Goal: Task Accomplishment & Management: Use online tool/utility

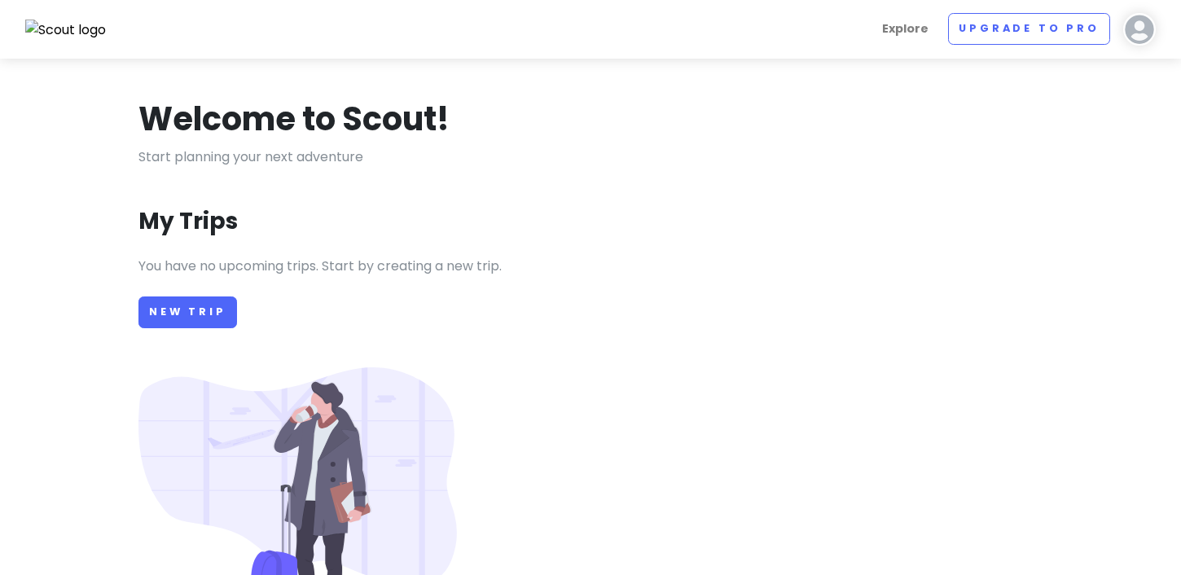
click at [1150, 33] on img at bounding box center [1139, 29] width 33 height 33
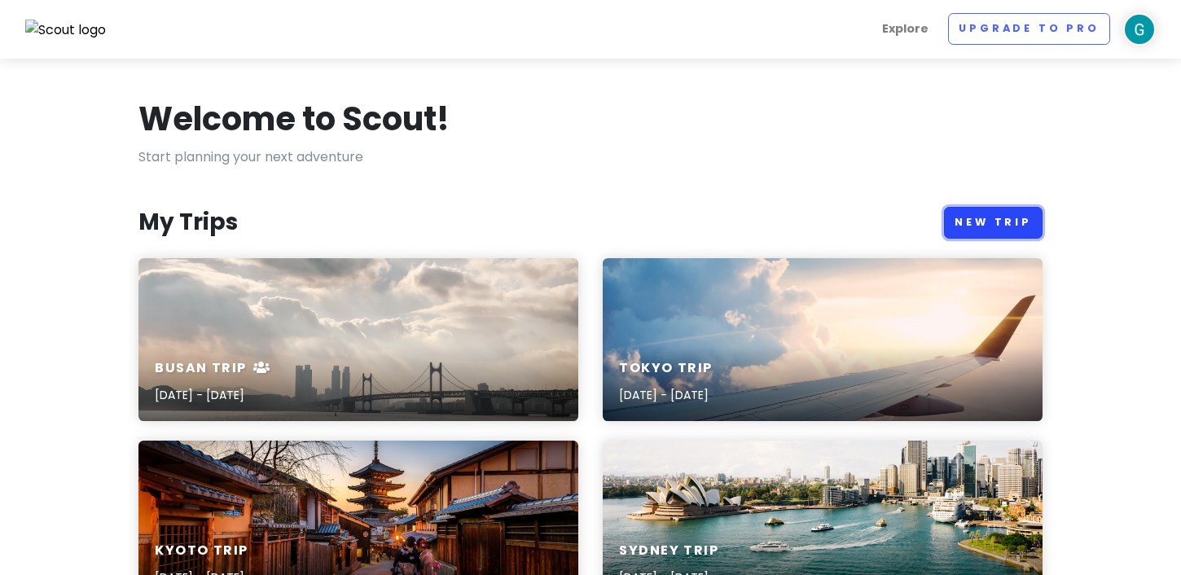
click at [1003, 213] on link "New Trip" at bounding box center [993, 223] width 99 height 32
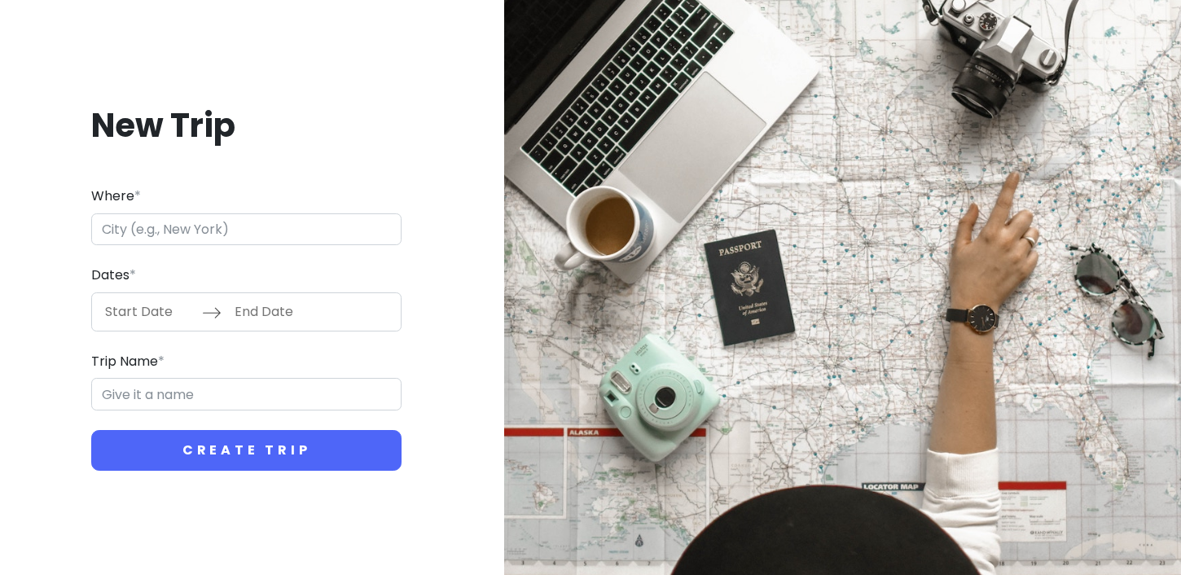
click at [266, 227] on input "Where *" at bounding box center [246, 229] width 310 height 33
type input "g"
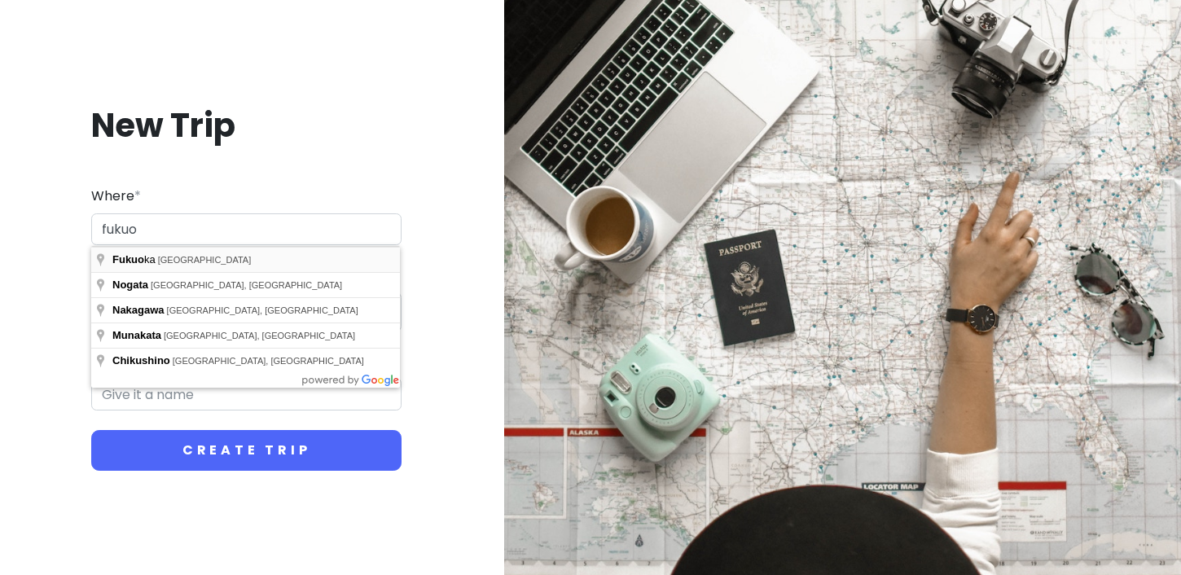
type input "[GEOGRAPHIC_DATA], [GEOGRAPHIC_DATA]"
type input "Fukuoka Trip"
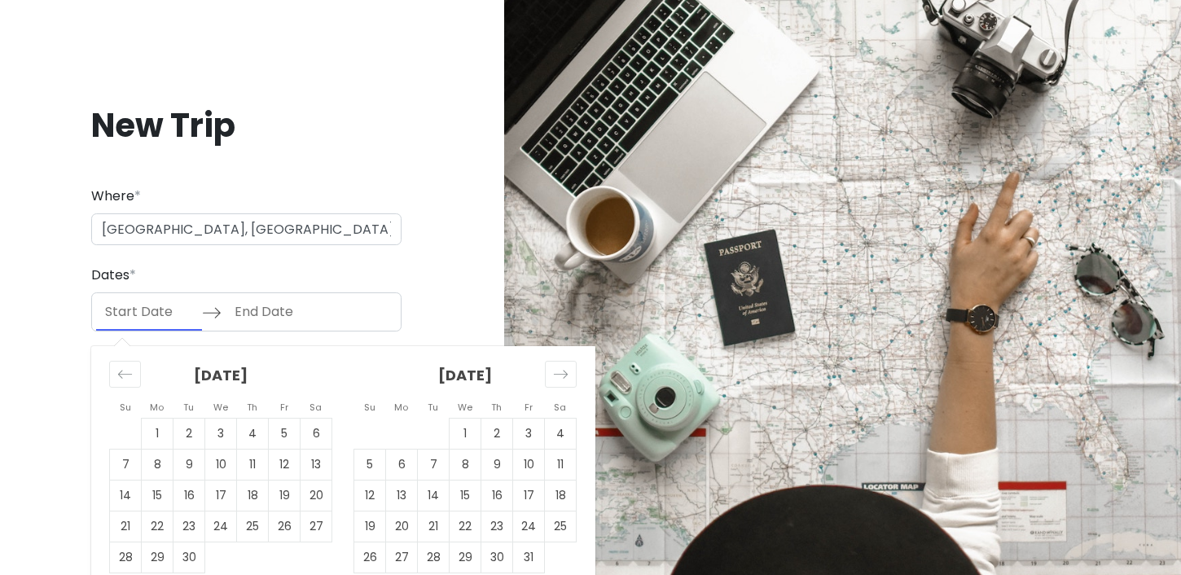
click at [159, 314] on input "Start Date" at bounding box center [149, 311] width 106 height 37
click at [553, 382] on div "Move forward to switch to the next month." at bounding box center [561, 374] width 32 height 27
click at [560, 439] on td "1" at bounding box center [561, 433] width 32 height 31
type input "[DATE]"
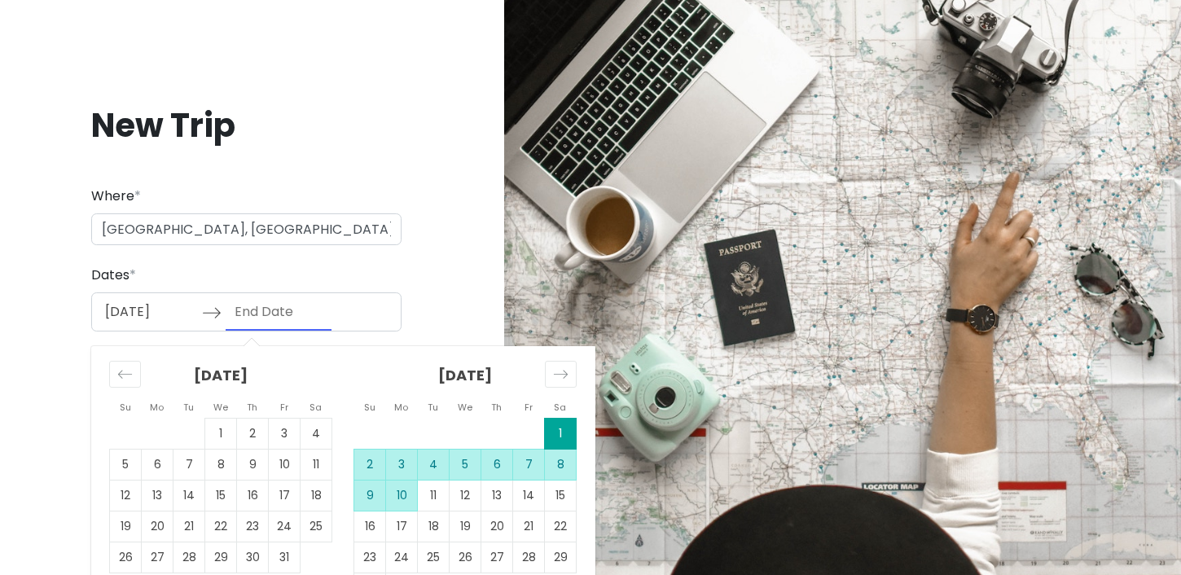
click at [410, 496] on td "10" at bounding box center [402, 495] width 32 height 31
type input "[DATE]"
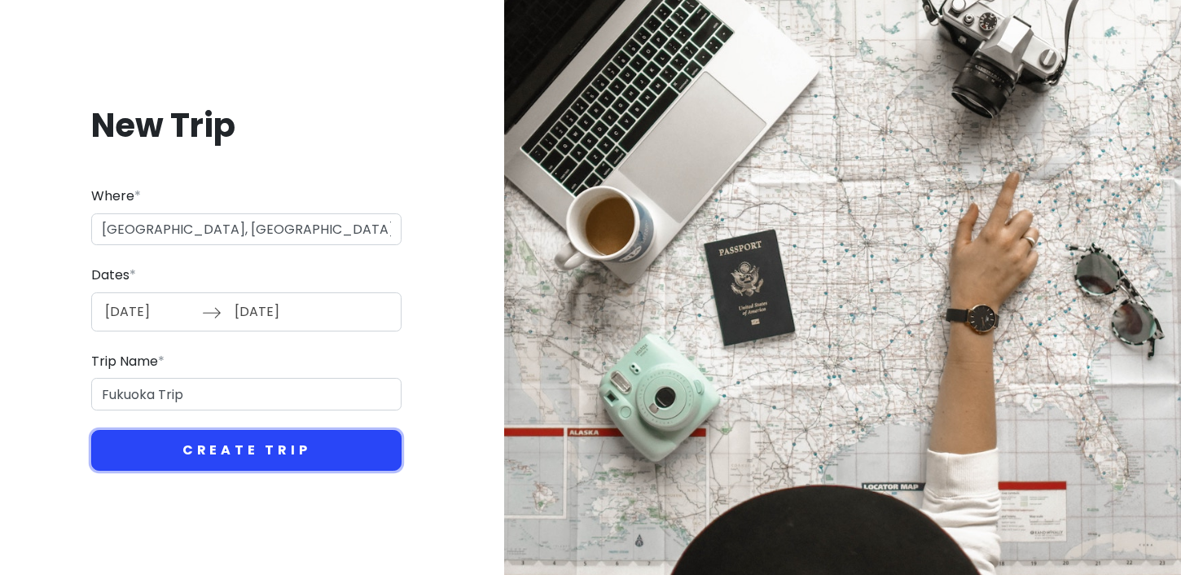
click at [276, 446] on button "Create Trip" at bounding box center [246, 450] width 310 height 41
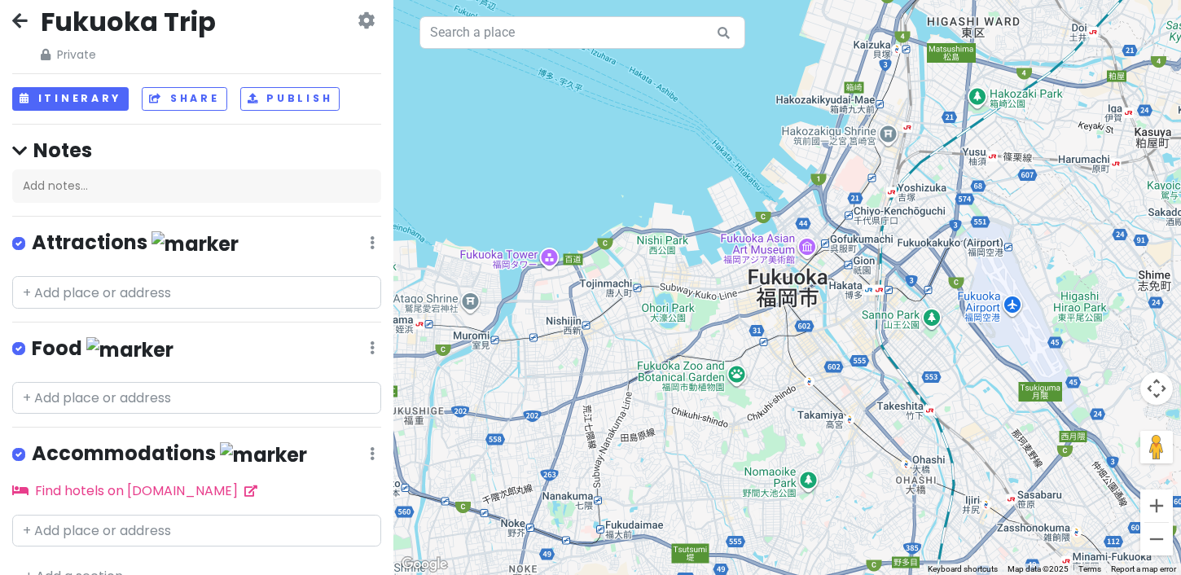
scroll to position [42, 0]
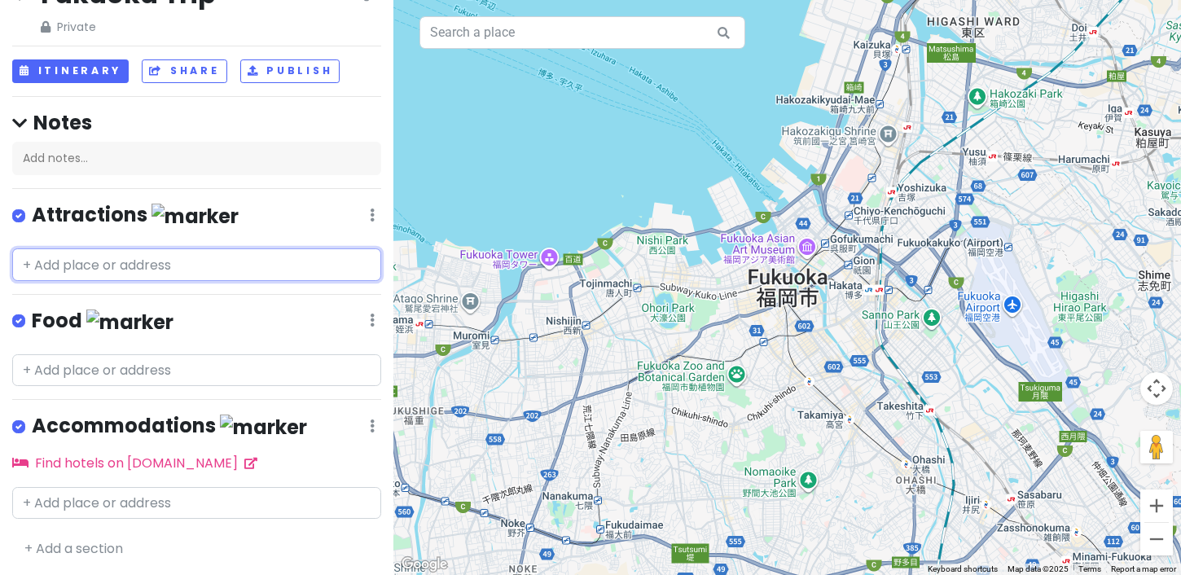
click at [151, 261] on input "text" at bounding box center [196, 264] width 369 height 33
paste input "Ohori Park & Boathouse"
type input "Ohori Park & Boathouse"
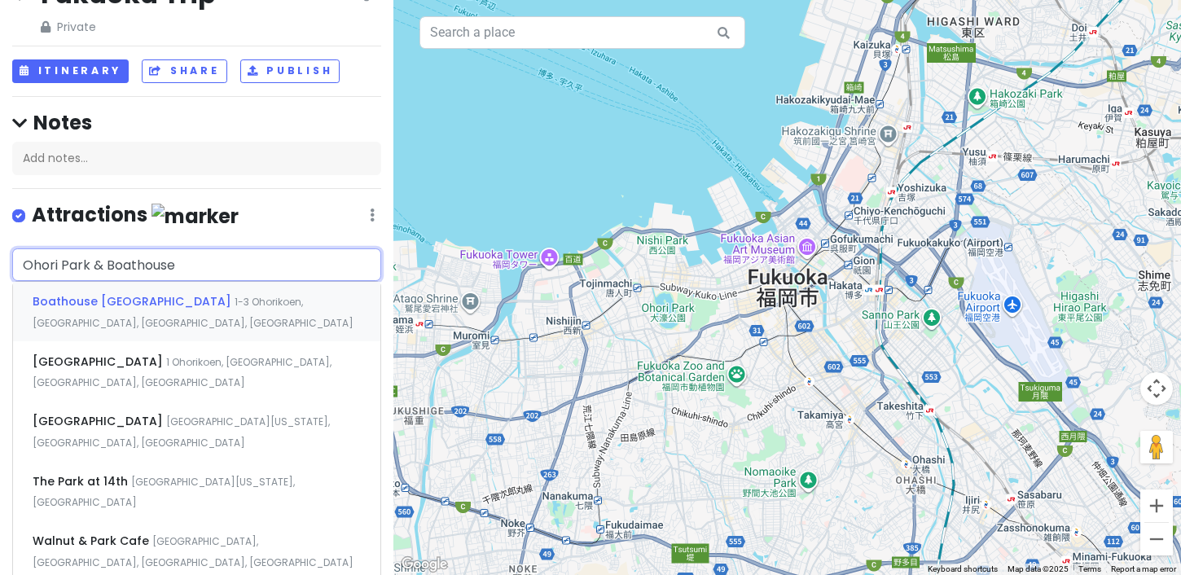
click at [143, 306] on span "Boathouse [GEOGRAPHIC_DATA]" at bounding box center [134, 301] width 202 height 16
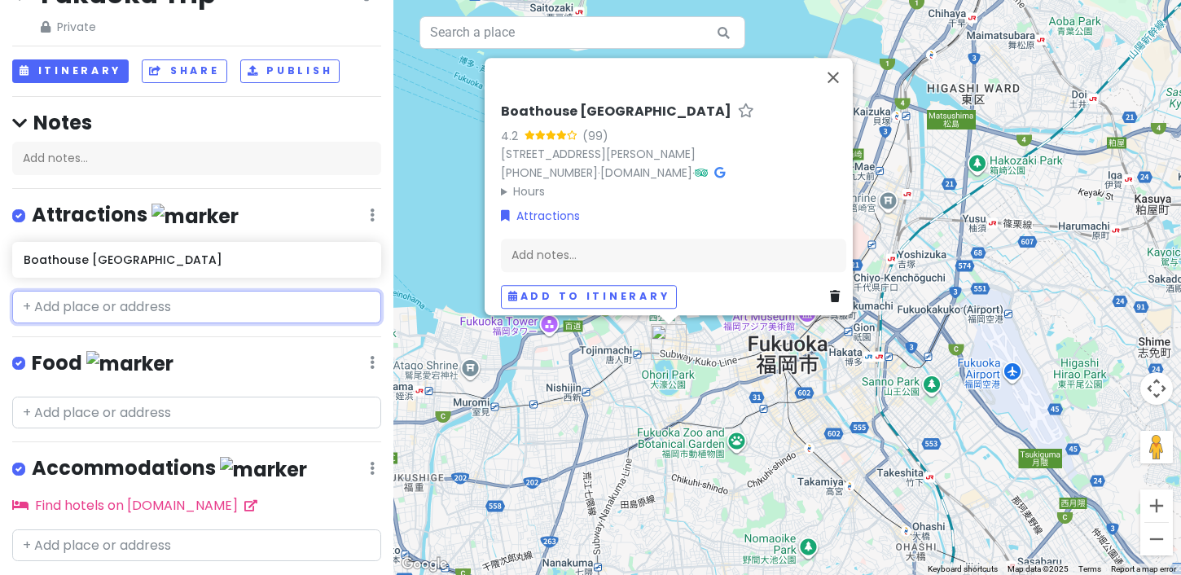
click at [198, 313] on input "text" at bounding box center [196, 307] width 369 height 33
paste input "[GEOGRAPHIC_DATA]"
type input "[GEOGRAPHIC_DATA]"
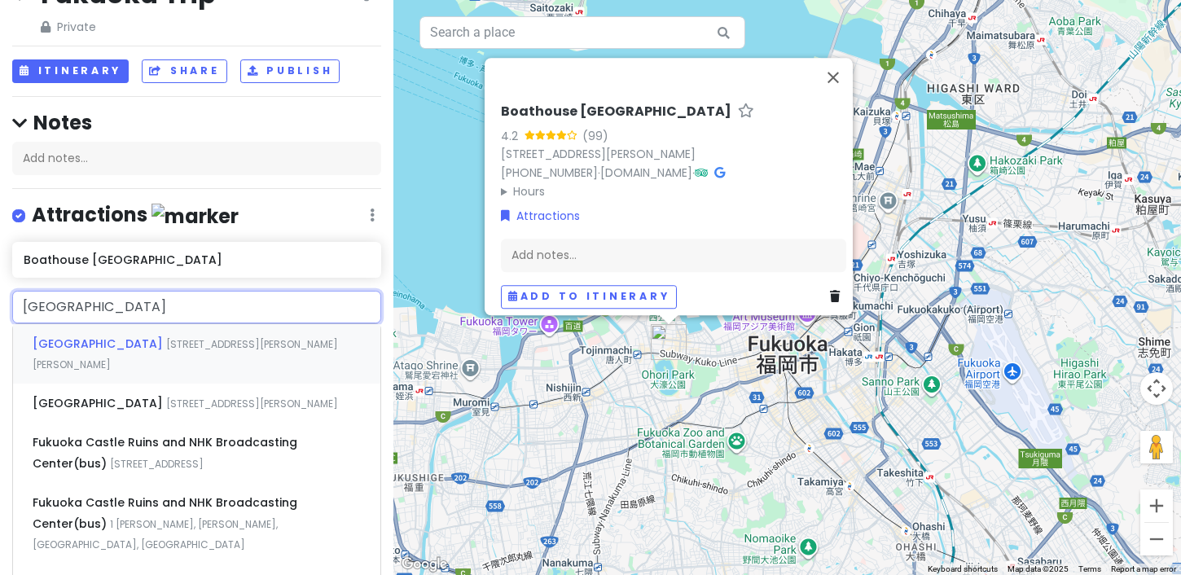
click at [183, 345] on span "[STREET_ADDRESS][PERSON_NAME][PERSON_NAME]" at bounding box center [185, 354] width 305 height 35
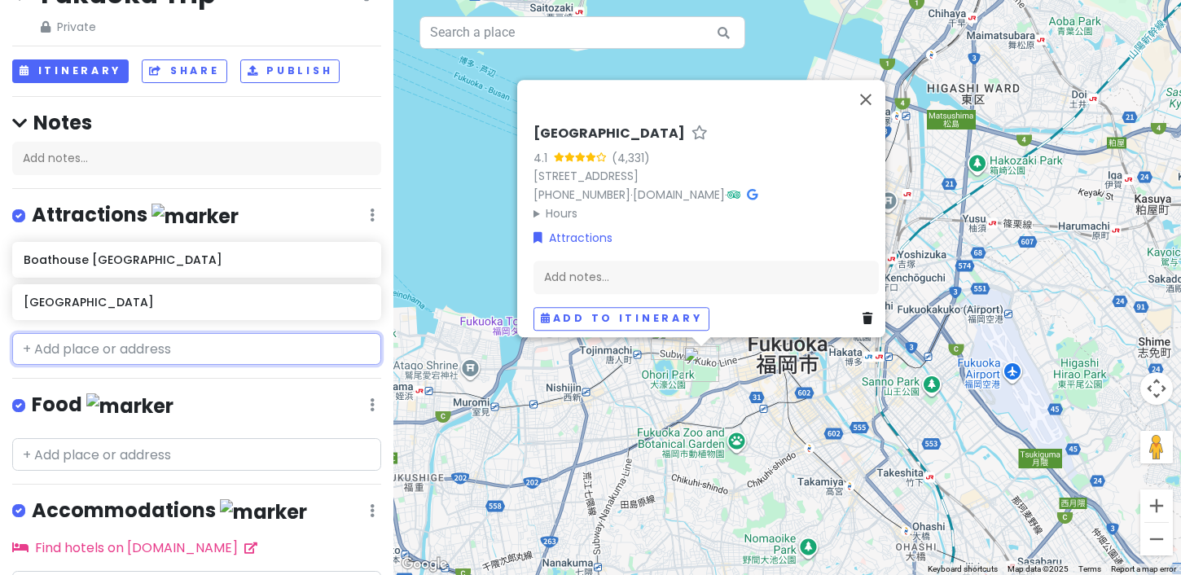
click at [126, 349] on input "text" at bounding box center [196, 349] width 369 height 33
paste input "teamLab Forest [GEOGRAPHIC_DATA] (#"
type input "teamLab Forest [GEOGRAPHIC_DATA] (#"
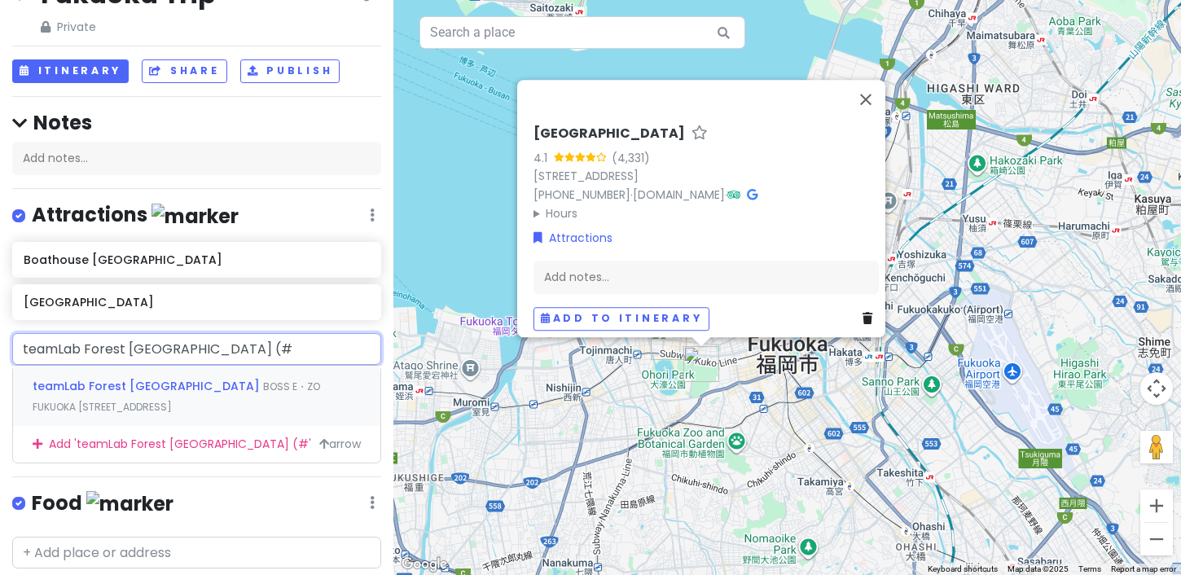
click at [193, 397] on div "teamLab Forest Fukuoka BOSS E・ZO FUKUOKA 2 Chome-2-6 Jigyōhama, [GEOGRAPHIC_DAT…" at bounding box center [196, 396] width 367 height 60
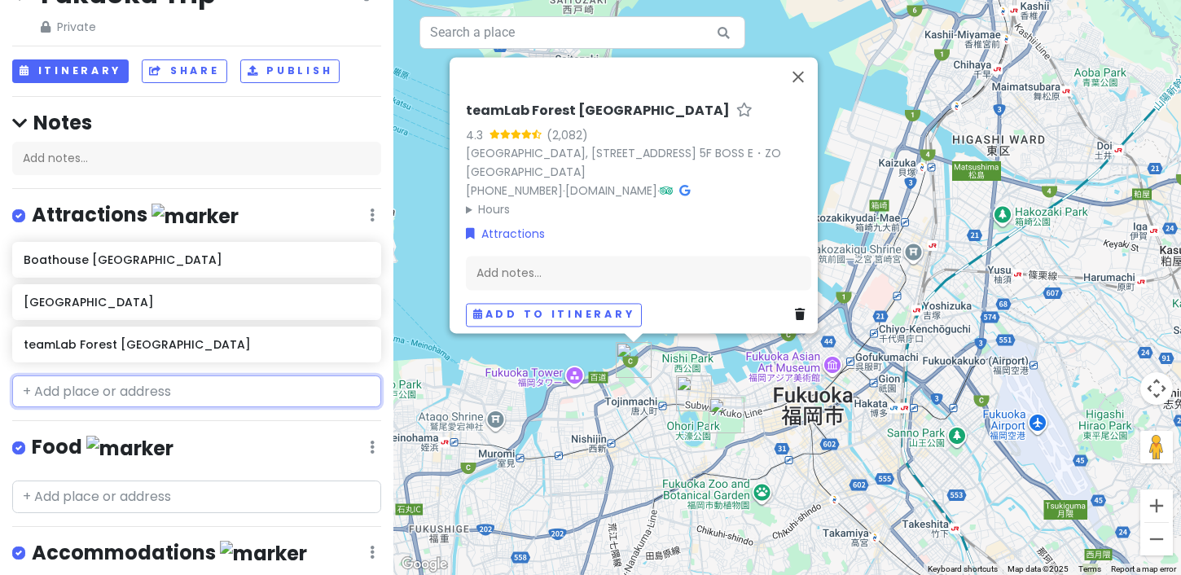
click at [130, 384] on input "text" at bounding box center [196, 391] width 369 height 33
paste input "[GEOGRAPHIC_DATA]"
type input "[GEOGRAPHIC_DATA]"
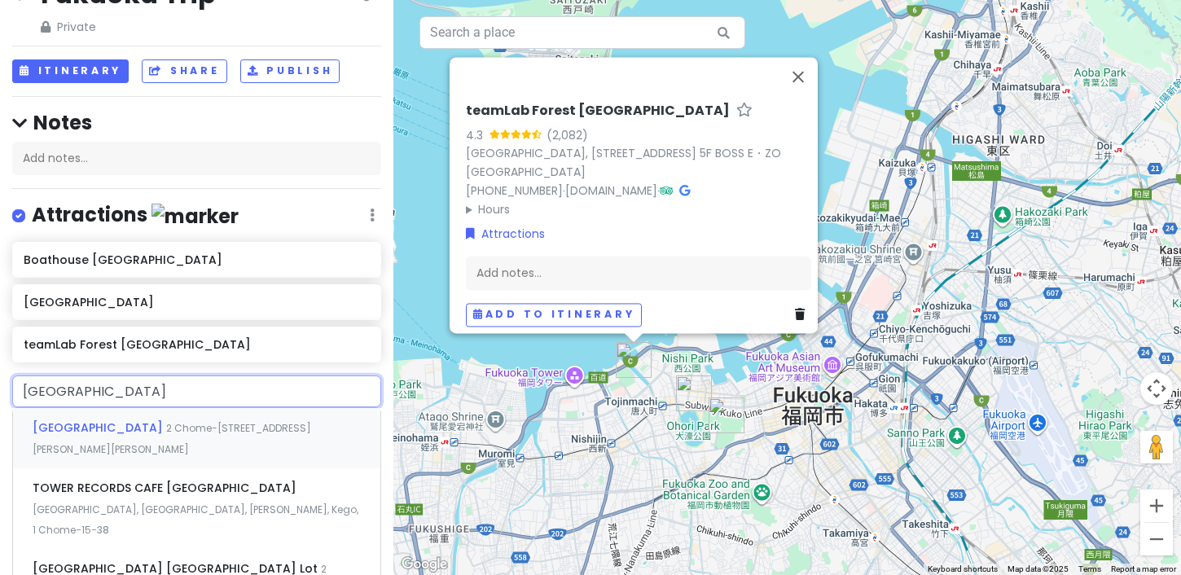
click at [123, 449] on div "[GEOGRAPHIC_DATA] [STREET_ADDRESS][PERSON_NAME][PERSON_NAME]" at bounding box center [196, 438] width 367 height 60
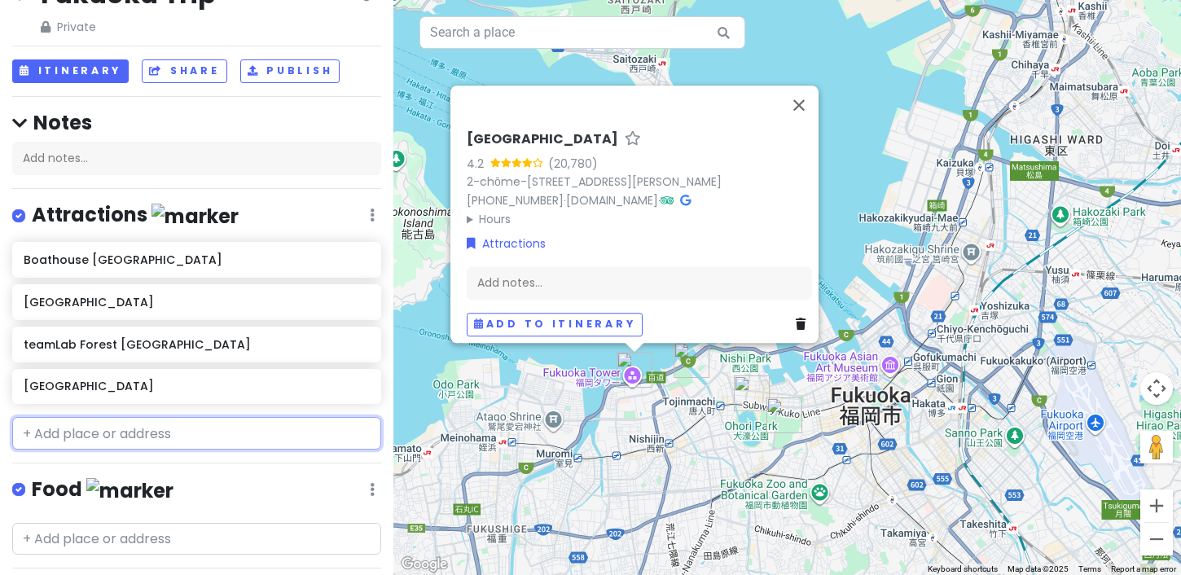
click at [132, 433] on input "text" at bounding box center [196, 433] width 369 height 33
paste input "Nakasu Yatai Food Stalls Stree"
type input "Nakasu Yatai Food Stalls Stree"
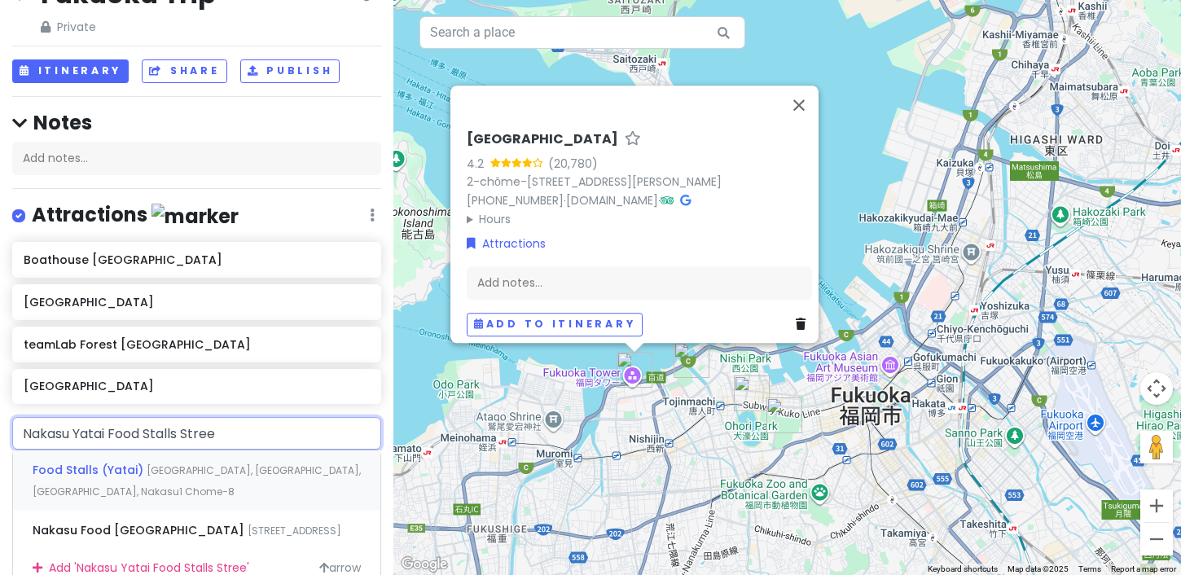
click at [125, 472] on span "Food Stalls (Yatai)" at bounding box center [90, 470] width 114 height 16
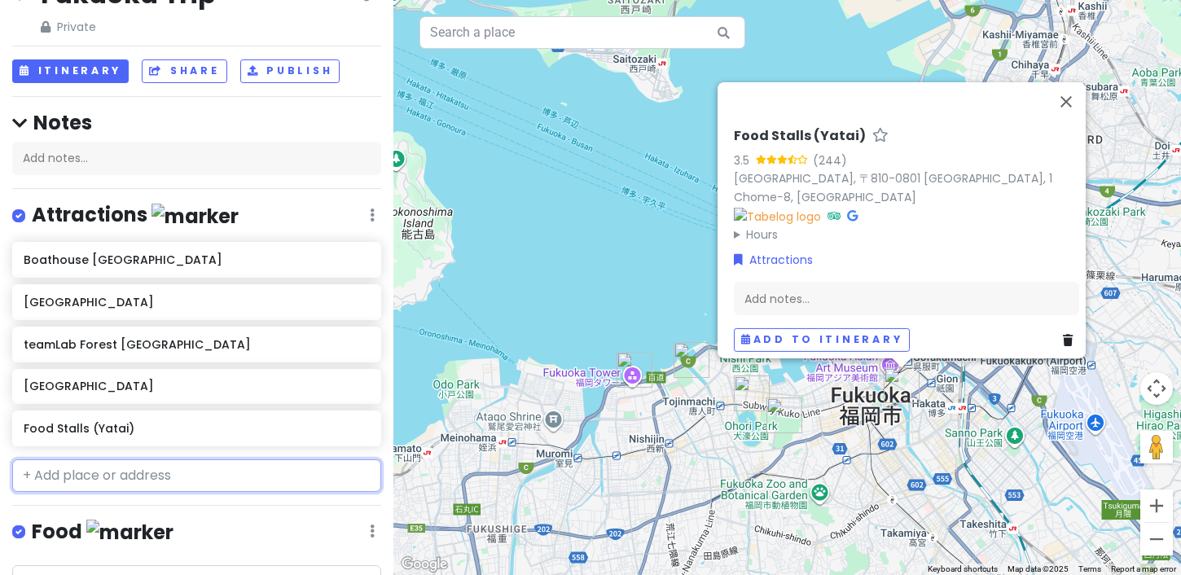
click at [182, 479] on input "text" at bounding box center [196, 475] width 369 height 33
paste input "Canal City Hakata"
type input "Canal City Hakata"
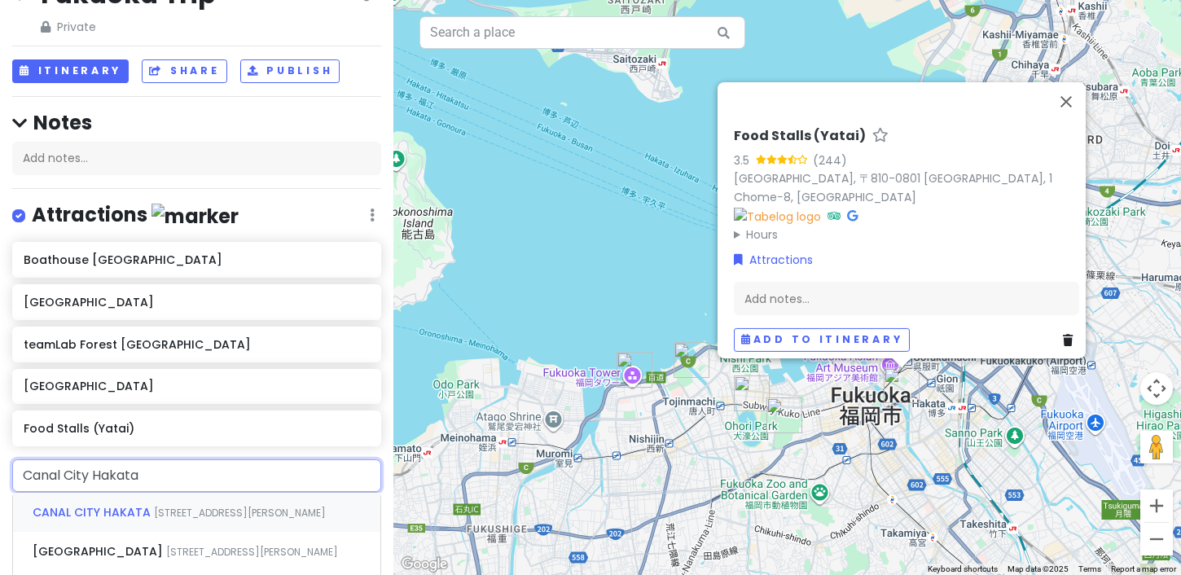
click at [157, 513] on span "[STREET_ADDRESS][PERSON_NAME]" at bounding box center [240, 513] width 172 height 14
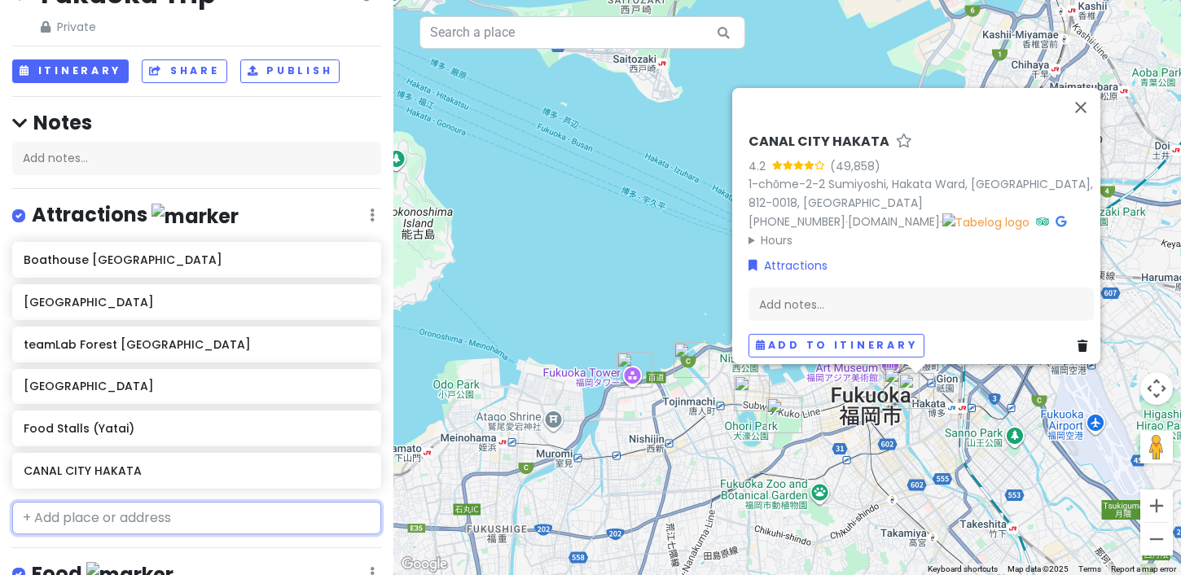
click at [175, 514] on input "text" at bounding box center [196, 518] width 369 height 33
paste input "Mojiko Retro"
type input "Mojiko Retro"
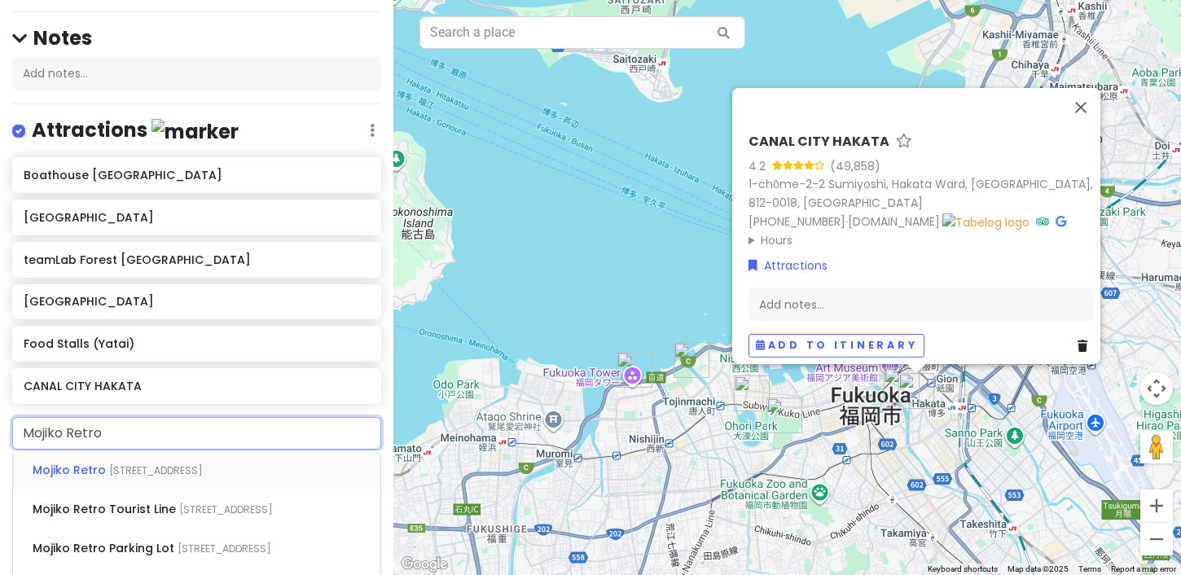
click at [173, 484] on div "Mojiko Retro [STREET_ADDRESS]" at bounding box center [196, 469] width 367 height 39
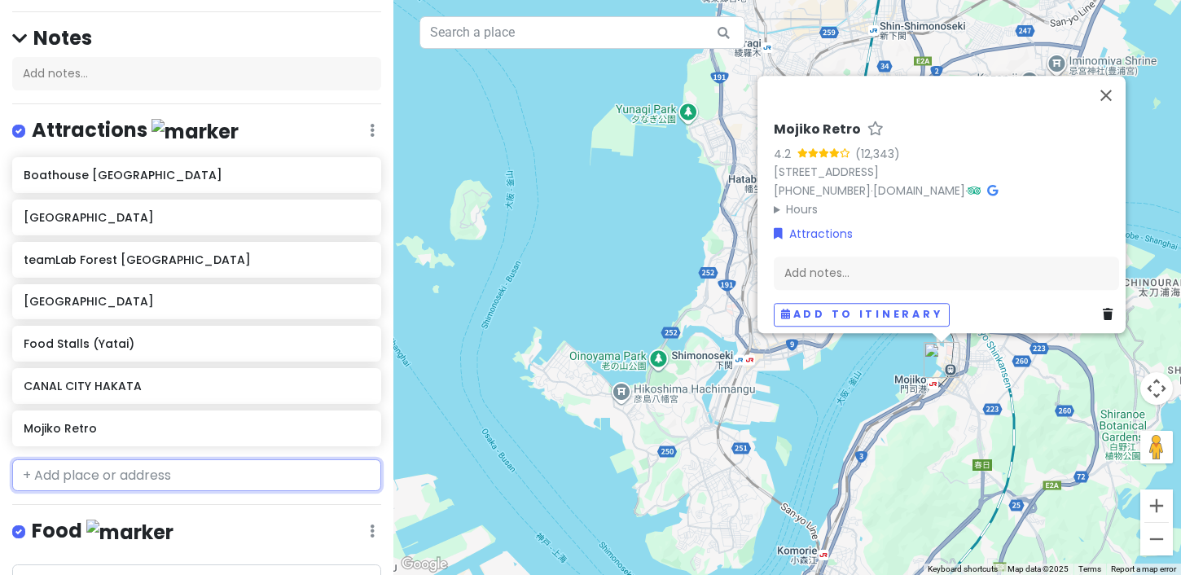
click at [192, 473] on input "text" at bounding box center [196, 475] width 369 height 33
paste input "Uminonakamichi [GEOGRAPHIC_DATA]"
type input "Uminonakamichi [GEOGRAPHIC_DATA]"
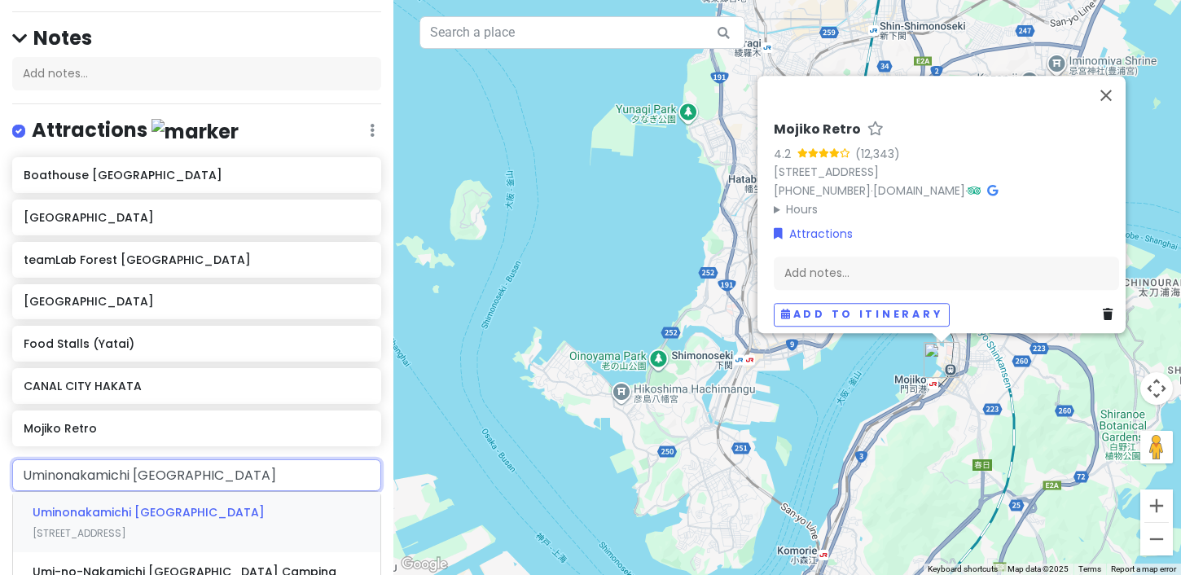
click at [176, 512] on span "Uminonakamichi [GEOGRAPHIC_DATA]" at bounding box center [149, 512] width 232 height 16
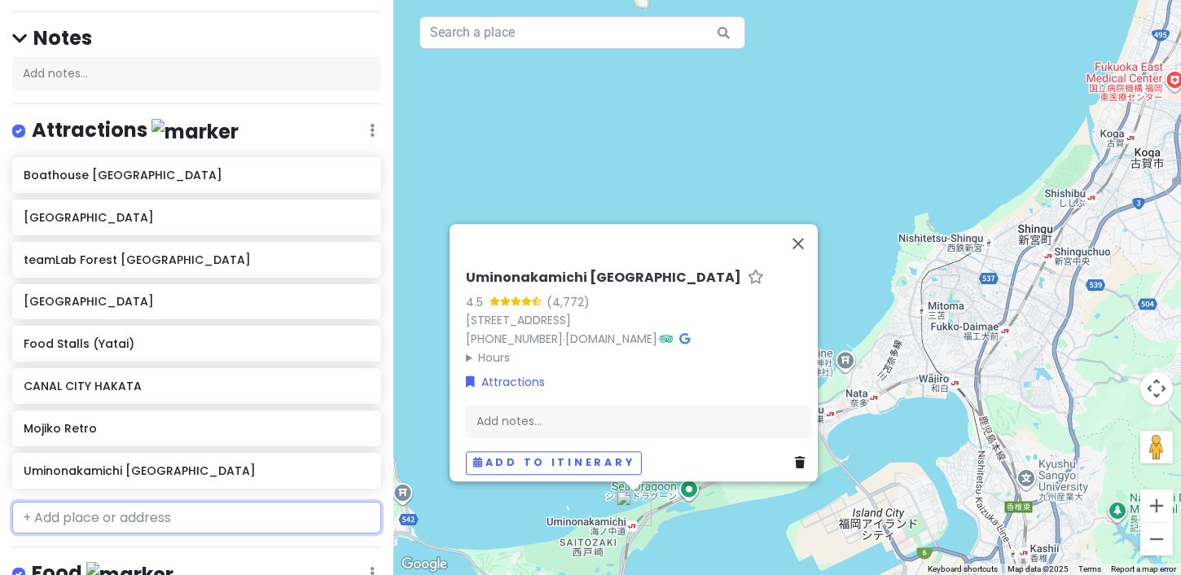
click at [129, 525] on input "text" at bounding box center [196, 518] width 369 height 33
paste input "[PERSON_NAME]"
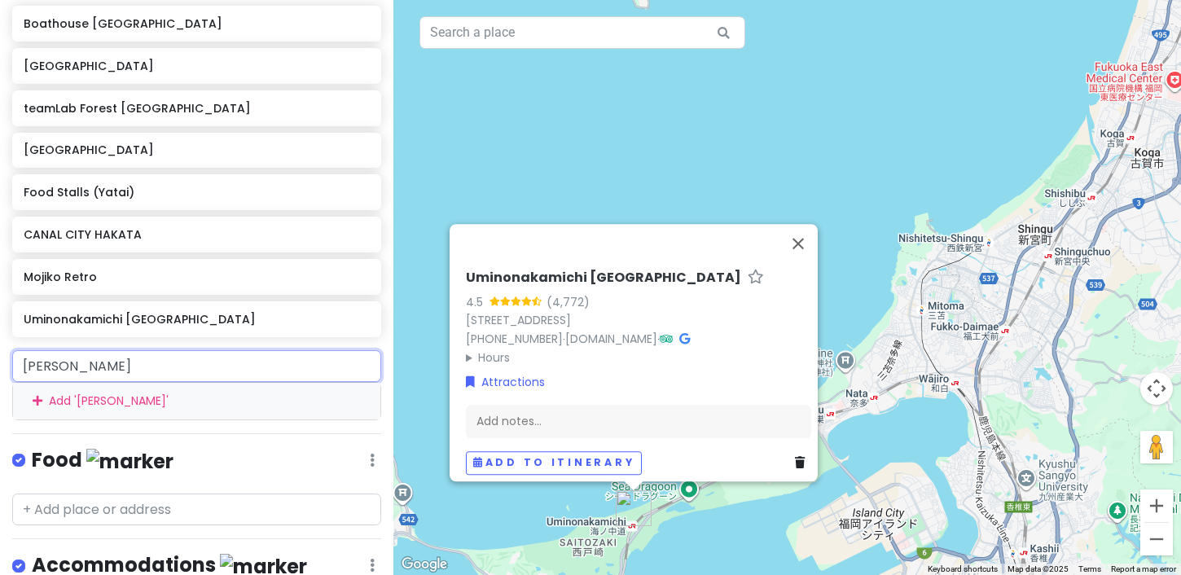
drag, startPoint x: 78, startPoint y: 360, endPoint x: 229, endPoint y: 361, distance: 150.7
click at [224, 362] on input "[PERSON_NAME]" at bounding box center [196, 366] width 369 height 33
type input "Hiraodai"
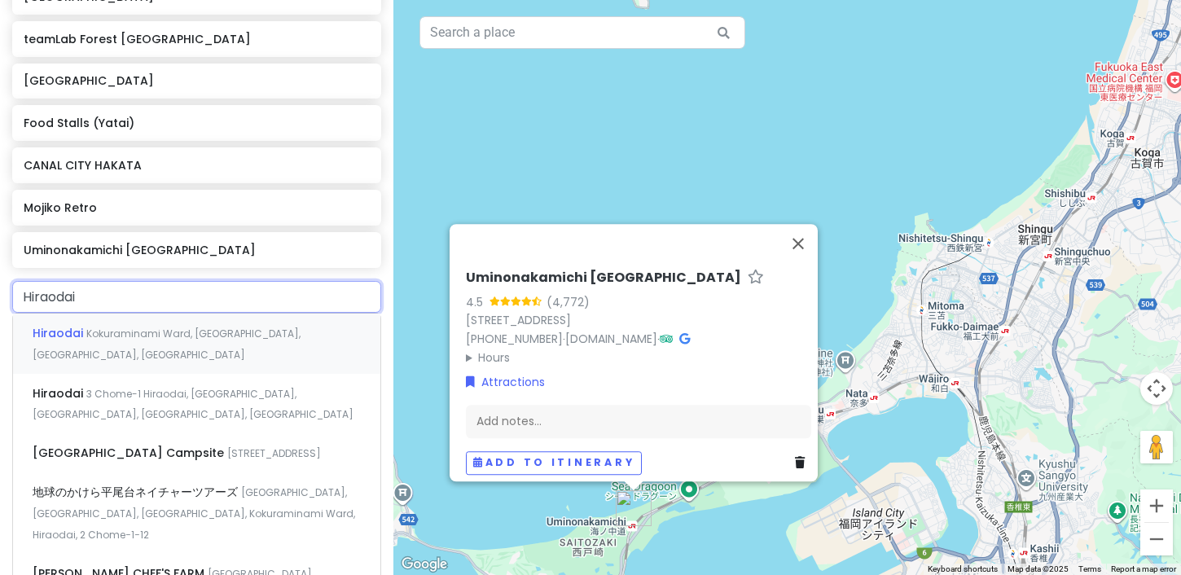
scroll to position [362, 0]
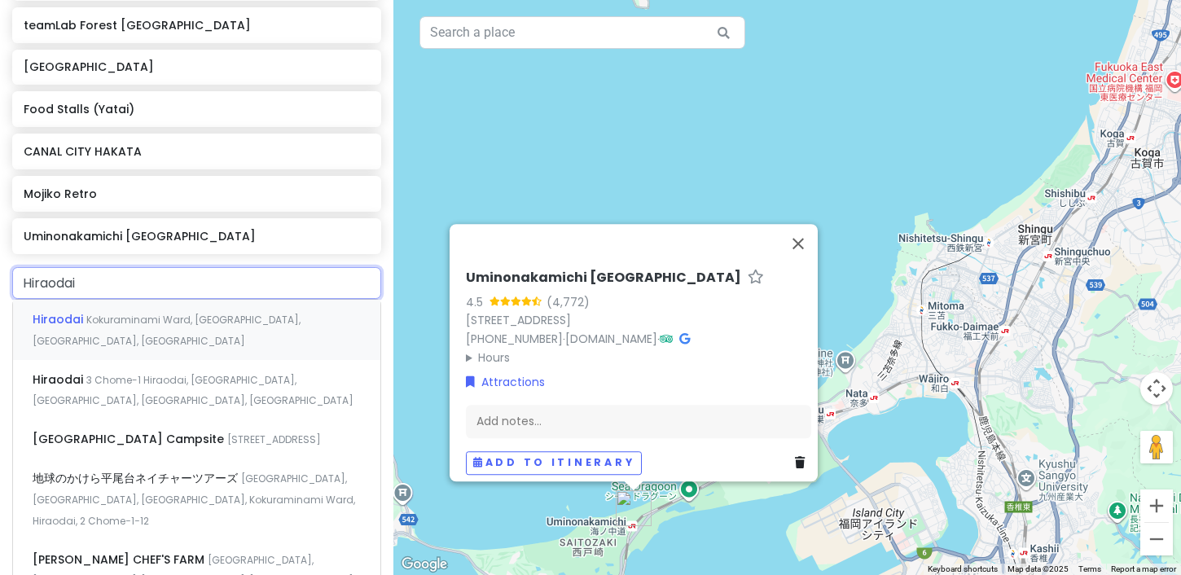
click at [163, 327] on div "Hiraodai Kokuraminami Ward, [GEOGRAPHIC_DATA], [GEOGRAPHIC_DATA], [GEOGRAPHIC_D…" at bounding box center [196, 330] width 367 height 60
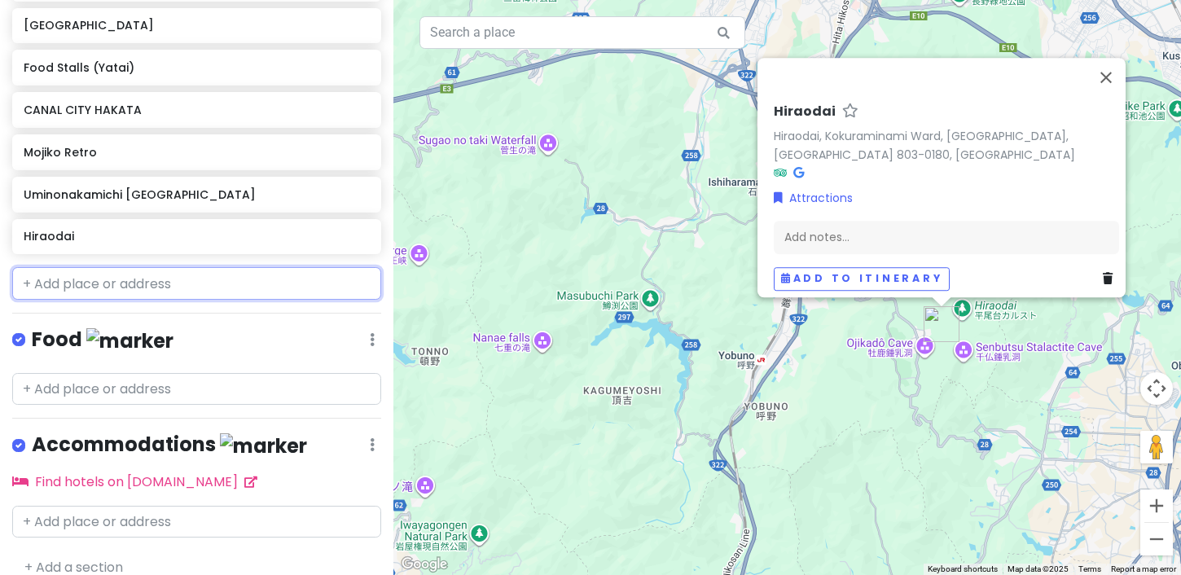
click at [89, 276] on input "text" at bounding box center [196, 283] width 369 height 33
paste input "[PERSON_NAME]"
type input "[PERSON_NAME]"
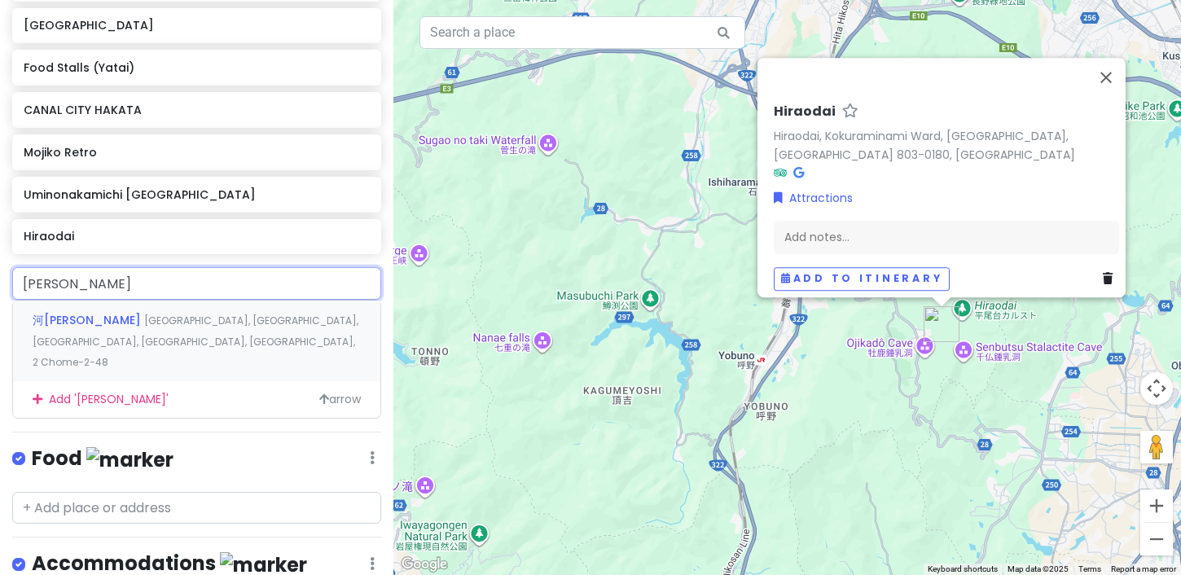
click at [81, 326] on div "河[PERSON_NAME] [GEOGRAPHIC_DATA], [GEOGRAPHIC_DATA], [GEOGRAPHIC_DATA], [GEOGRA…" at bounding box center [196, 341] width 367 height 81
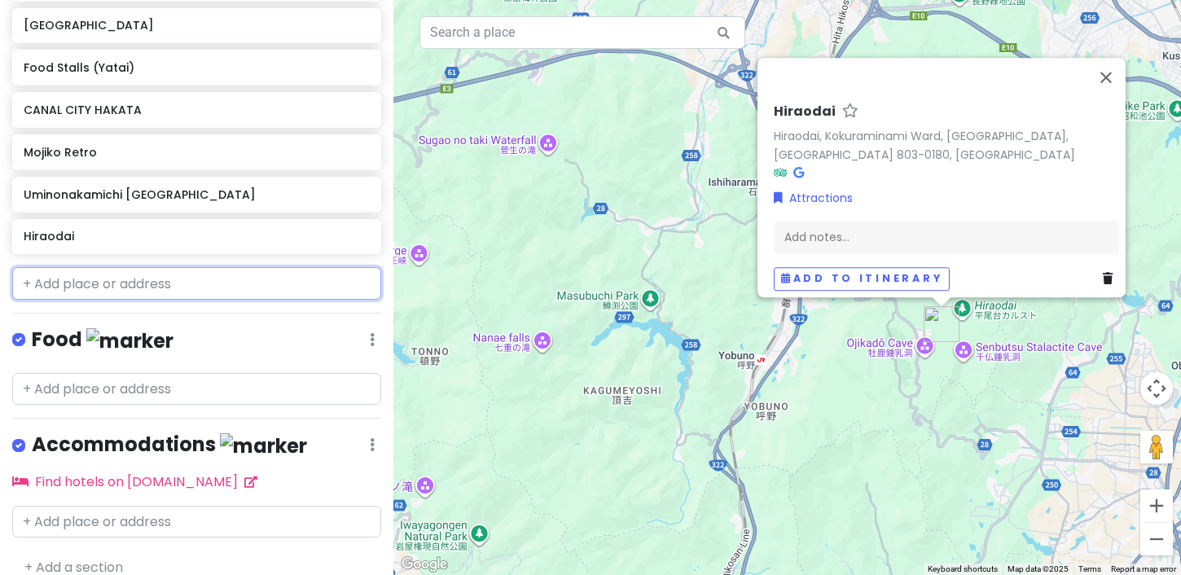
scroll to position [446, 0]
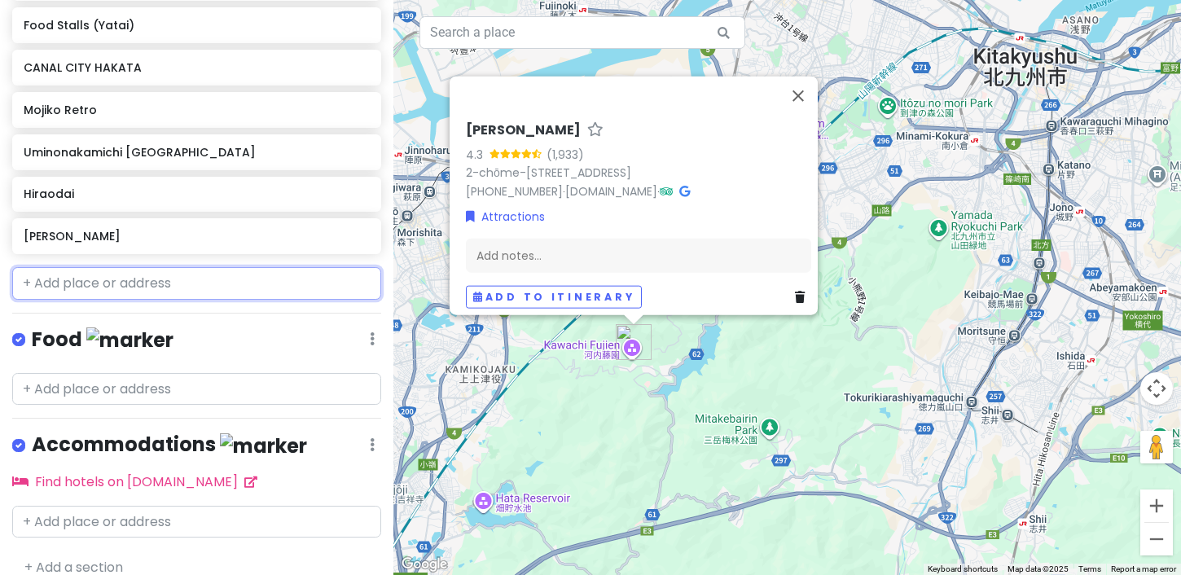
click at [77, 282] on input "text" at bounding box center [196, 283] width 369 height 33
paste input "[GEOGRAPHIC_DATA][DEMOGRAPHIC_DATA]"
type input "[GEOGRAPHIC_DATA][DEMOGRAPHIC_DATA]"
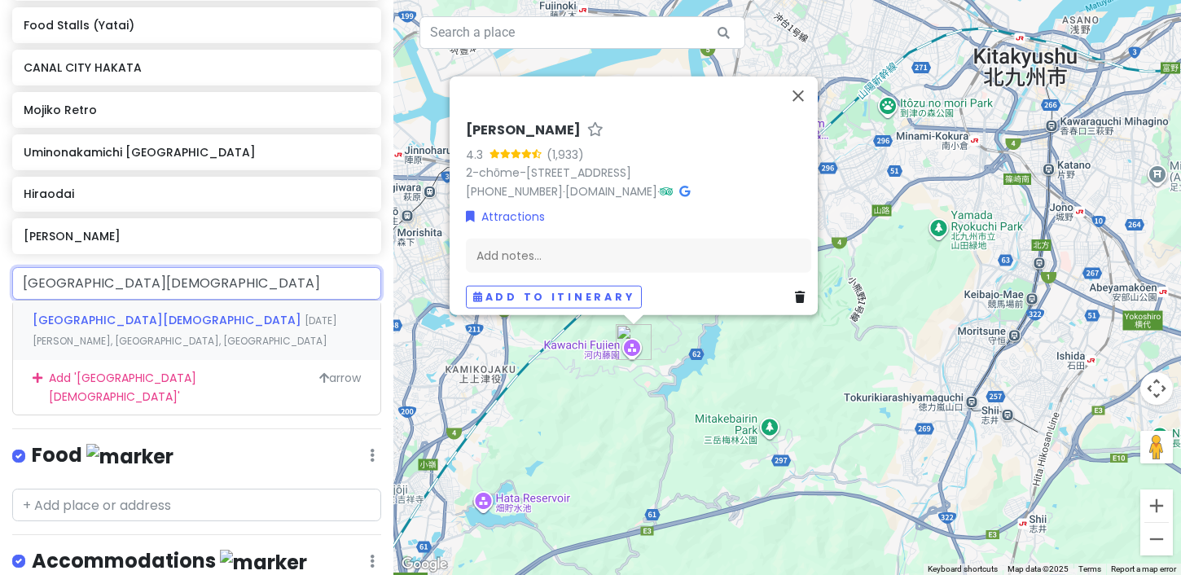
click at [99, 315] on span "[GEOGRAPHIC_DATA][DEMOGRAPHIC_DATA]" at bounding box center [169, 320] width 272 height 16
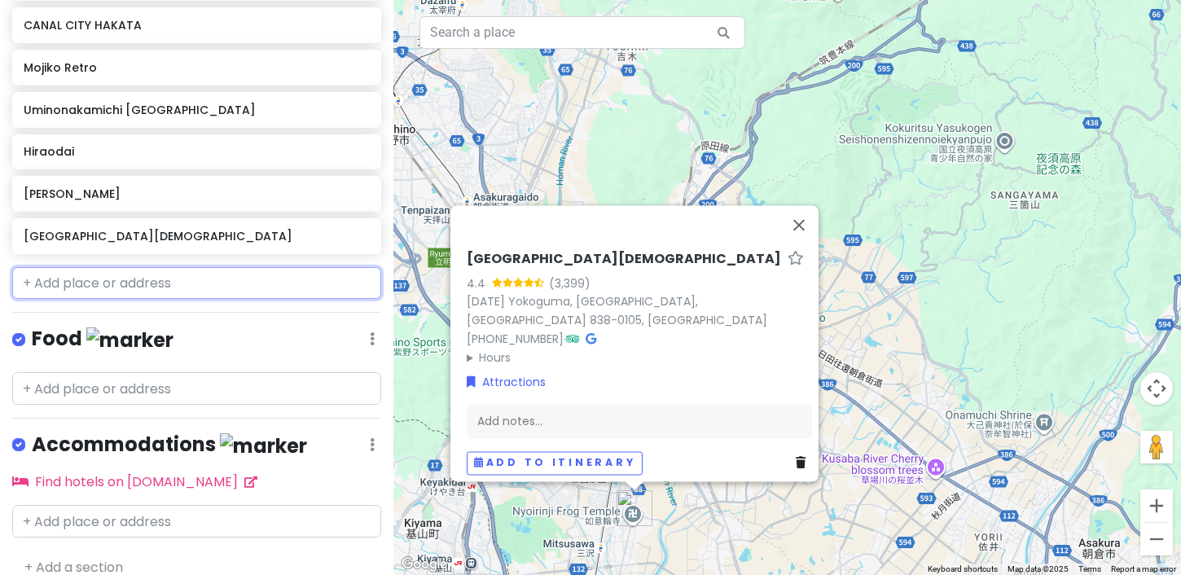
click at [154, 283] on input "text" at bounding box center [196, 283] width 369 height 33
paste input "[PERSON_NAME] Taisha Shrine"
type input "[PERSON_NAME] Taisha Shrine"
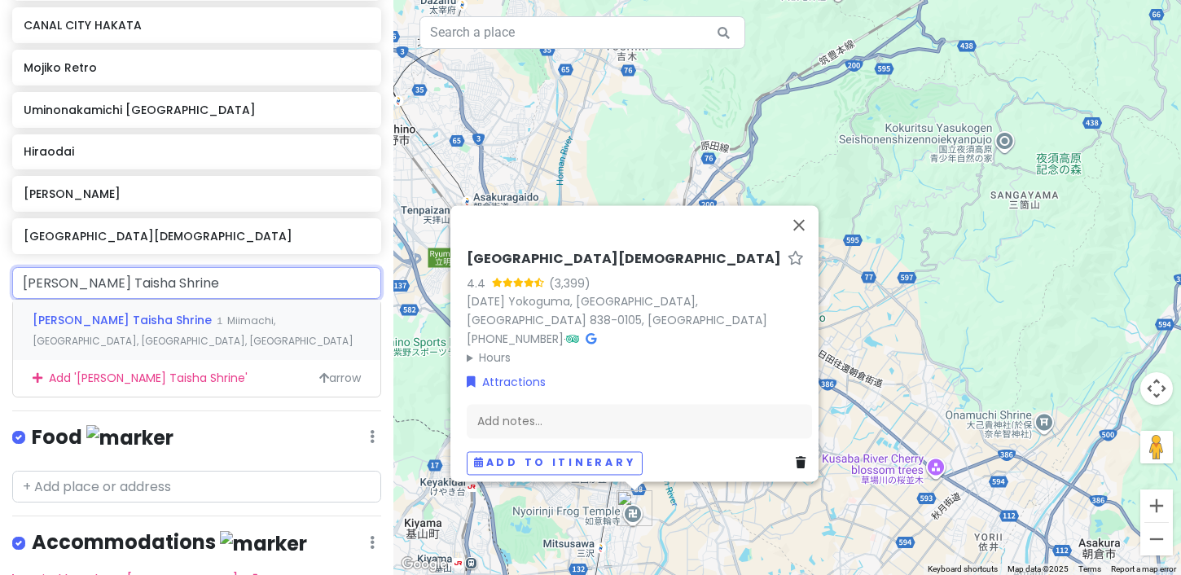
click at [158, 320] on span "１ Miimachi, [GEOGRAPHIC_DATA], [GEOGRAPHIC_DATA], [GEOGRAPHIC_DATA]" at bounding box center [193, 331] width 321 height 35
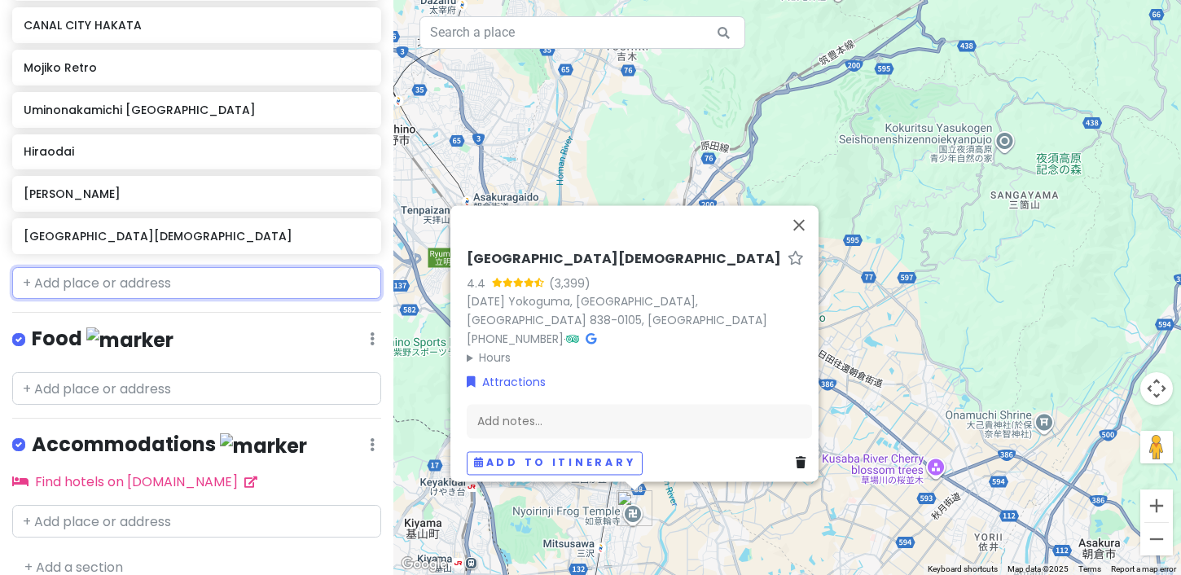
scroll to position [530, 0]
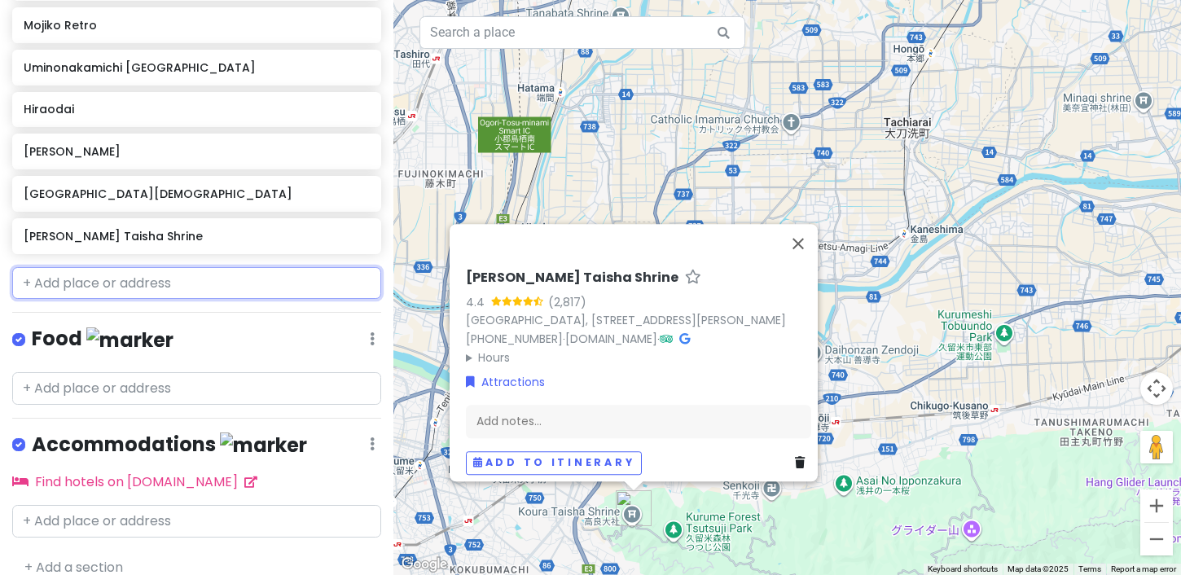
click at [141, 285] on input "text" at bounding box center [196, 283] width 369 height 33
paste input "Yanagawa River Boat Ride"
type input "Yanagawa River Boat Ride"
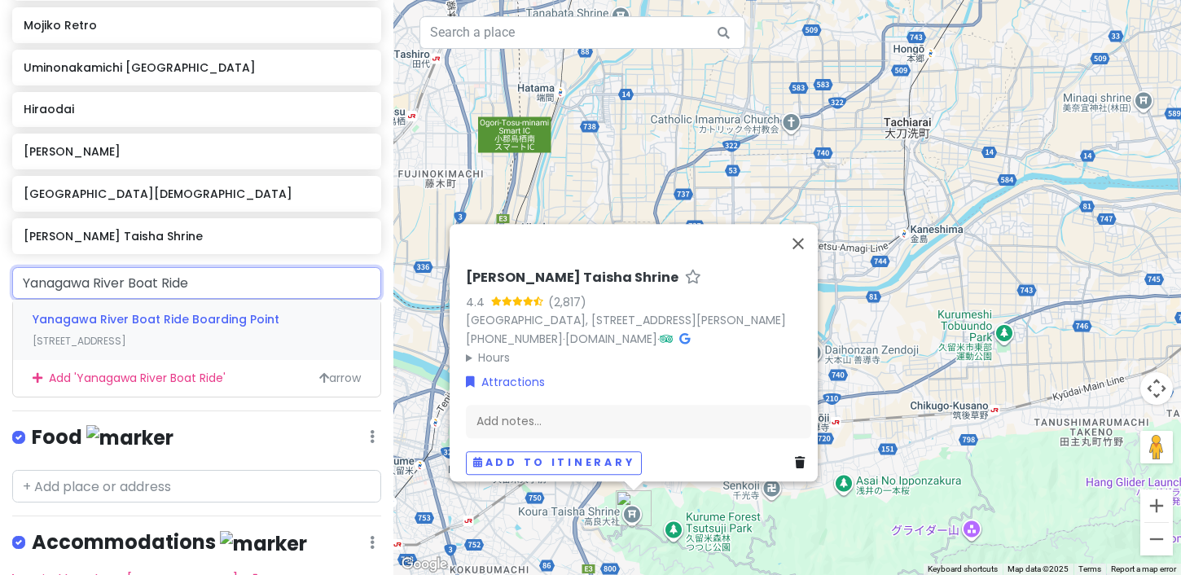
click at [143, 318] on span "Yanagawa River Boat Ride Boarding Point" at bounding box center [156, 319] width 247 height 16
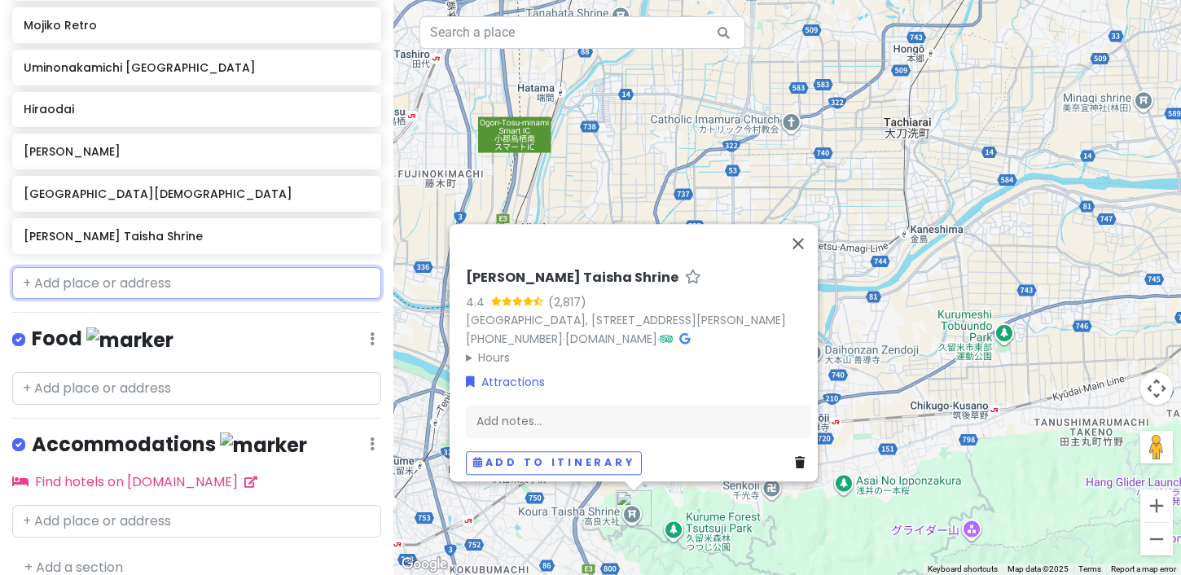
scroll to position [573, 0]
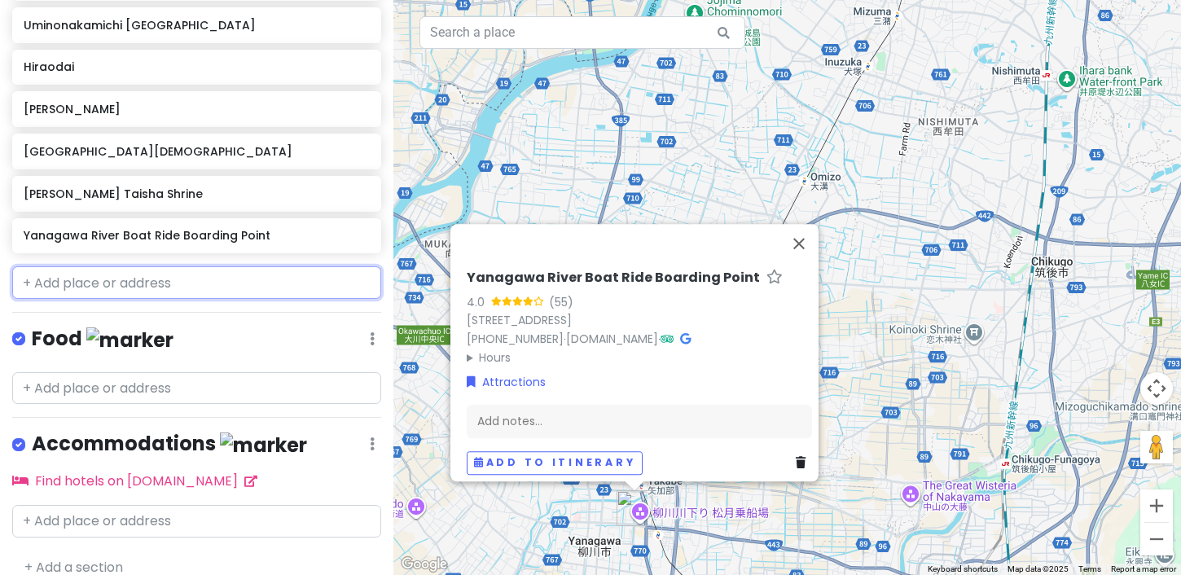
click at [108, 286] on input "text" at bounding box center [196, 282] width 369 height 33
paste input "[PERSON_NAME] Ruins"
type input "[PERSON_NAME] Ruins"
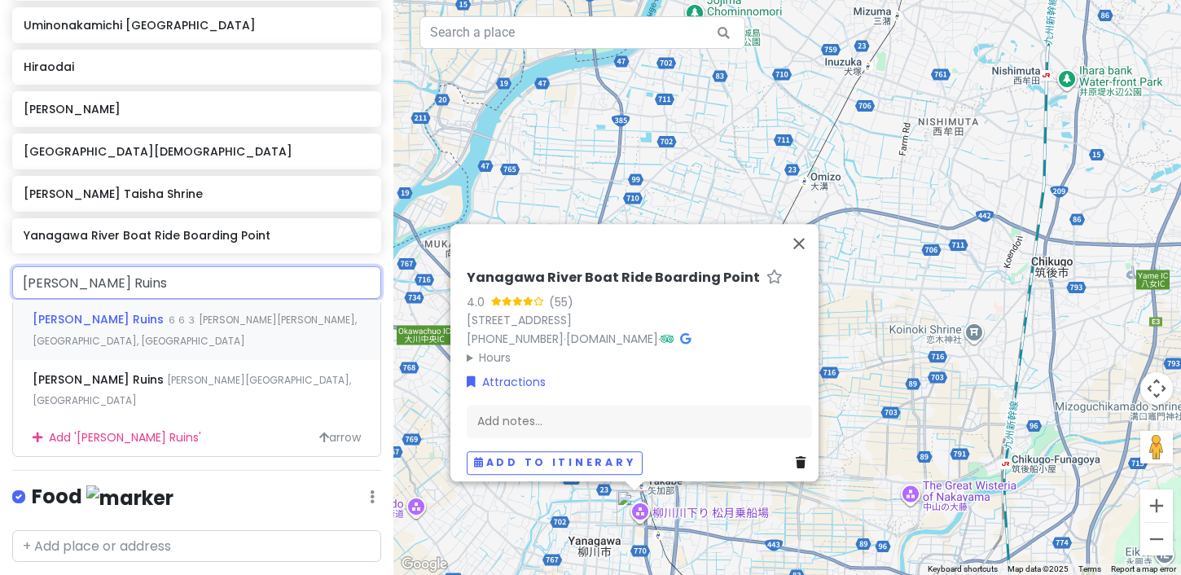
click at [106, 327] on div "[PERSON_NAME] Ruins ６６３ [PERSON_NAME]野鳥 Asakura, [GEOGRAPHIC_DATA], [GEOGRAPHIC…" at bounding box center [196, 330] width 367 height 60
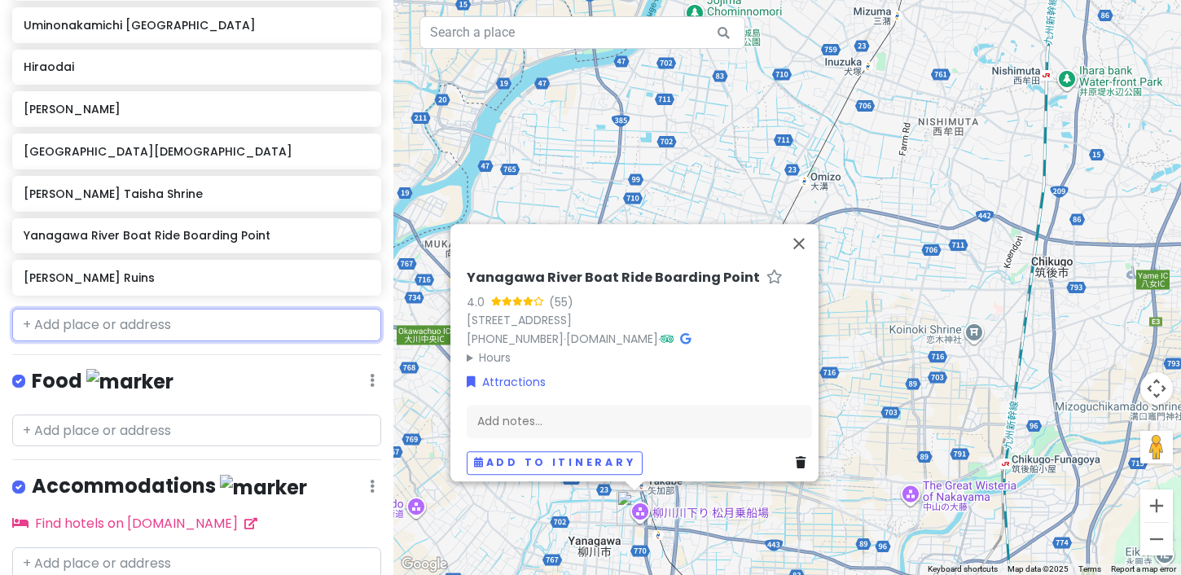
scroll to position [614, 0]
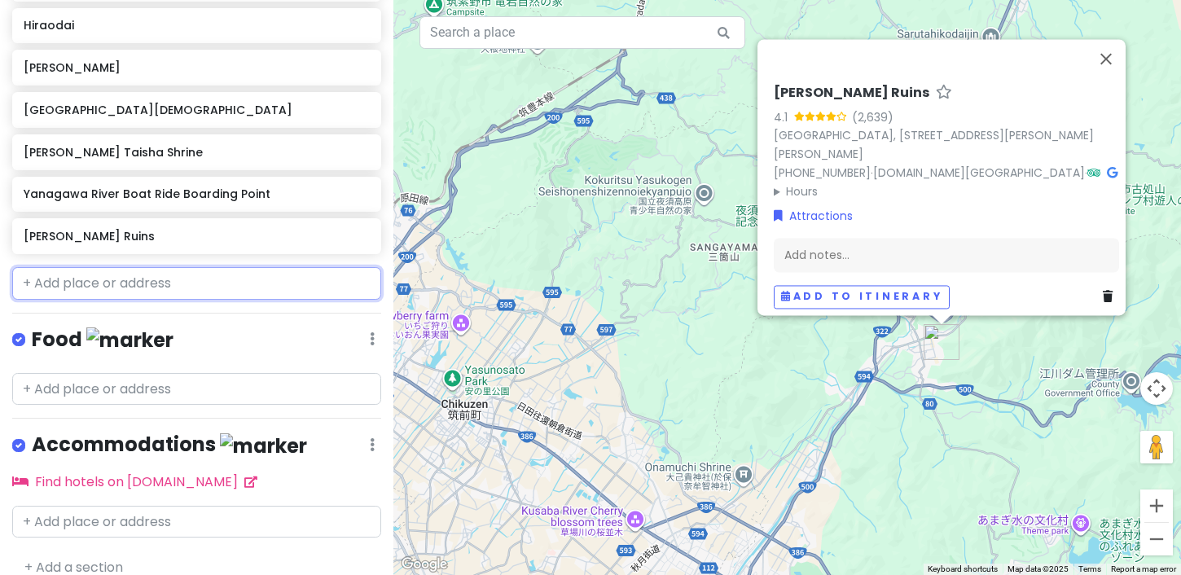
click at [93, 277] on input "text" at bounding box center [196, 283] width 369 height 33
paste input "Dazaifu Tenmangu Shrine"
type input "Dazaifu Tenmangu Shrine"
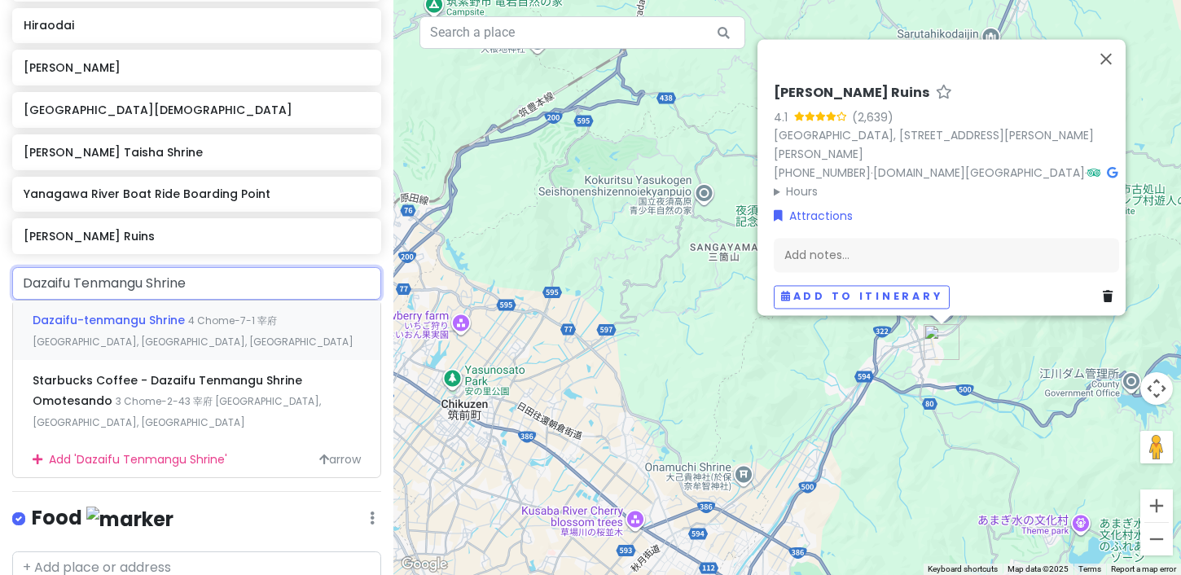
click at [116, 318] on span "Dazaifu-tenmangu Shrine" at bounding box center [111, 320] width 156 height 16
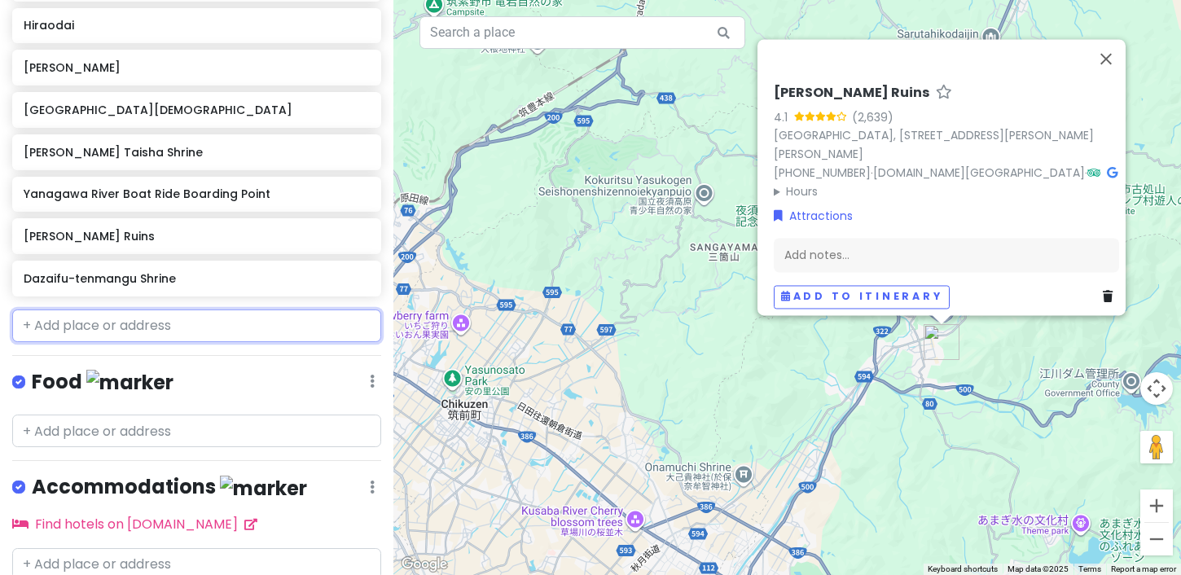
scroll to position [656, 0]
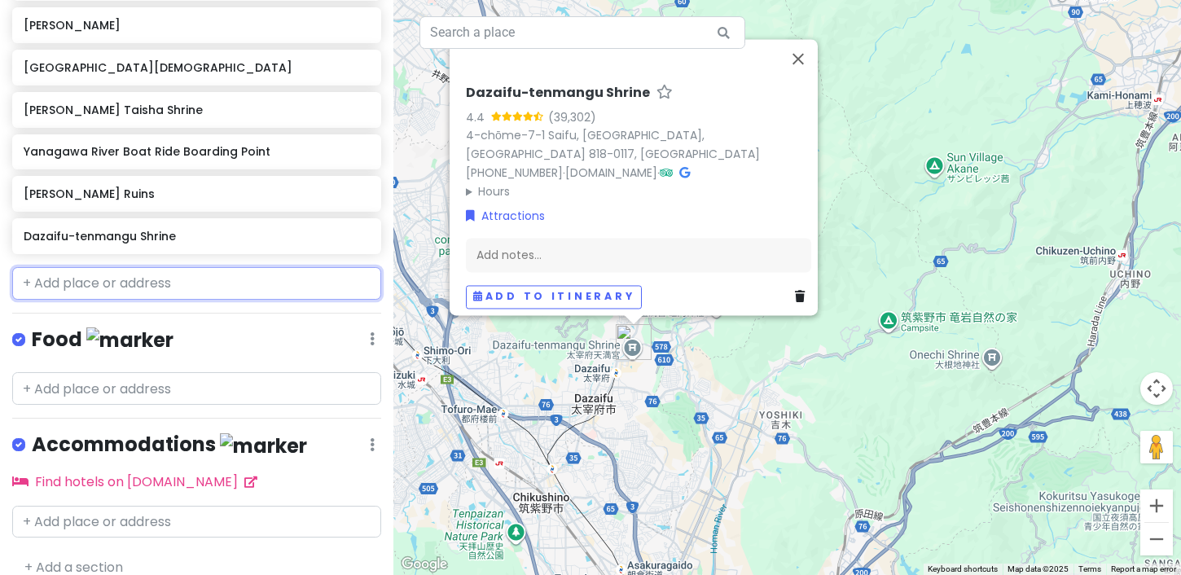
click at [127, 279] on input "text" at bounding box center [196, 283] width 369 height 33
paste input "[GEOGRAPHIC_DATA]"
type input "[GEOGRAPHIC_DATA]"
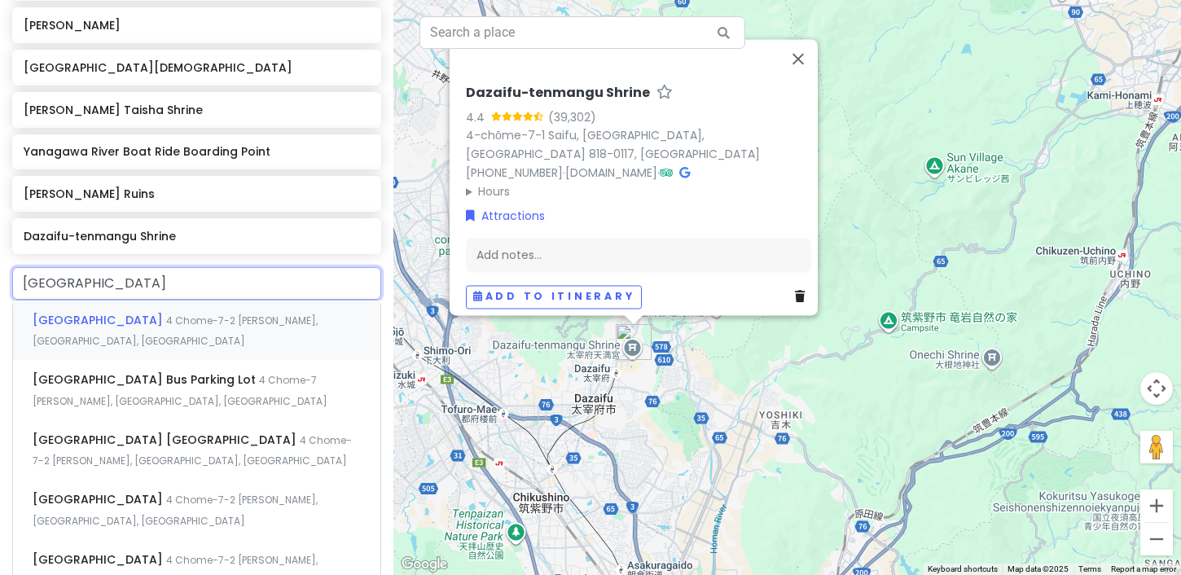
click at [166, 317] on span "[GEOGRAPHIC_DATA]" at bounding box center [100, 320] width 134 height 16
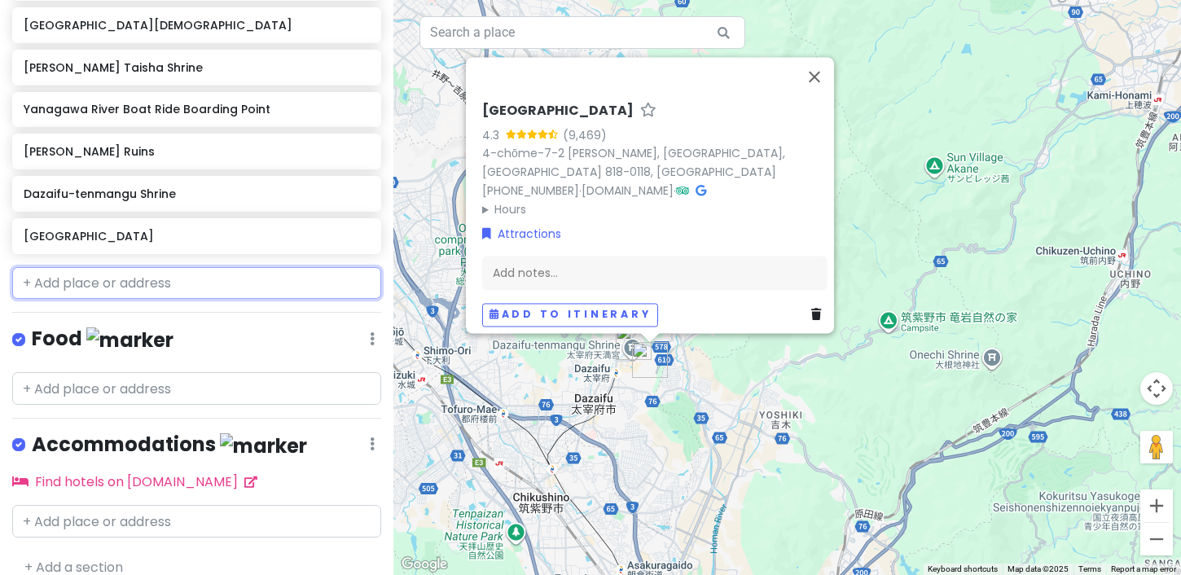
click at [69, 271] on input "text" at bounding box center [196, 283] width 369 height 33
paste input "Starbucks Dazaifu"
type input "Starbucks Dazaifu"
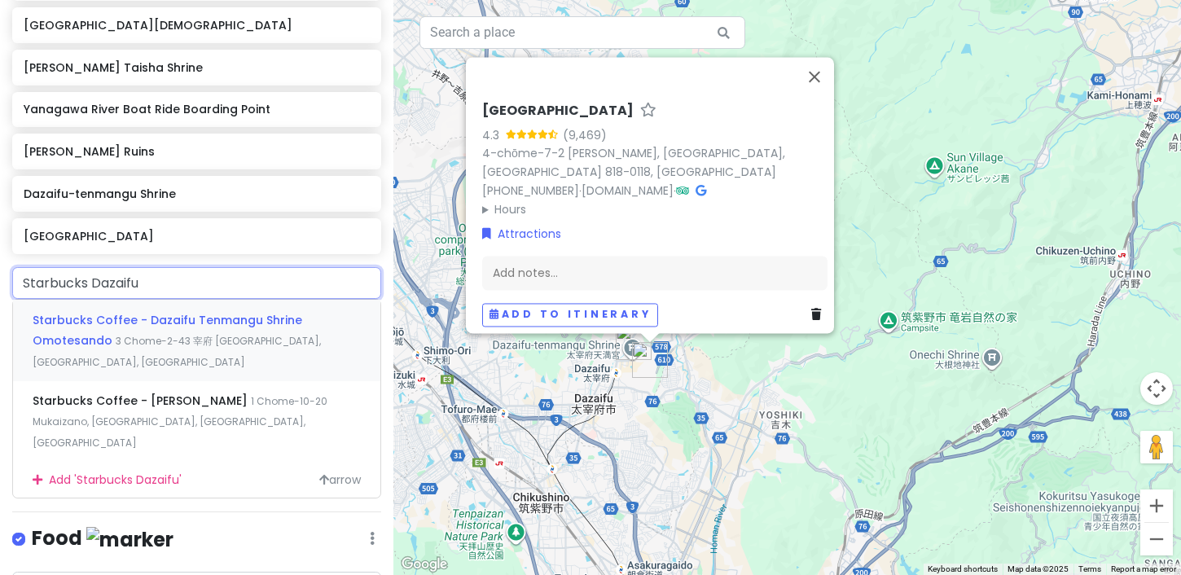
click at [99, 316] on span "Starbucks Coffee - Dazaifu Tenmangu Shrine Omotesando" at bounding box center [168, 330] width 270 height 37
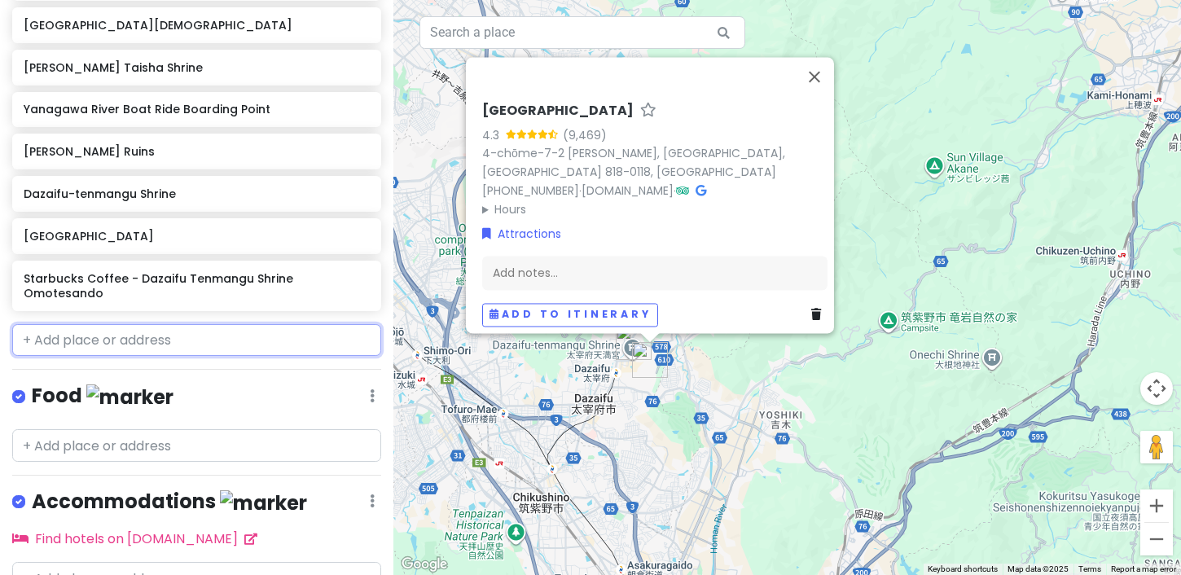
scroll to position [741, 0]
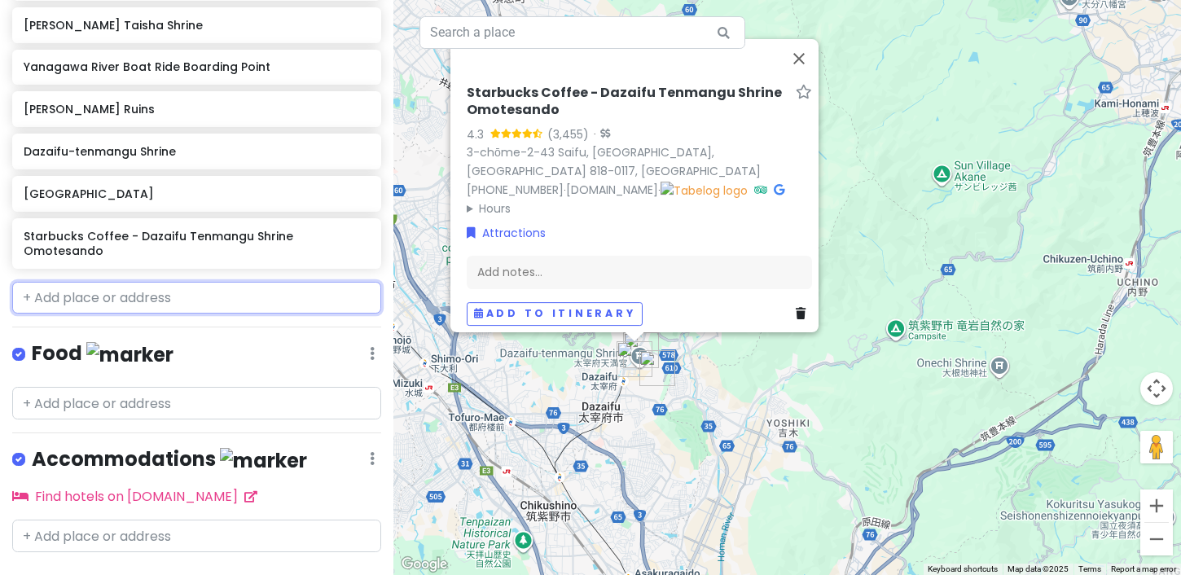
click at [146, 288] on input "text" at bounding box center [196, 298] width 369 height 33
paste input "[GEOGRAPHIC_DATA]"
type input "[GEOGRAPHIC_DATA]"
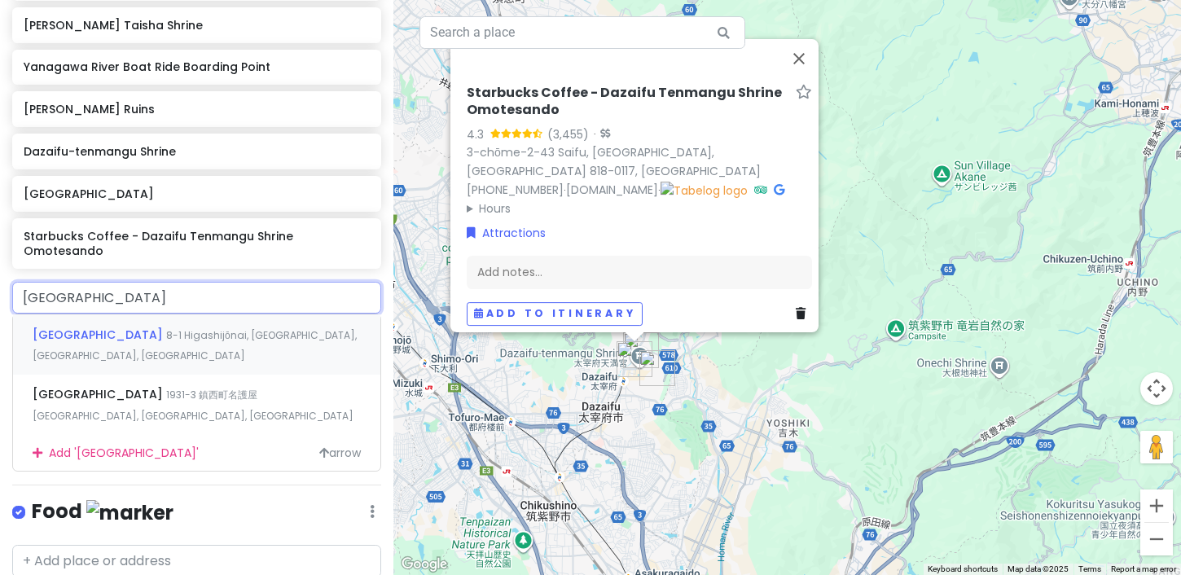
click at [137, 328] on span "8-1 Higashijōnai, [GEOGRAPHIC_DATA], [GEOGRAPHIC_DATA], [GEOGRAPHIC_DATA]" at bounding box center [195, 345] width 324 height 35
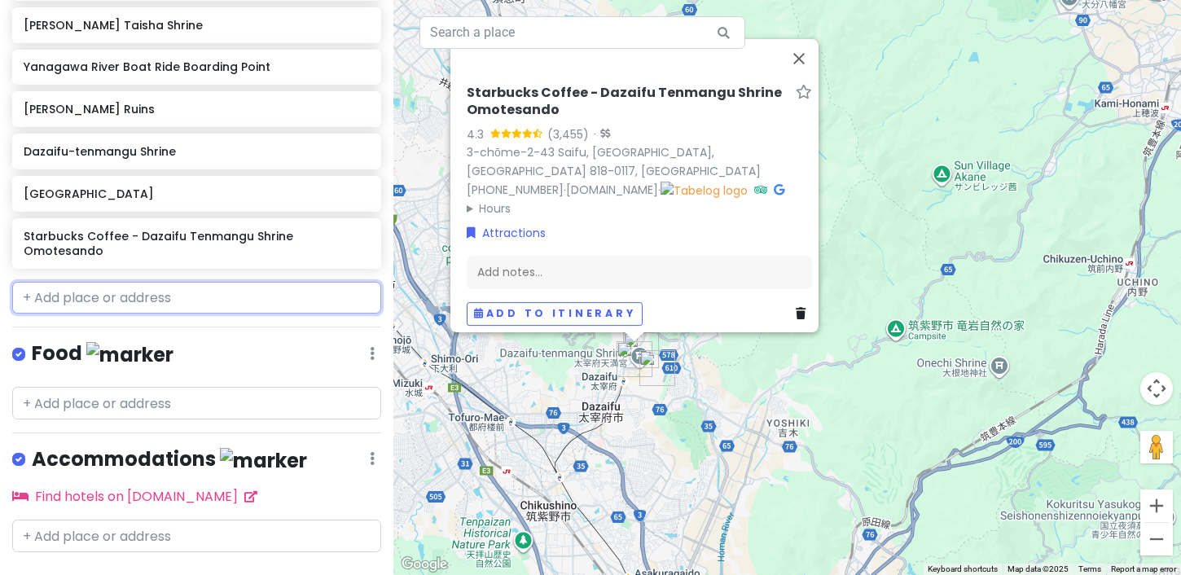
scroll to position [784, 0]
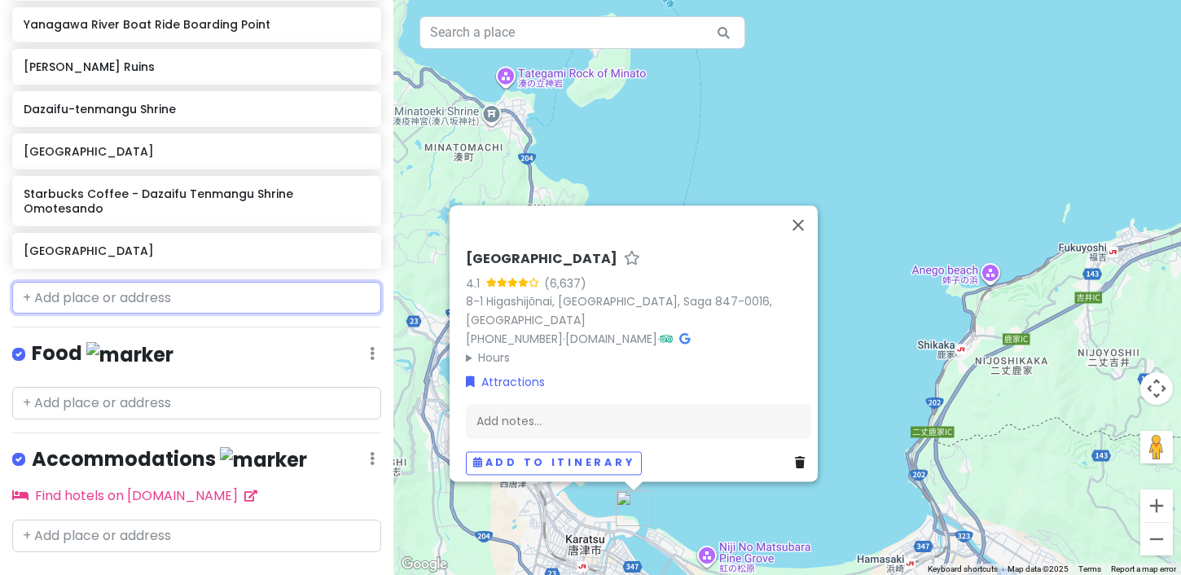
click at [134, 282] on input "text" at bounding box center [196, 298] width 369 height 33
paste input "Sakurai Shrine Futamigaura Torii"
type input "Sakurai Shrine Futamigaura Torii"
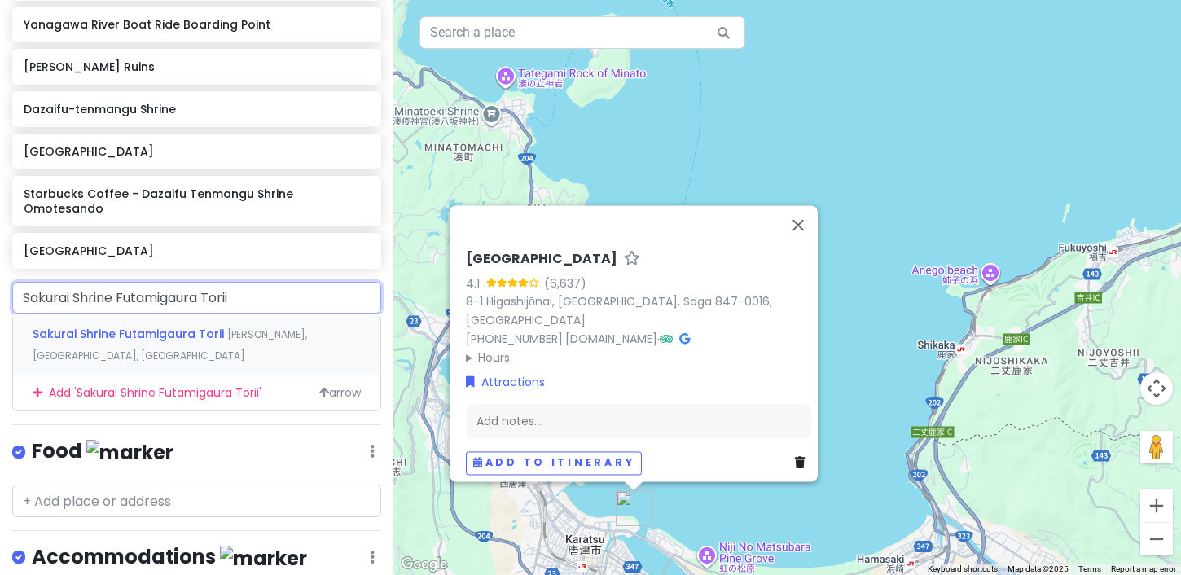
click at [133, 326] on span "Sakurai Shrine Futamigaura Torii" at bounding box center [130, 334] width 195 height 16
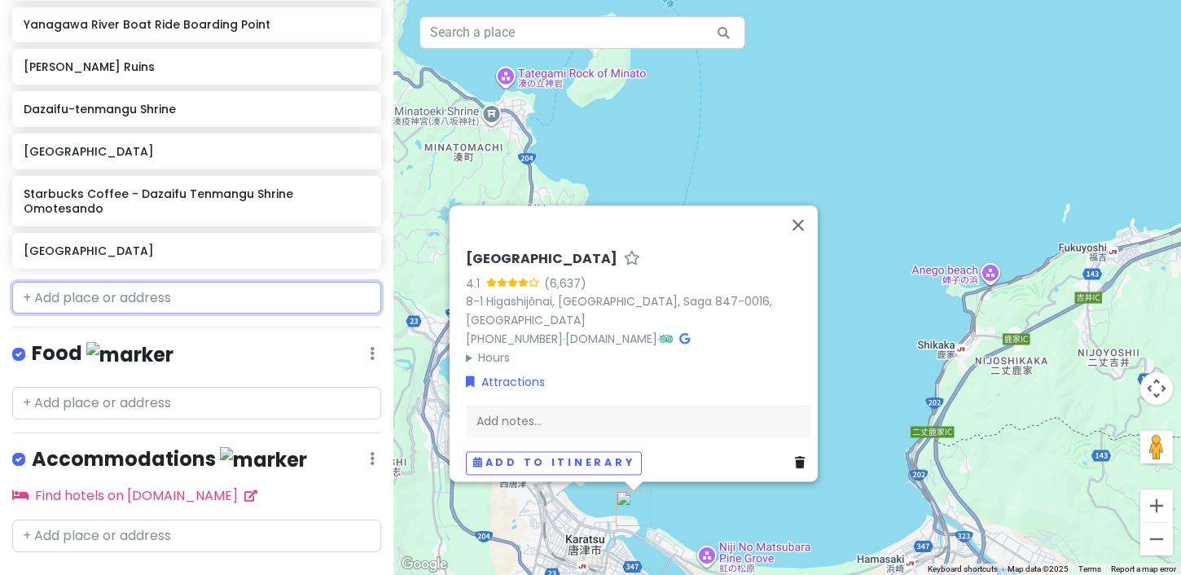
scroll to position [825, 0]
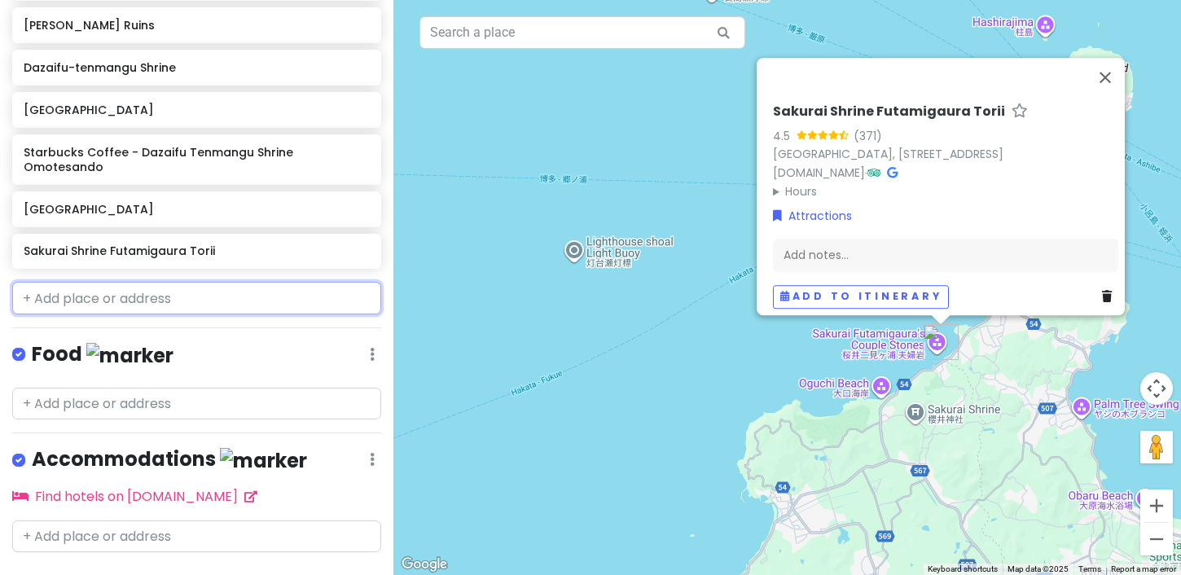
click at [142, 282] on input "text" at bounding box center [196, 298] width 369 height 33
paste input "Miyajidake Shrine"
type input "Miyajidake Shrine"
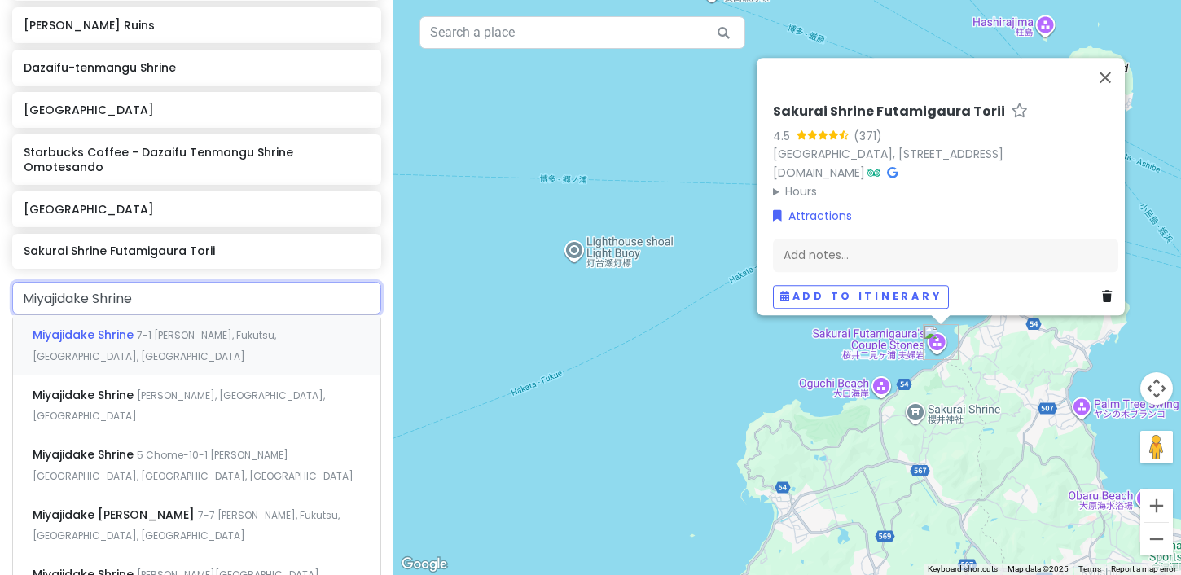
click at [130, 327] on span "Miyajidake Shrine" at bounding box center [85, 335] width 104 height 16
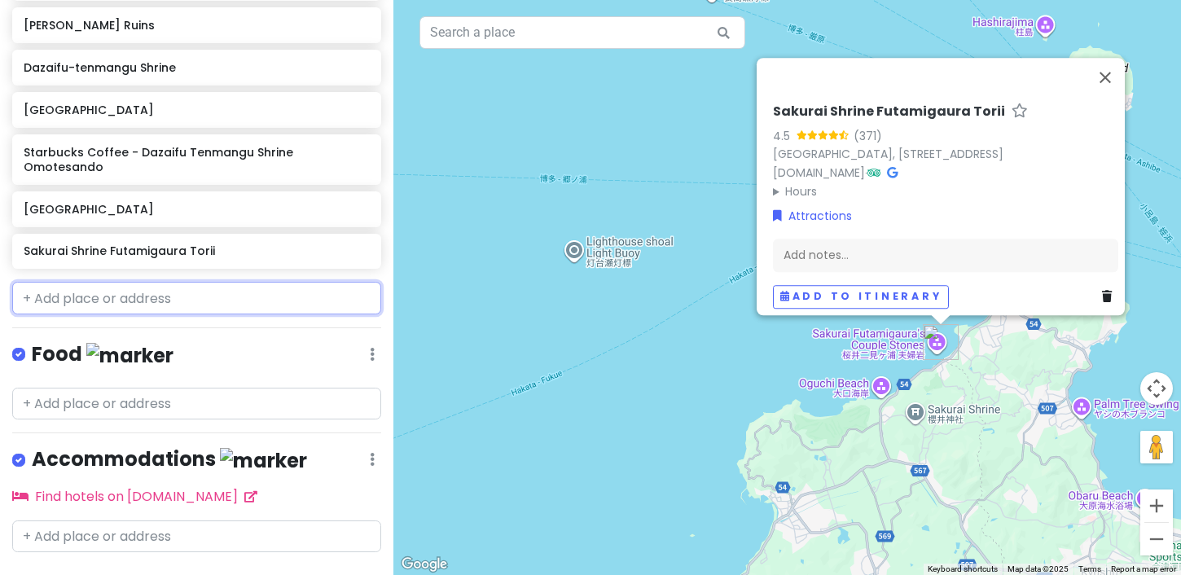
scroll to position [867, 0]
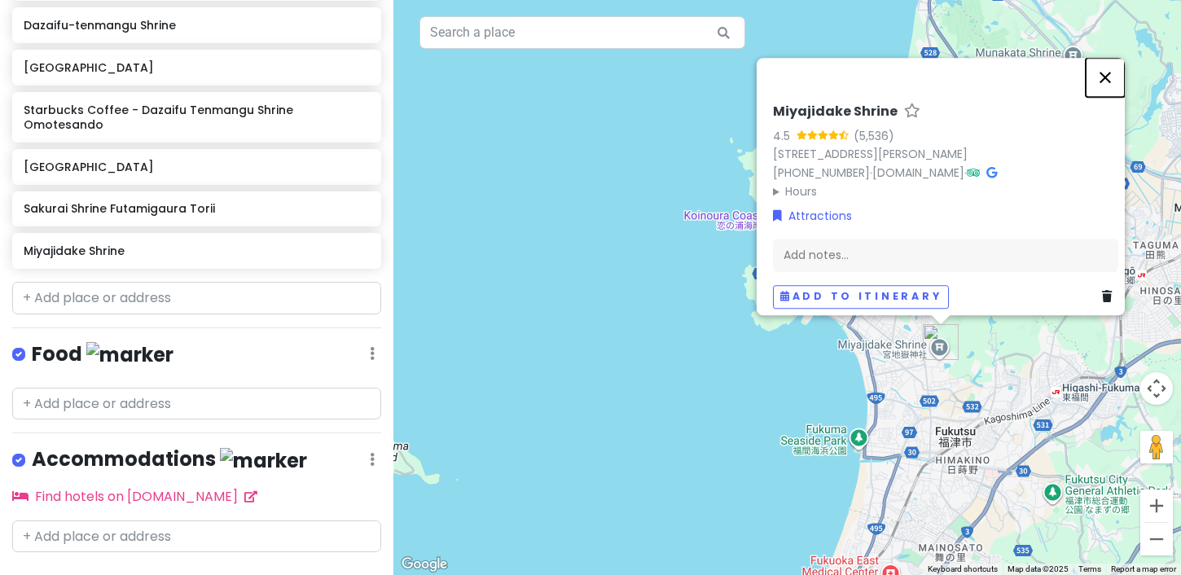
click at [1117, 77] on button "Close" at bounding box center [1105, 77] width 39 height 39
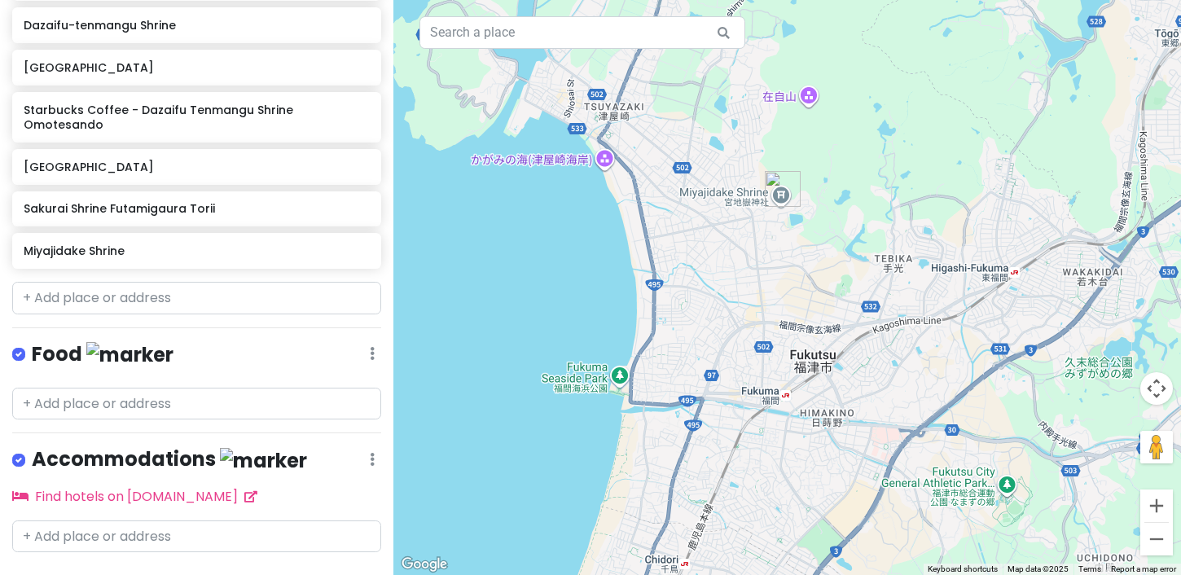
drag, startPoint x: 617, startPoint y: 411, endPoint x: 343, endPoint y: 91, distance: 421.7
click at [343, 91] on div "Fukuoka Trip Private Change Dates Make a Copy Delete Trip Go Pro ⚡️ Give Feedba…" at bounding box center [590, 287] width 1181 height 575
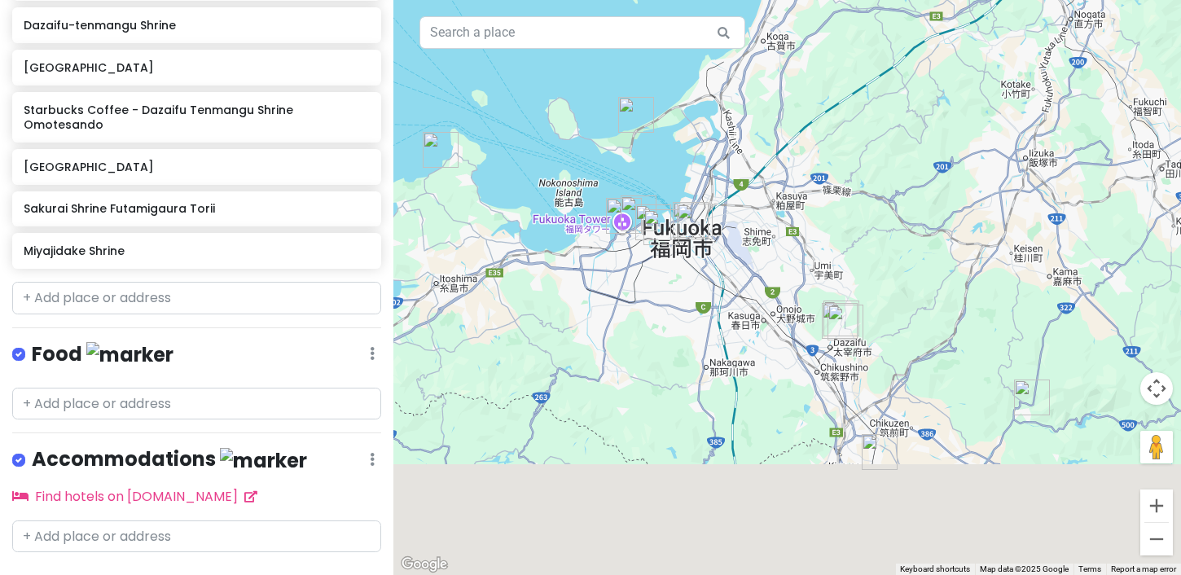
drag, startPoint x: 709, startPoint y: 326, endPoint x: 774, endPoint y: 123, distance: 213.0
click at [774, 123] on div at bounding box center [787, 287] width 788 height 575
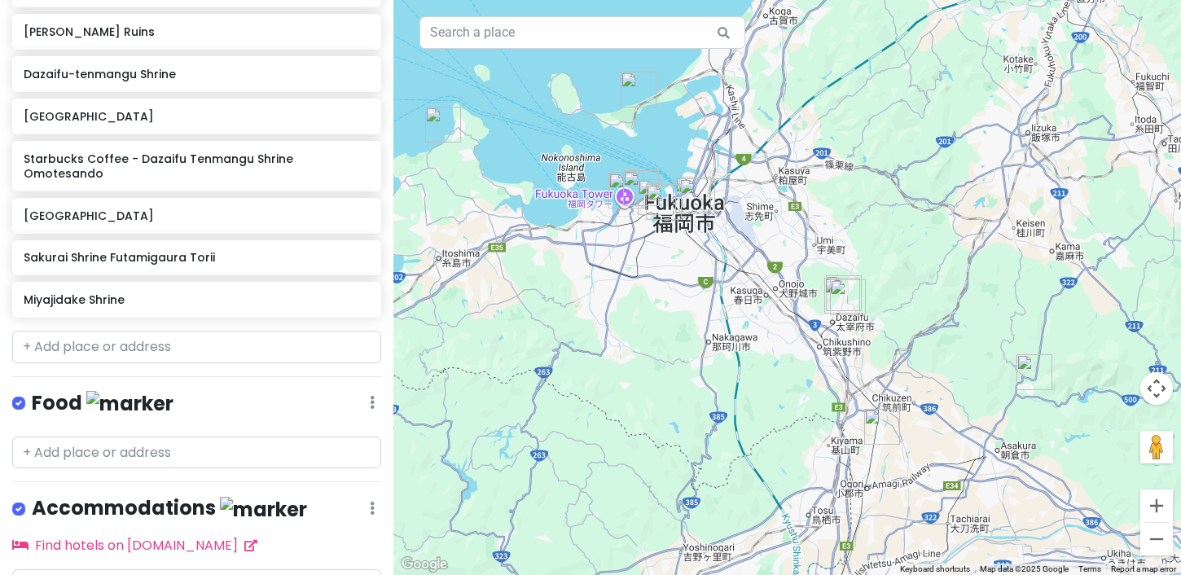
scroll to position [875, 0]
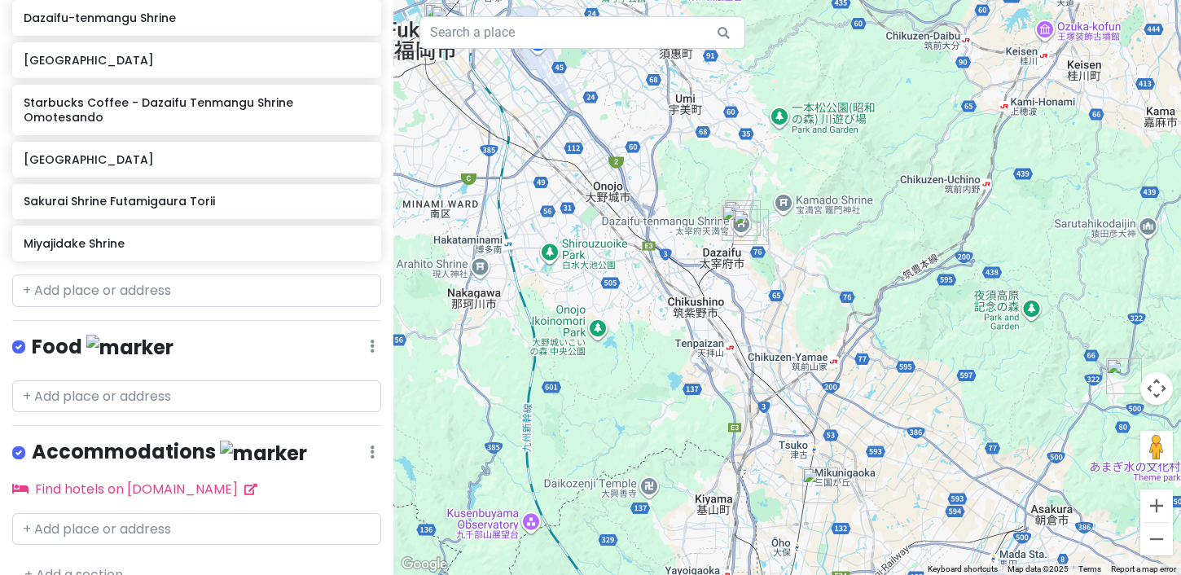
drag, startPoint x: 909, startPoint y: 416, endPoint x: 825, endPoint y: 276, distance: 163.3
click at [825, 276] on div at bounding box center [787, 287] width 788 height 575
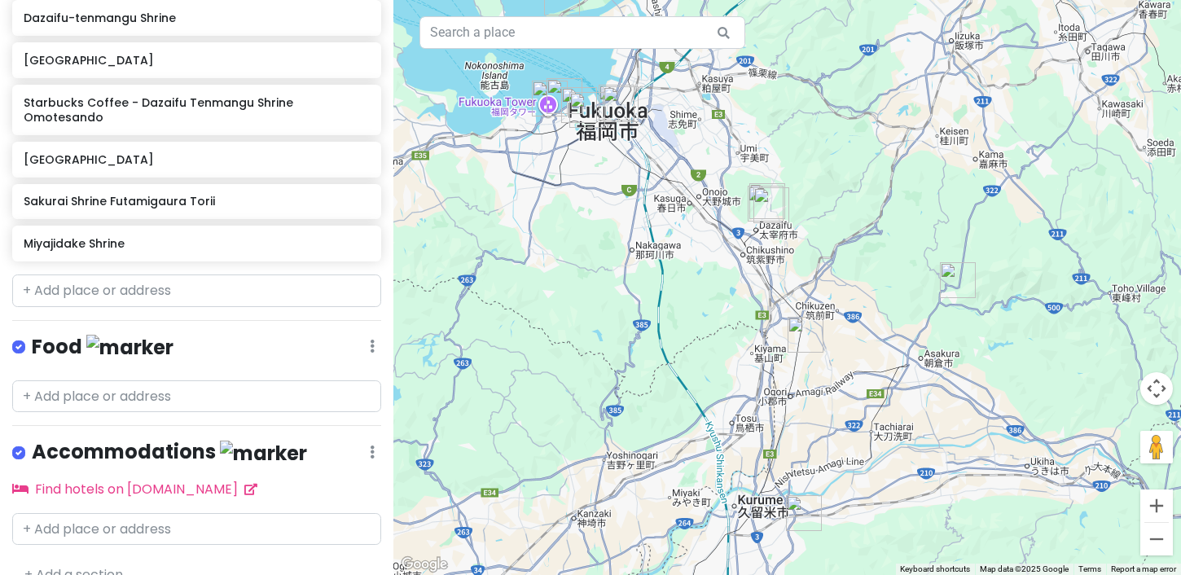
click at [803, 334] on img "Nyoirinji Frog Temple" at bounding box center [806, 335] width 36 height 36
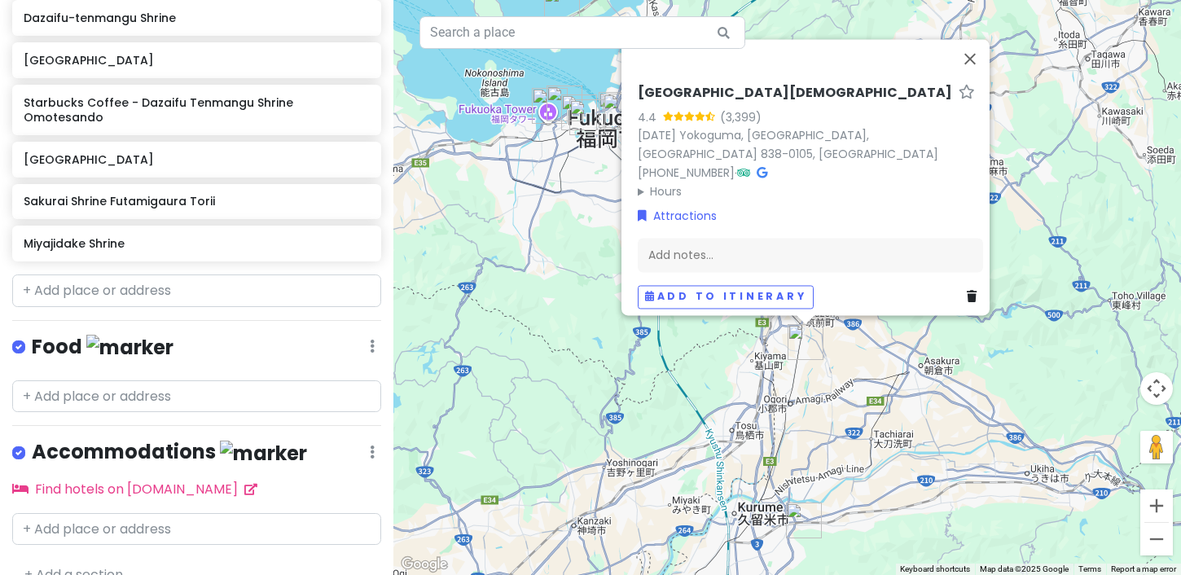
click at [471, 317] on div "[GEOGRAPHIC_DATA] 4.4 (3,399) [DATE][GEOGRAPHIC_DATA] 838-0105, [GEOGRAPHIC_DAT…" at bounding box center [787, 287] width 788 height 575
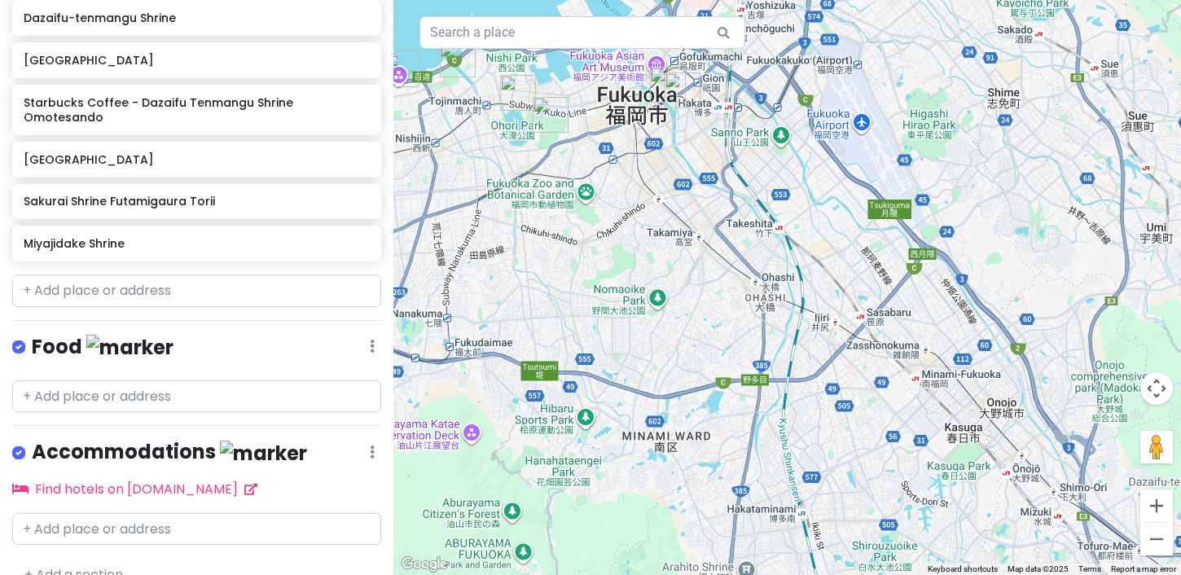
drag, startPoint x: 656, startPoint y: 127, endPoint x: 721, endPoint y: 252, distance: 140.6
click at [721, 256] on div at bounding box center [787, 287] width 788 height 575
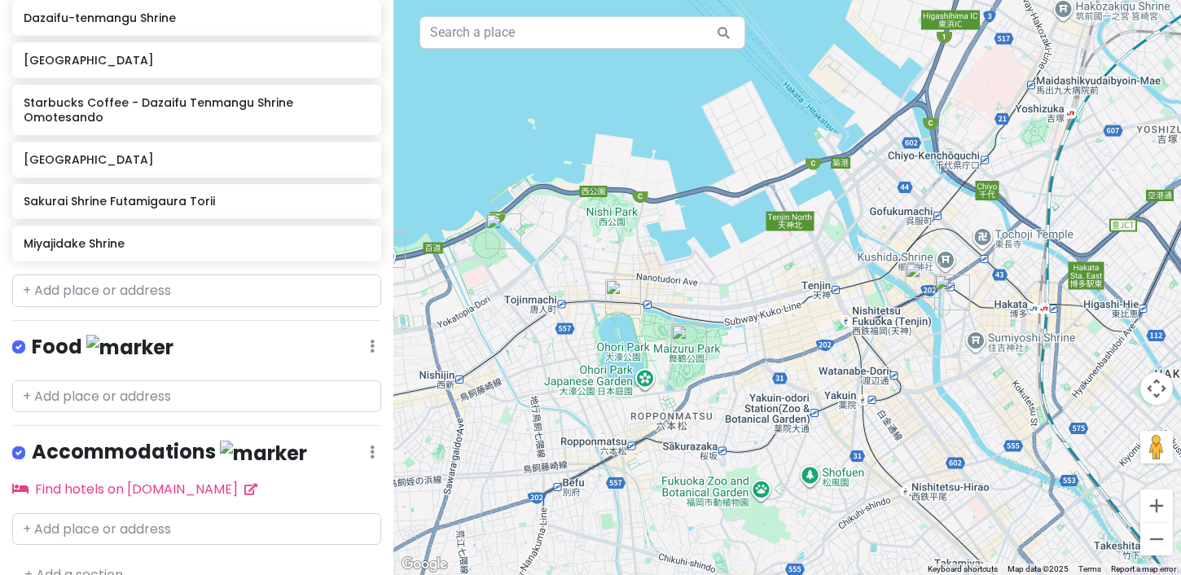
drag, startPoint x: 709, startPoint y: 279, endPoint x: 863, endPoint y: 274, distance: 153.2
click at [863, 274] on div at bounding box center [787, 287] width 788 height 575
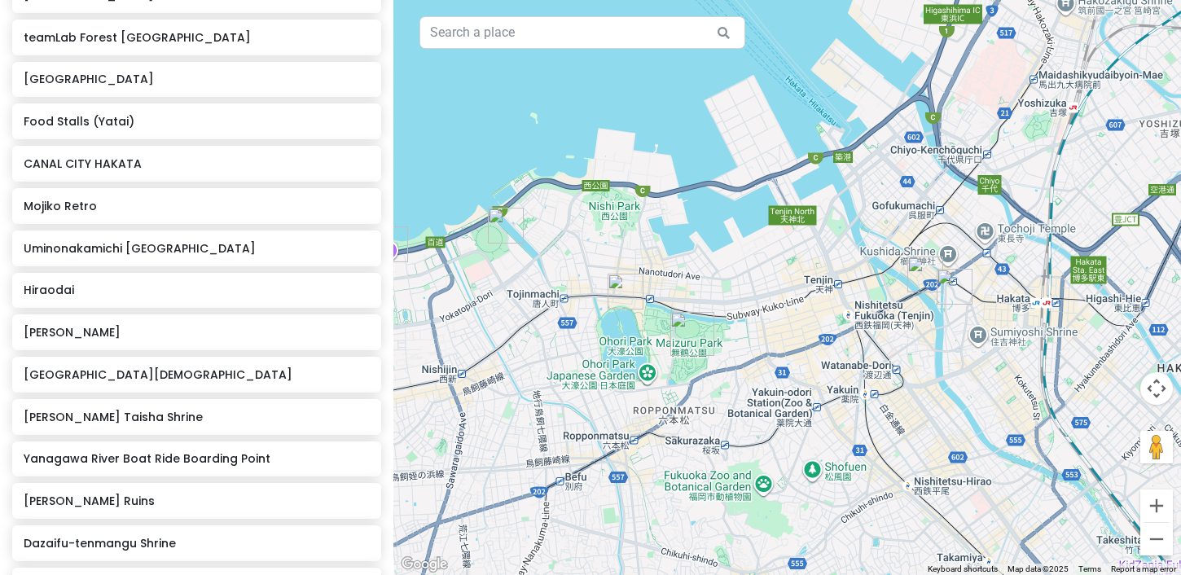
scroll to position [209, 0]
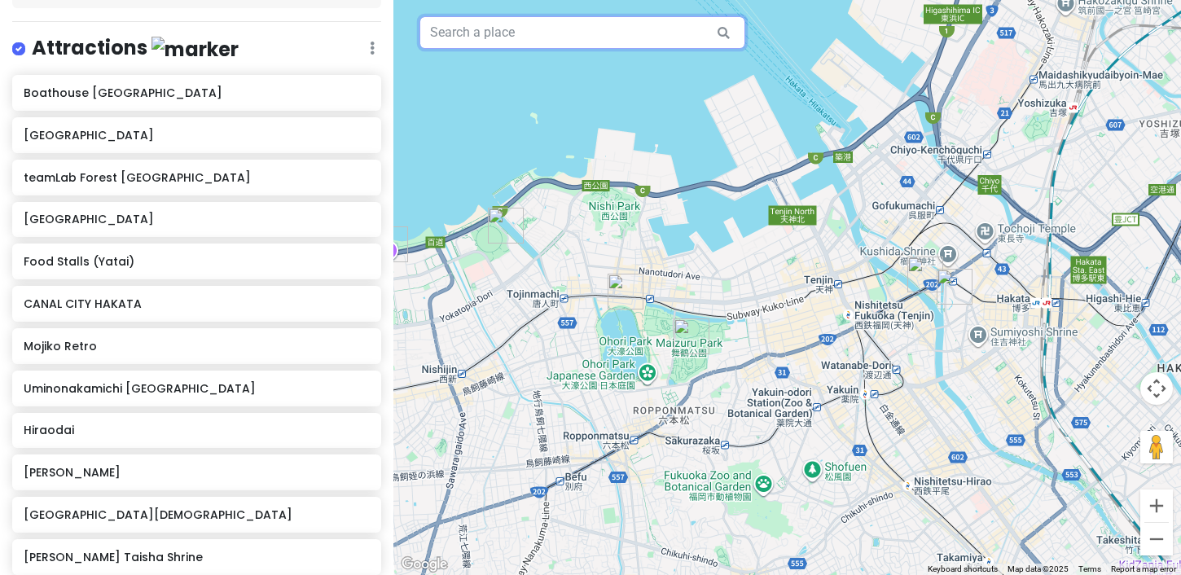
click at [487, 38] on input "text" at bounding box center [582, 32] width 326 height 33
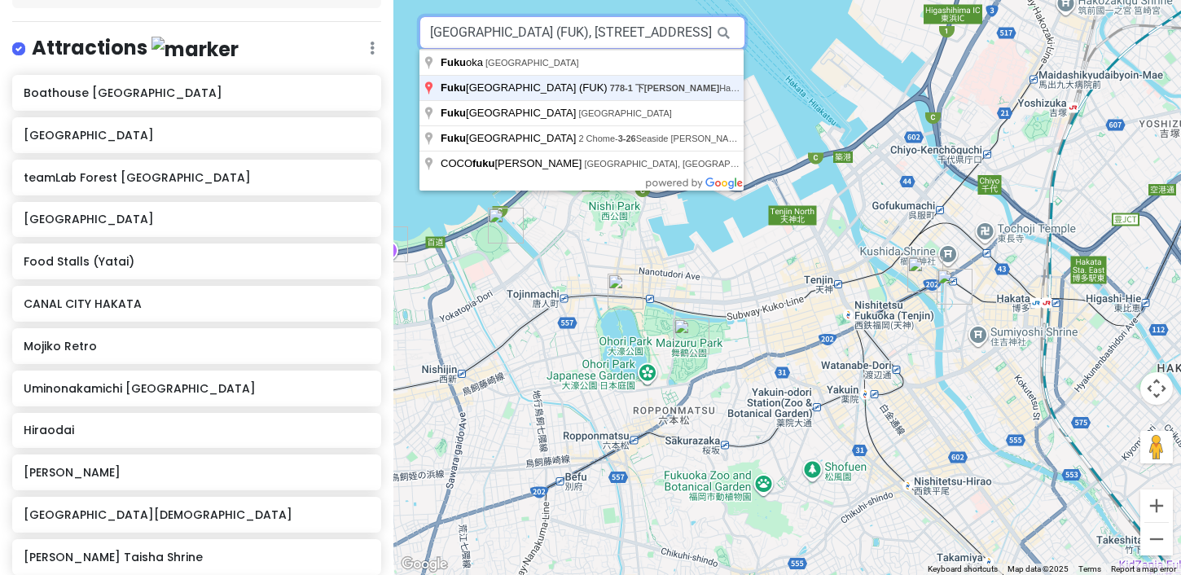
type input "[GEOGRAPHIC_DATA] (FUK), [STREET_ADDRESS][PERSON_NAME]"
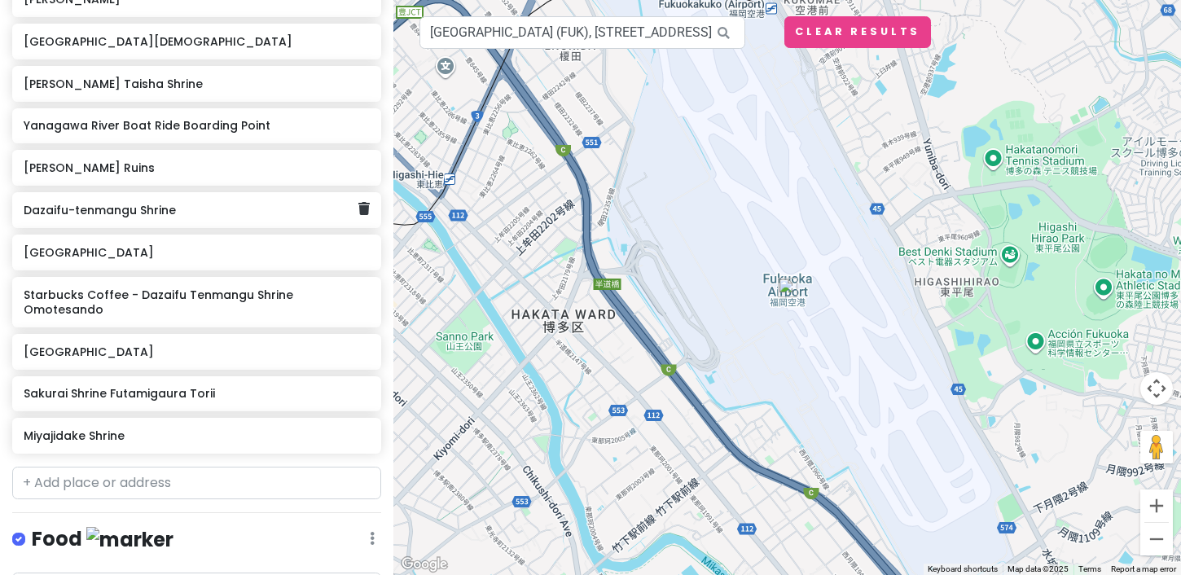
scroll to position [885, 0]
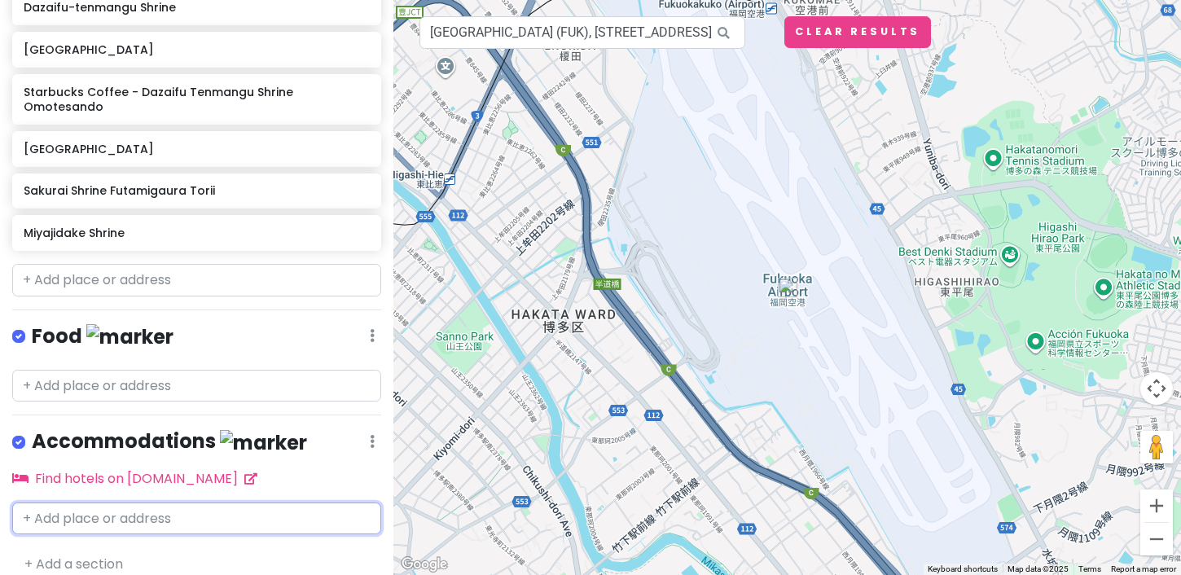
click at [156, 503] on input "text" at bounding box center [196, 519] width 369 height 33
type input "lively"
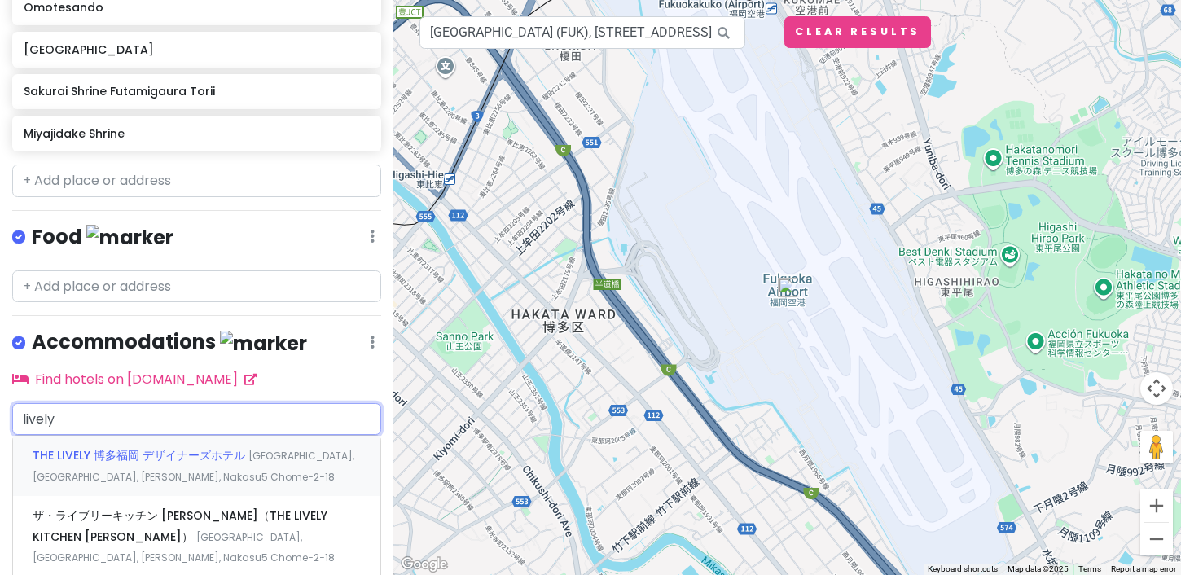
click at [192, 456] on span "[GEOGRAPHIC_DATA], [GEOGRAPHIC_DATA], [PERSON_NAME], Nakasu5 Chome−2−18" at bounding box center [194, 466] width 322 height 35
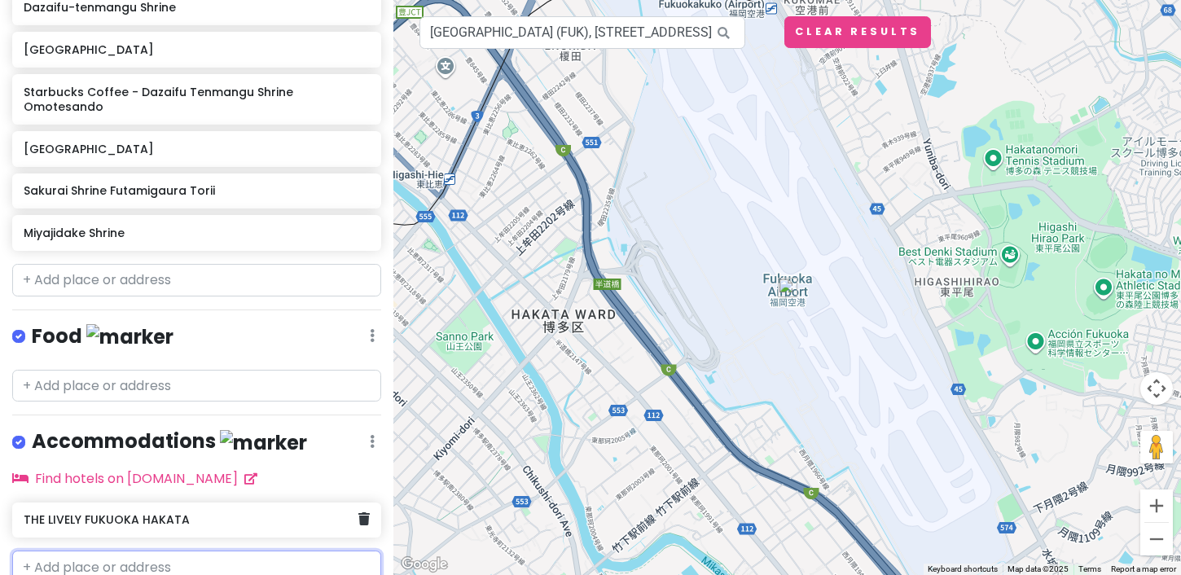
scroll to position [934, 0]
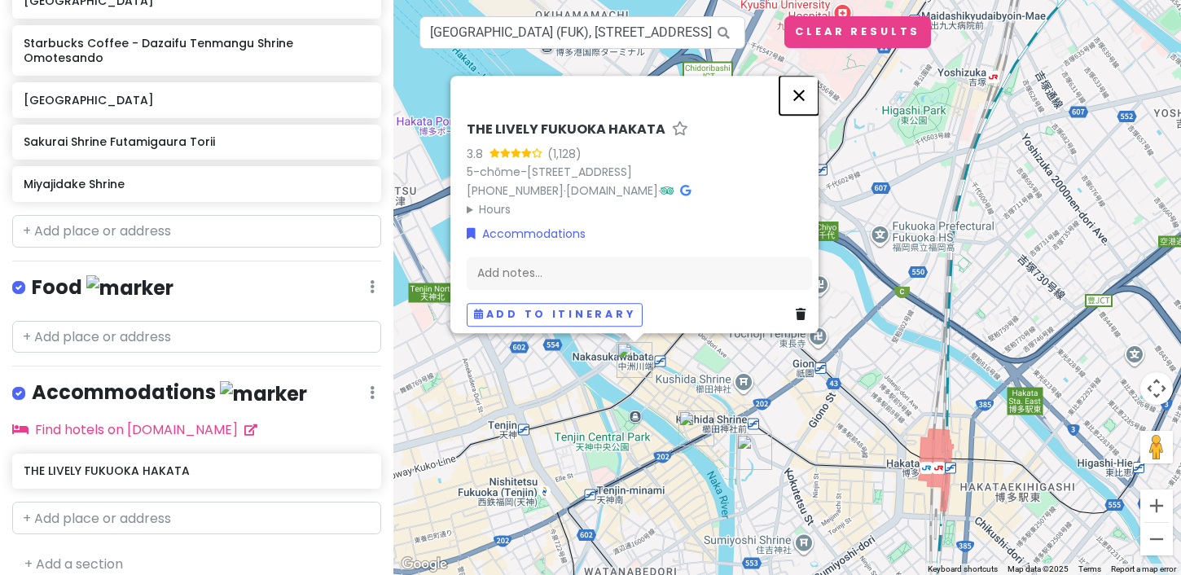
click at [804, 76] on button "Close" at bounding box center [798, 95] width 39 height 39
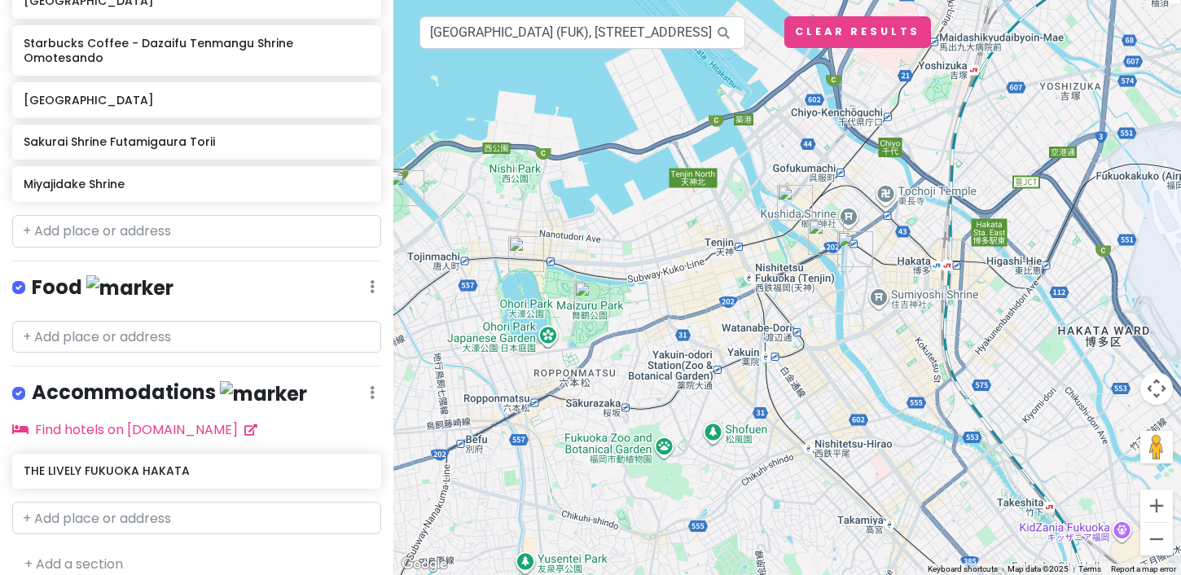
drag, startPoint x: 644, startPoint y: 455, endPoint x: 766, endPoint y: 323, distance: 179.8
click at [766, 323] on div at bounding box center [787, 287] width 788 height 575
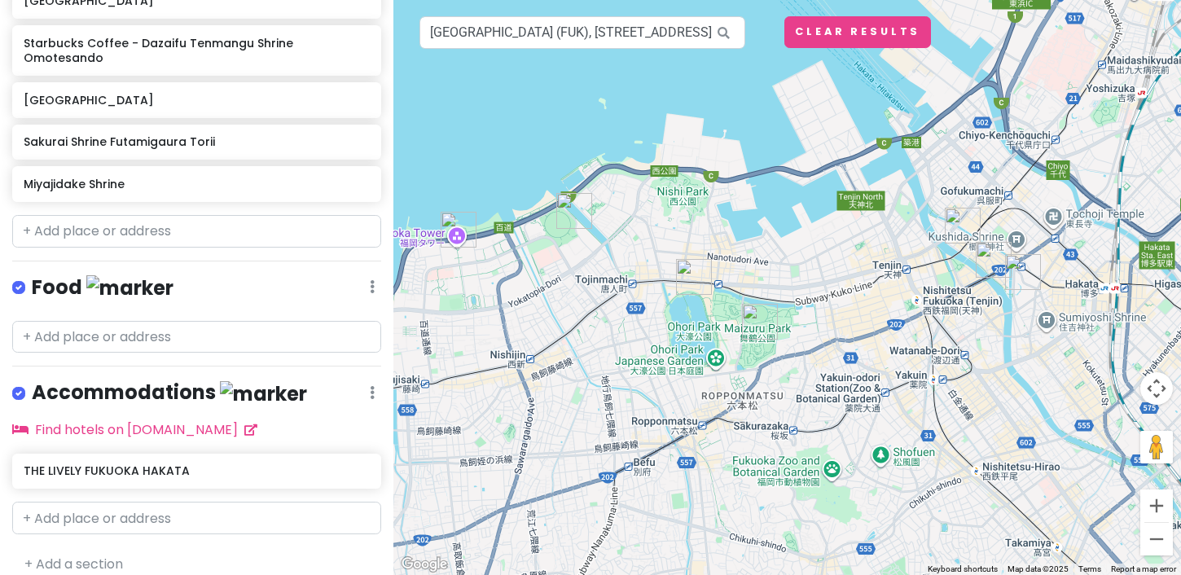
drag, startPoint x: 704, startPoint y: 384, endPoint x: 892, endPoint y: 366, distance: 189.0
click at [892, 366] on div at bounding box center [787, 287] width 788 height 575
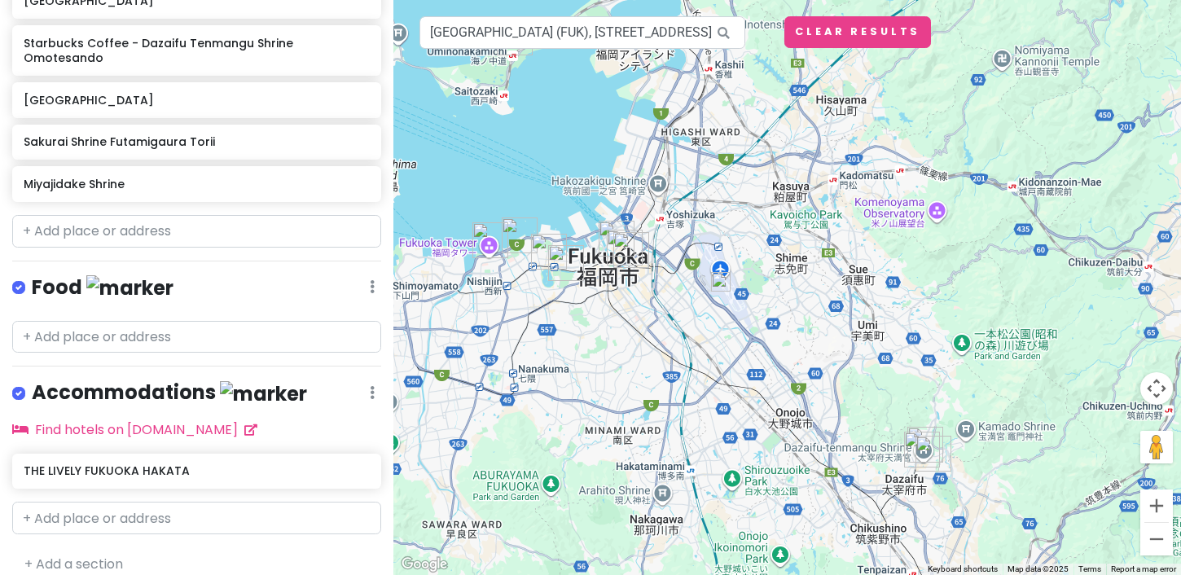
drag, startPoint x: 889, startPoint y: 371, endPoint x: 577, endPoint y: 263, distance: 329.5
click at [577, 263] on div at bounding box center [787, 287] width 788 height 575
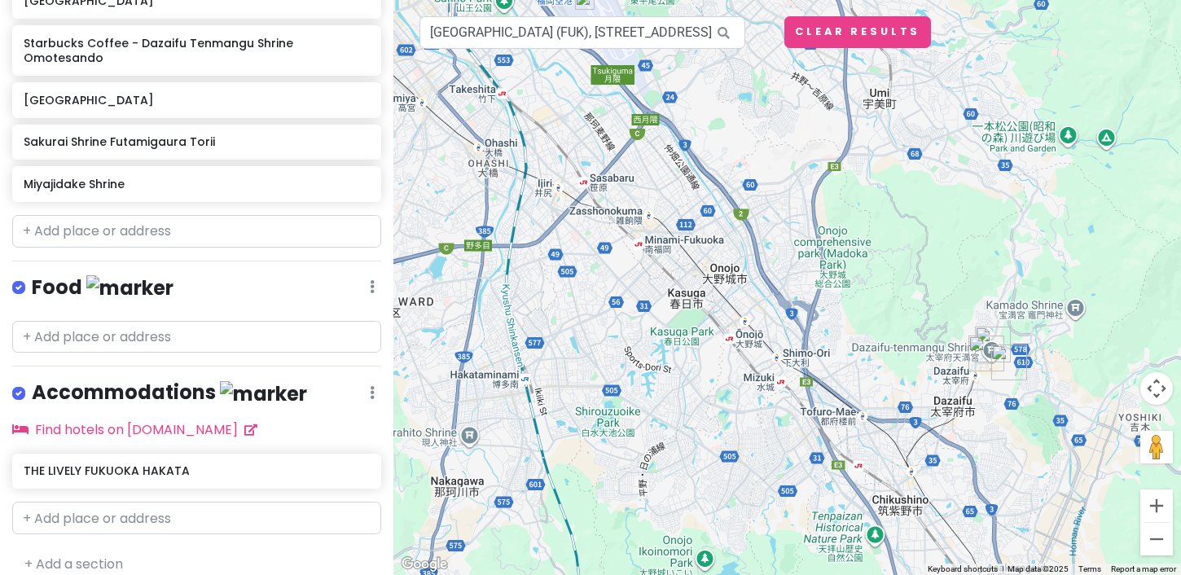
drag, startPoint x: 657, startPoint y: 358, endPoint x: 397, endPoint y: 118, distance: 353.9
click at [397, 118] on div at bounding box center [787, 287] width 788 height 575
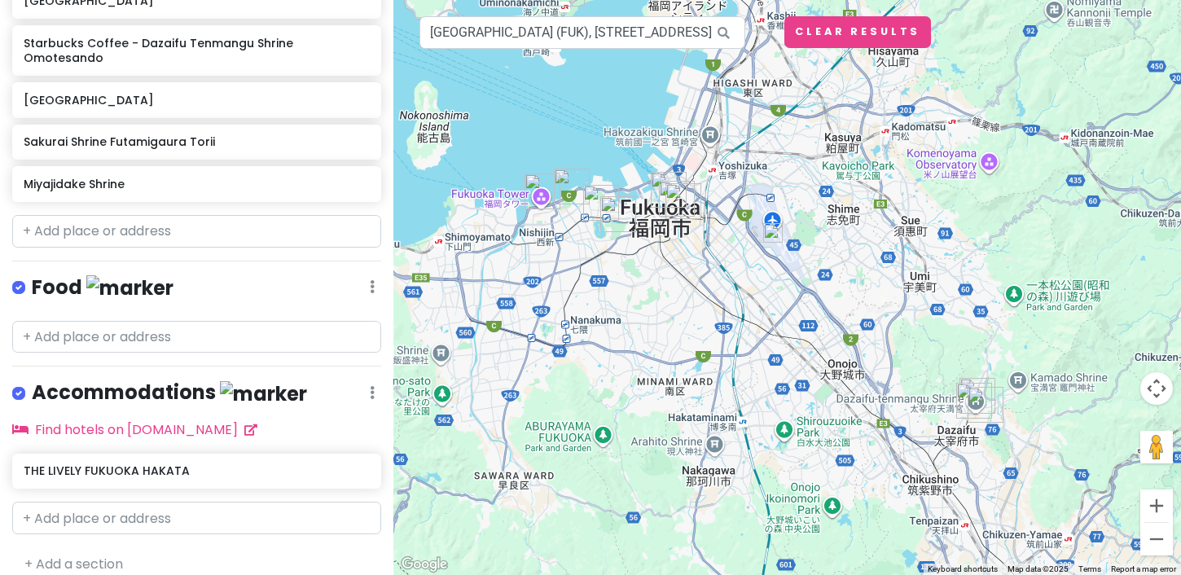
drag, startPoint x: 595, startPoint y: 266, endPoint x: 784, endPoint y: 369, distance: 215.4
click at [784, 369] on div at bounding box center [787, 287] width 788 height 575
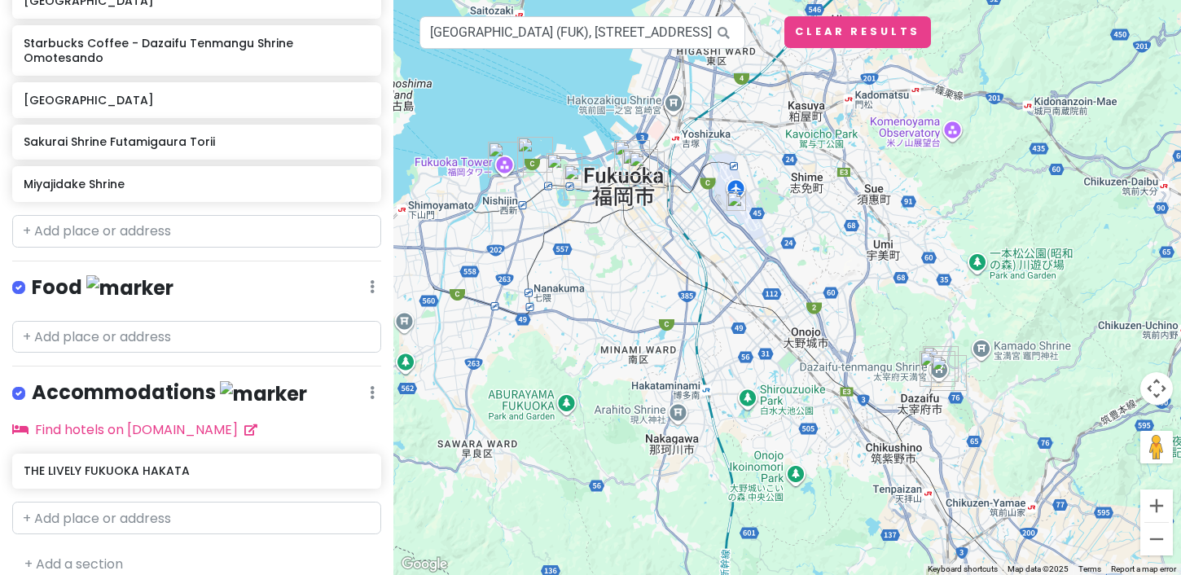
drag, startPoint x: 843, startPoint y: 432, endPoint x: 693, endPoint y: 301, distance: 199.7
click at [693, 301] on div at bounding box center [787, 287] width 788 height 575
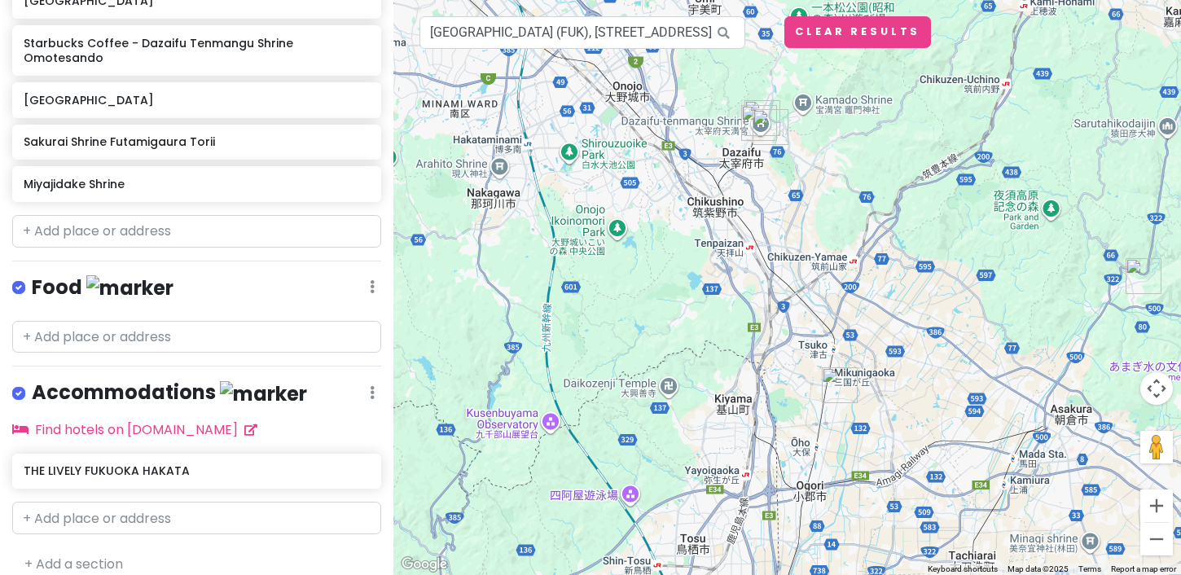
drag, startPoint x: 896, startPoint y: 432, endPoint x: 716, endPoint y: 182, distance: 307.4
click at [716, 182] on div at bounding box center [787, 287] width 788 height 575
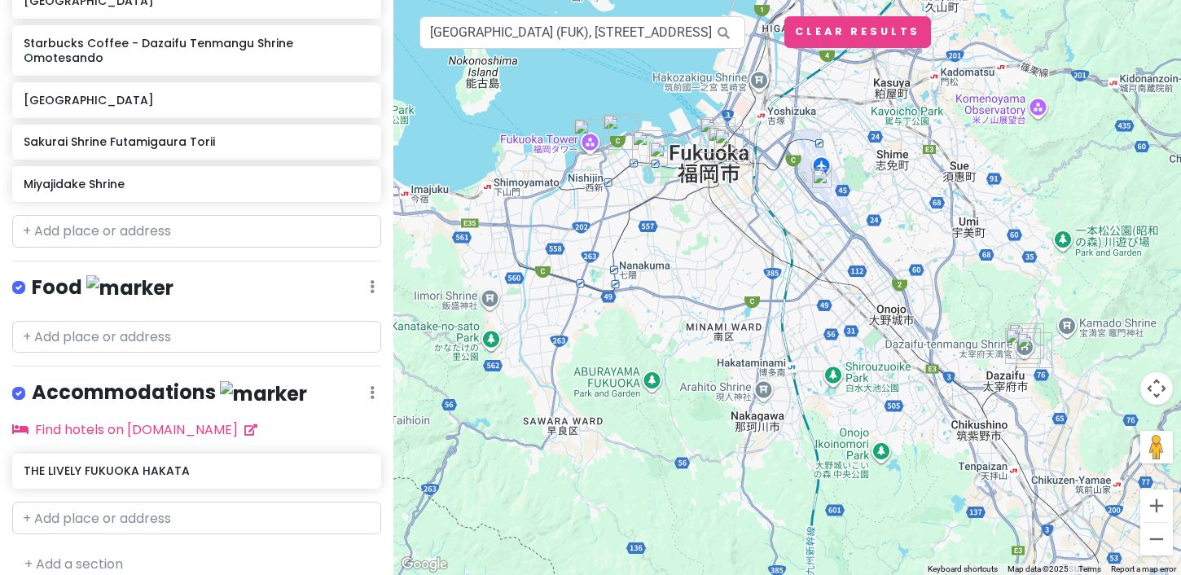
drag, startPoint x: 587, startPoint y: 254, endPoint x: 854, endPoint y: 479, distance: 349.1
click at [854, 479] on div at bounding box center [787, 287] width 788 height 575
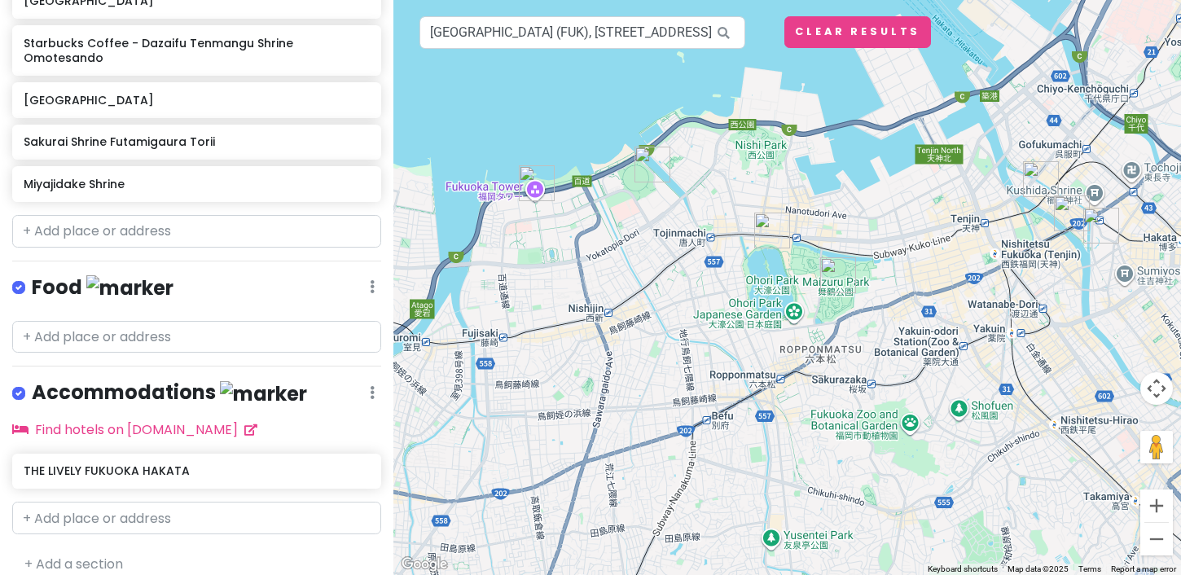
drag, startPoint x: 694, startPoint y: 185, endPoint x: 806, endPoint y: 342, distance: 193.2
click at [806, 342] on div at bounding box center [787, 287] width 788 height 575
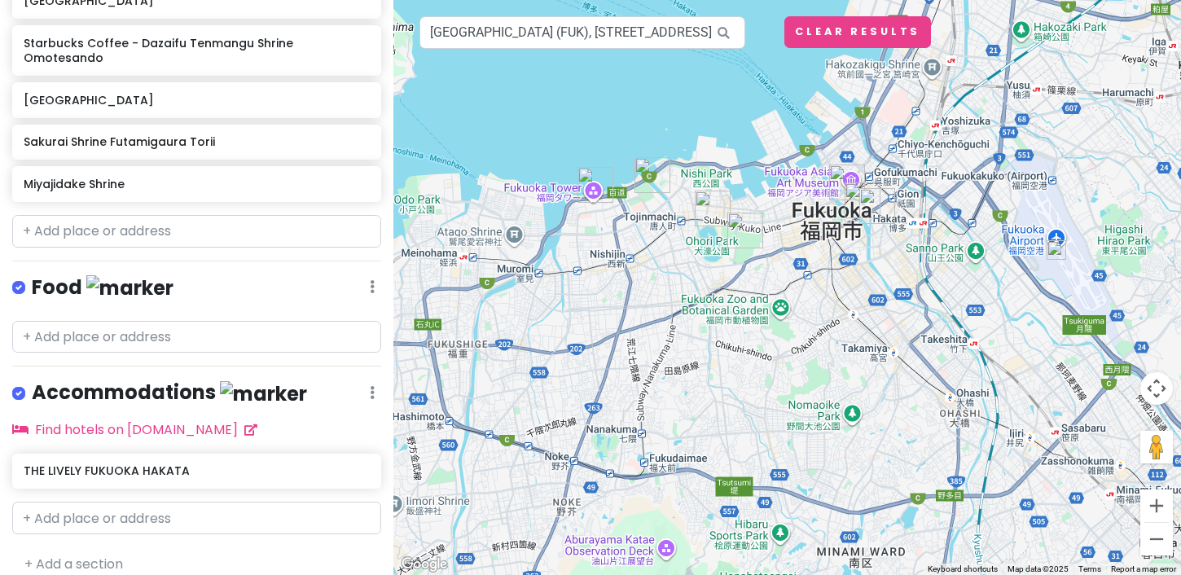
click at [638, 177] on img "teamLab Forest Fukuoka" at bounding box center [652, 175] width 36 height 36
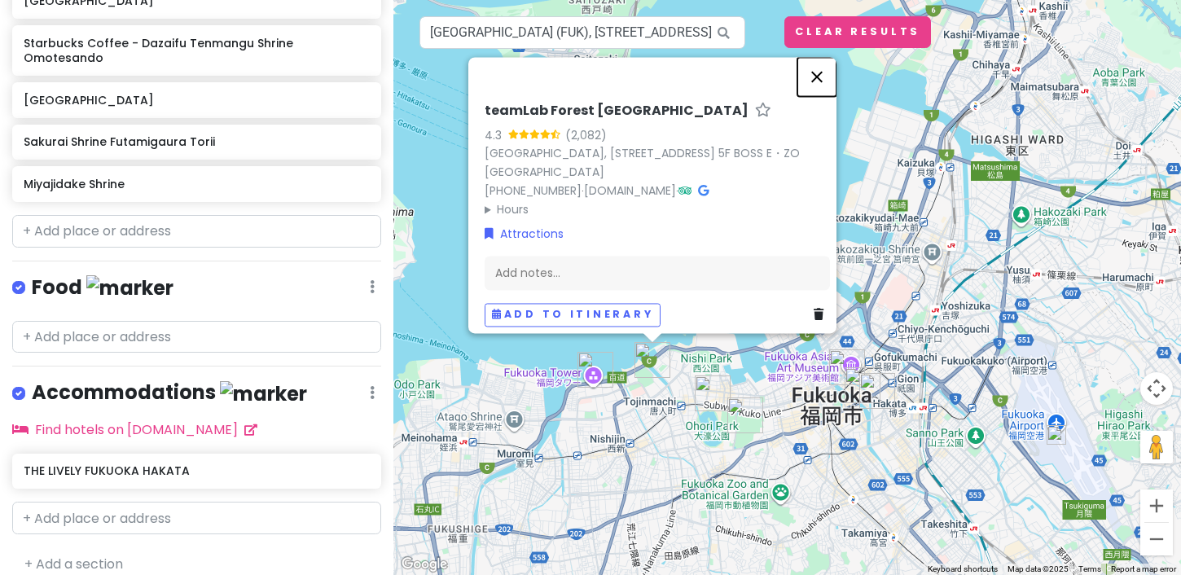
click at [823, 69] on button "Close" at bounding box center [816, 76] width 39 height 39
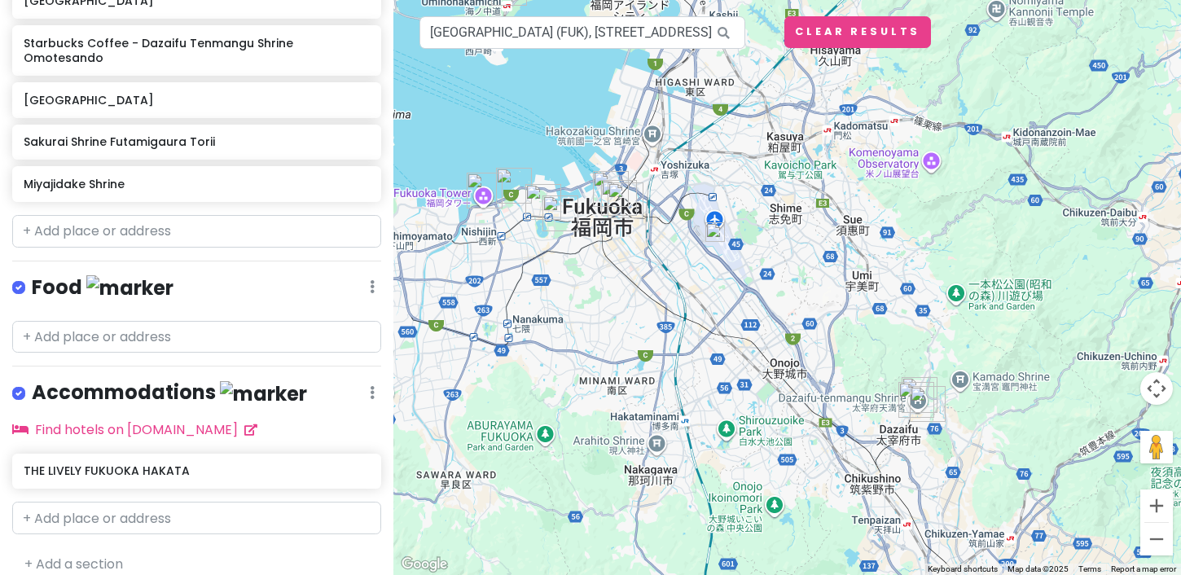
drag, startPoint x: 741, startPoint y: 299, endPoint x: 538, endPoint y: 105, distance: 280.6
click at [538, 105] on div at bounding box center [787, 287] width 788 height 575
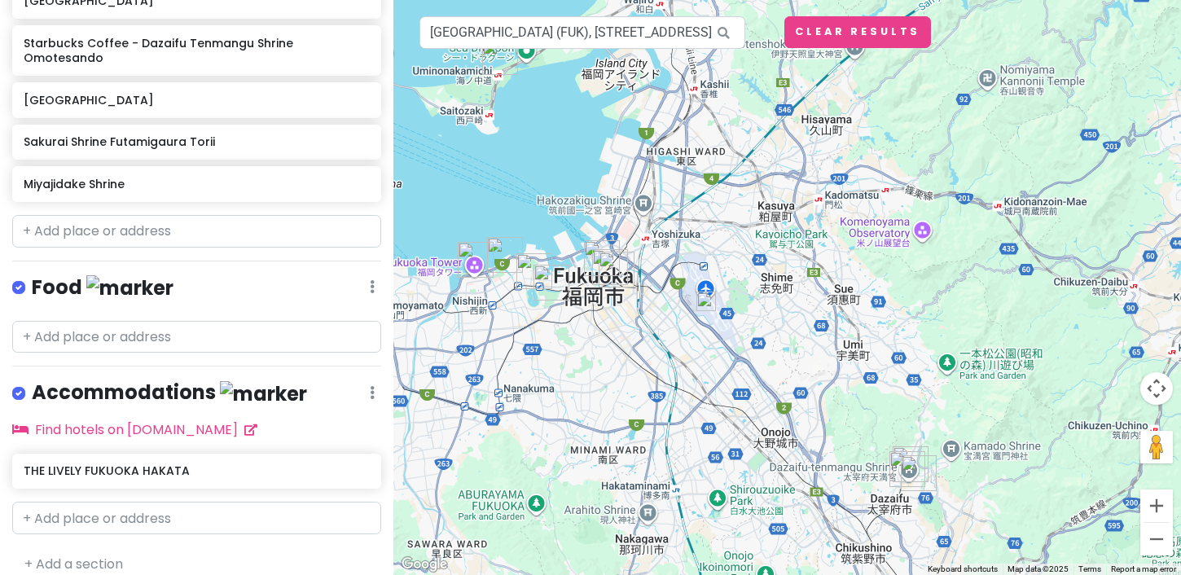
drag, startPoint x: 748, startPoint y: 449, endPoint x: 774, endPoint y: 590, distance: 143.3
click at [774, 574] on html "Fukuoka Trip Private Change Dates Make a Copy Delete Trip Go Pro ⚡️ Give Feedba…" at bounding box center [590, 287] width 1181 height 575
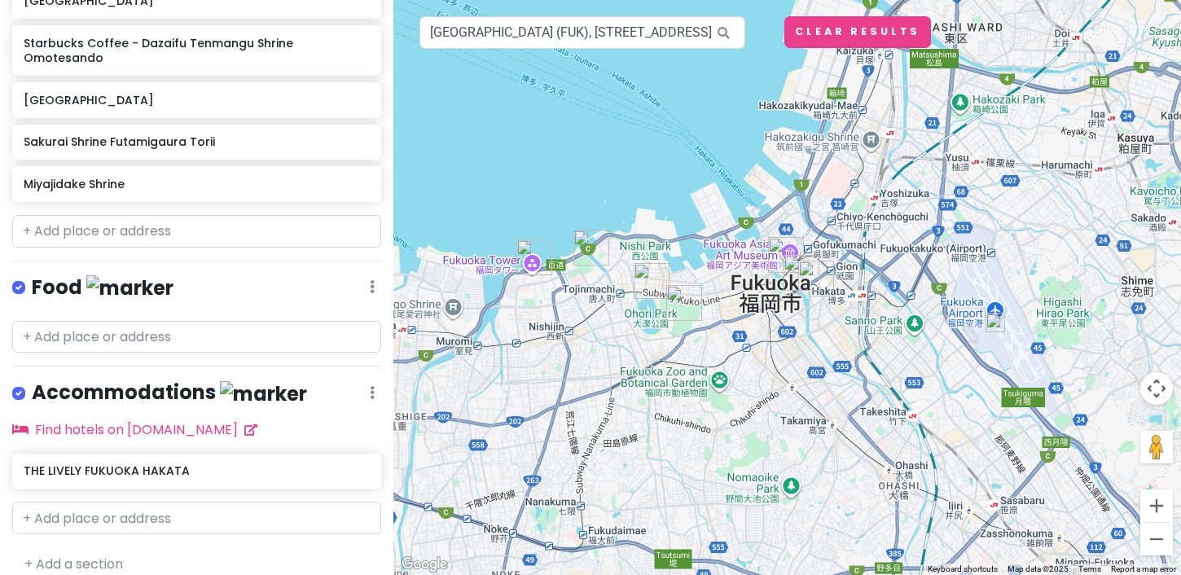
drag, startPoint x: 648, startPoint y: 373, endPoint x: 876, endPoint y: 377, distance: 227.3
click at [876, 377] on div at bounding box center [787, 287] width 788 height 575
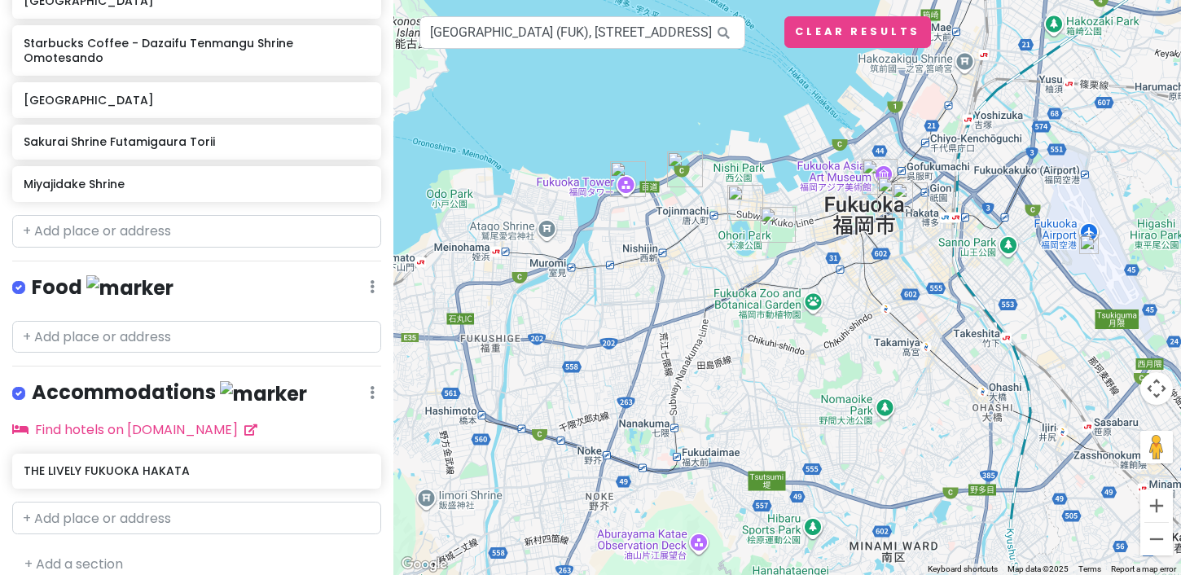
drag, startPoint x: 689, startPoint y: 394, endPoint x: 872, endPoint y: 268, distance: 222.5
click at [872, 268] on div at bounding box center [787, 287] width 788 height 575
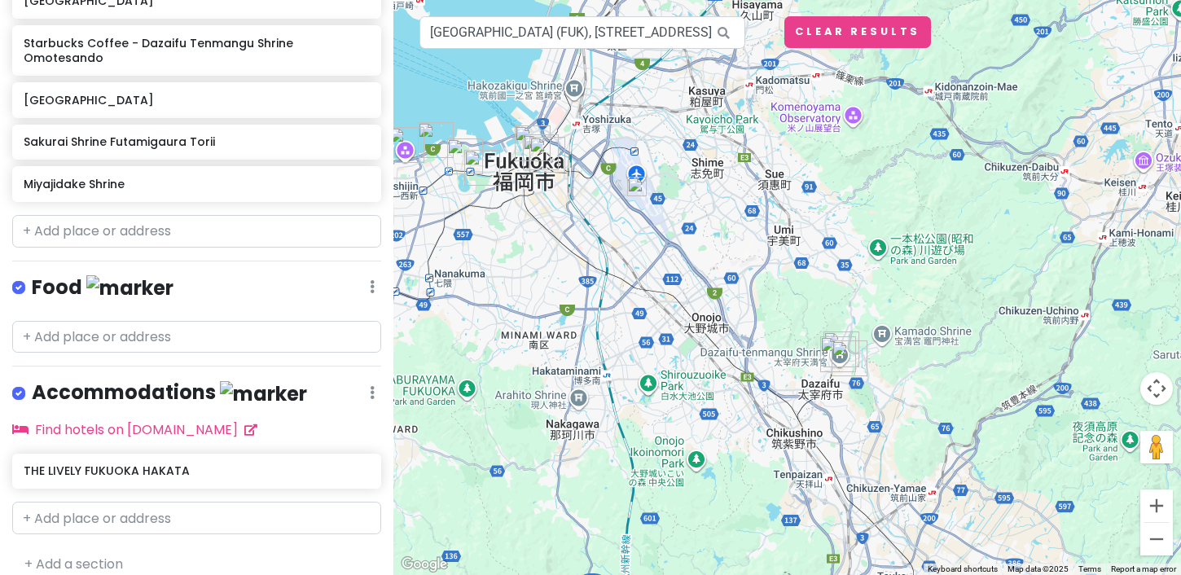
drag, startPoint x: 824, startPoint y: 372, endPoint x: 500, endPoint y: 268, distance: 340.5
click at [500, 268] on div at bounding box center [787, 287] width 788 height 575
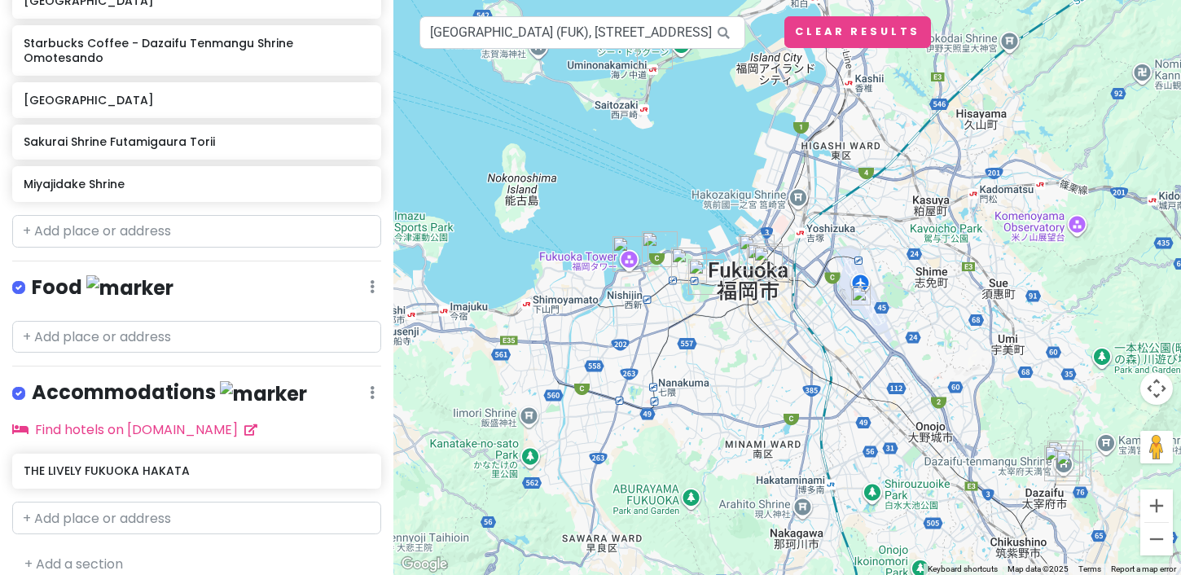
drag, startPoint x: 624, startPoint y: 282, endPoint x: 1000, endPoint y: 371, distance: 386.8
click at [1000, 371] on div at bounding box center [787, 287] width 788 height 575
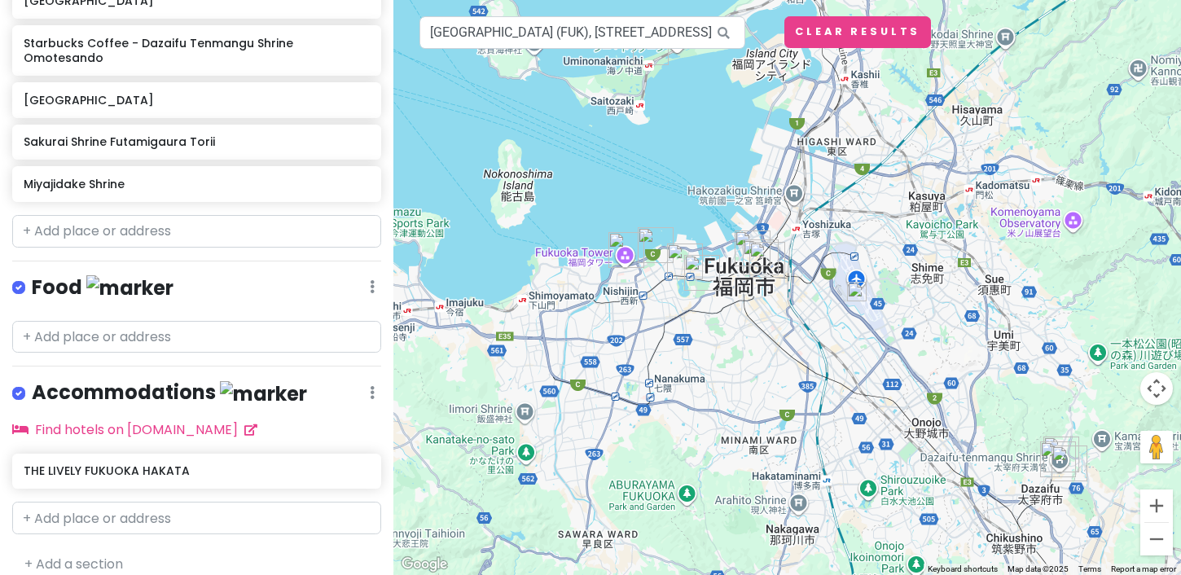
drag, startPoint x: 660, startPoint y: 235, endPoint x: 487, endPoint y: 283, distance: 179.2
click at [487, 283] on div at bounding box center [787, 287] width 788 height 575
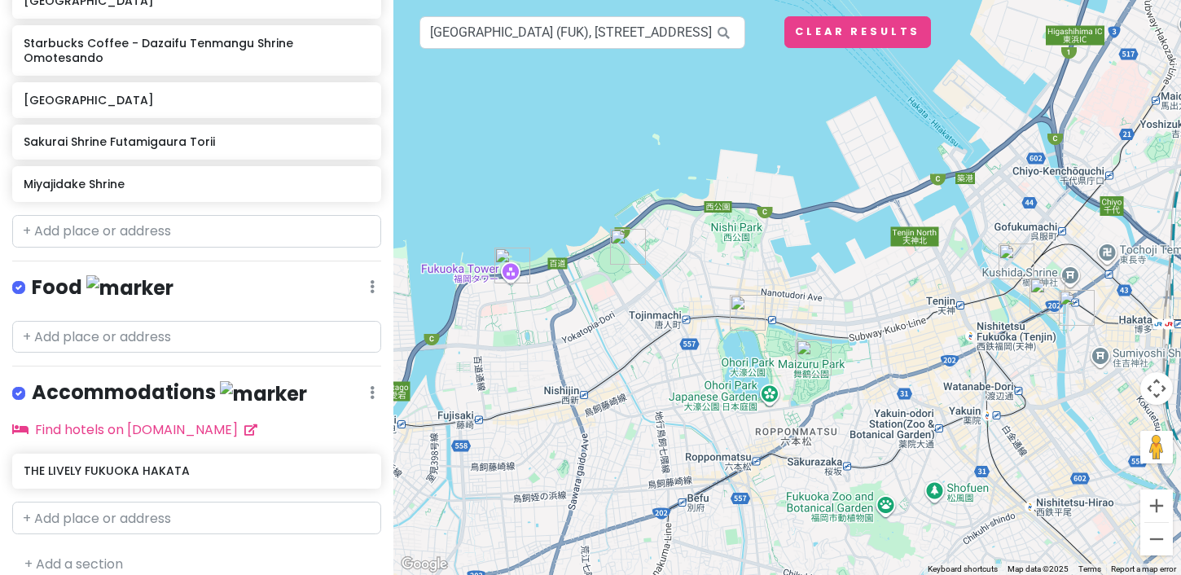
drag, startPoint x: 986, startPoint y: 319, endPoint x: 834, endPoint y: 291, distance: 155.0
click at [834, 291] on div at bounding box center [787, 287] width 788 height 575
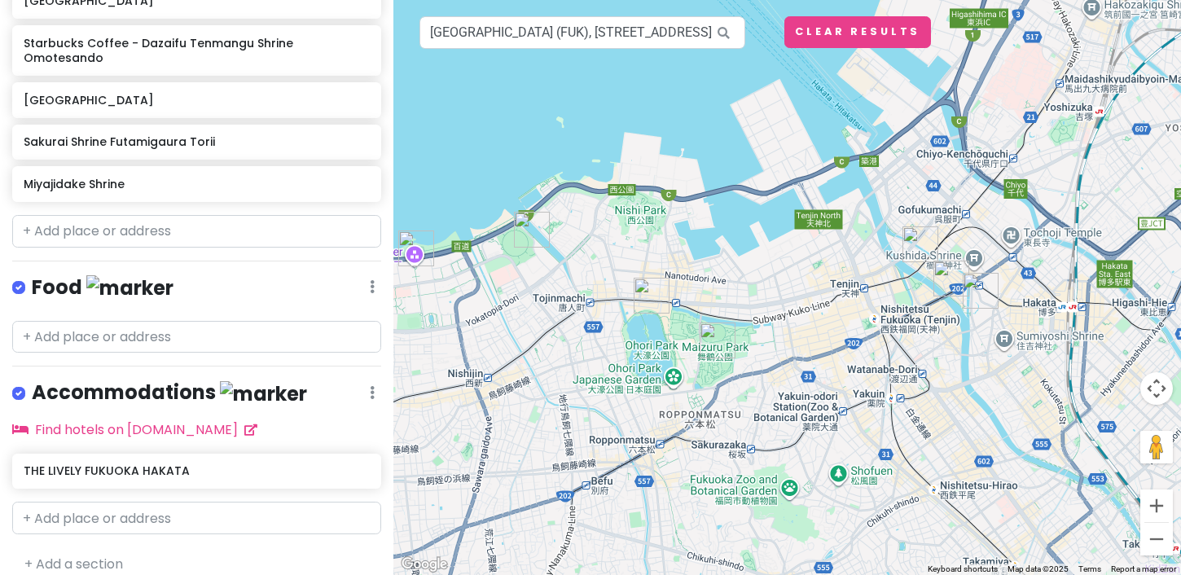
drag, startPoint x: 688, startPoint y: 380, endPoint x: 911, endPoint y: 384, distance: 222.4
click at [911, 384] on div at bounding box center [787, 287] width 788 height 575
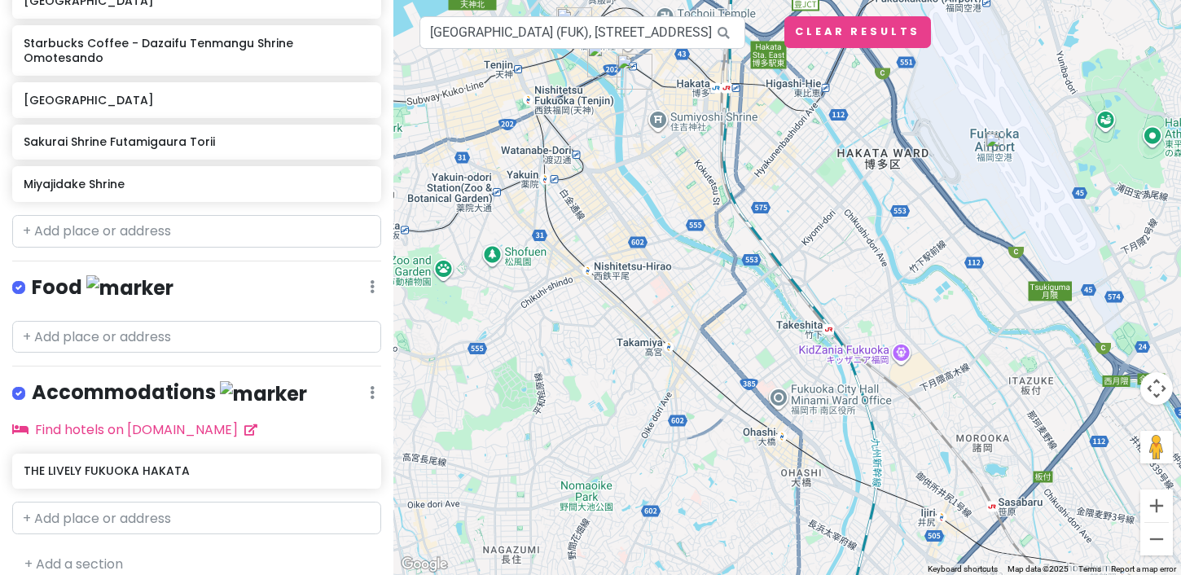
drag, startPoint x: 870, startPoint y: 336, endPoint x: 520, endPoint y: 117, distance: 412.0
click at [520, 117] on div at bounding box center [787, 287] width 788 height 575
